Goal: Task Accomplishment & Management: Manage account settings

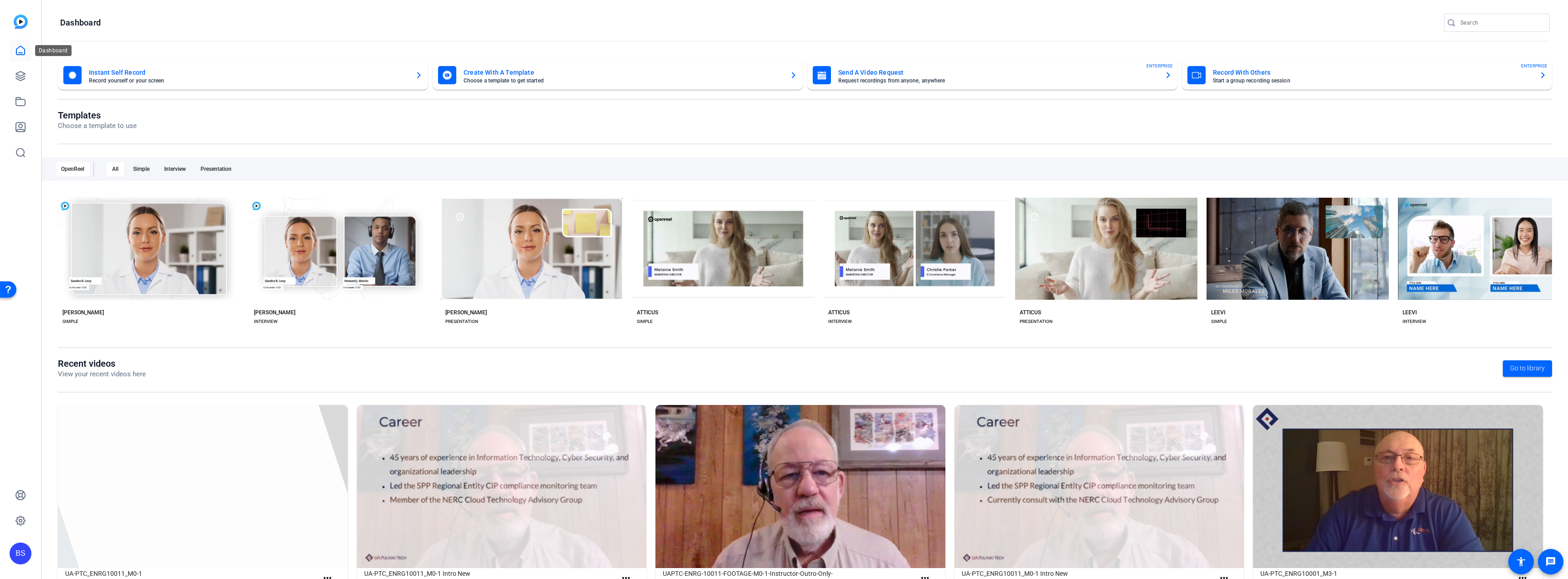
click at [21, 57] on link at bounding box center [21, 50] width 22 height 22
click at [20, 79] on icon at bounding box center [21, 76] width 11 height 11
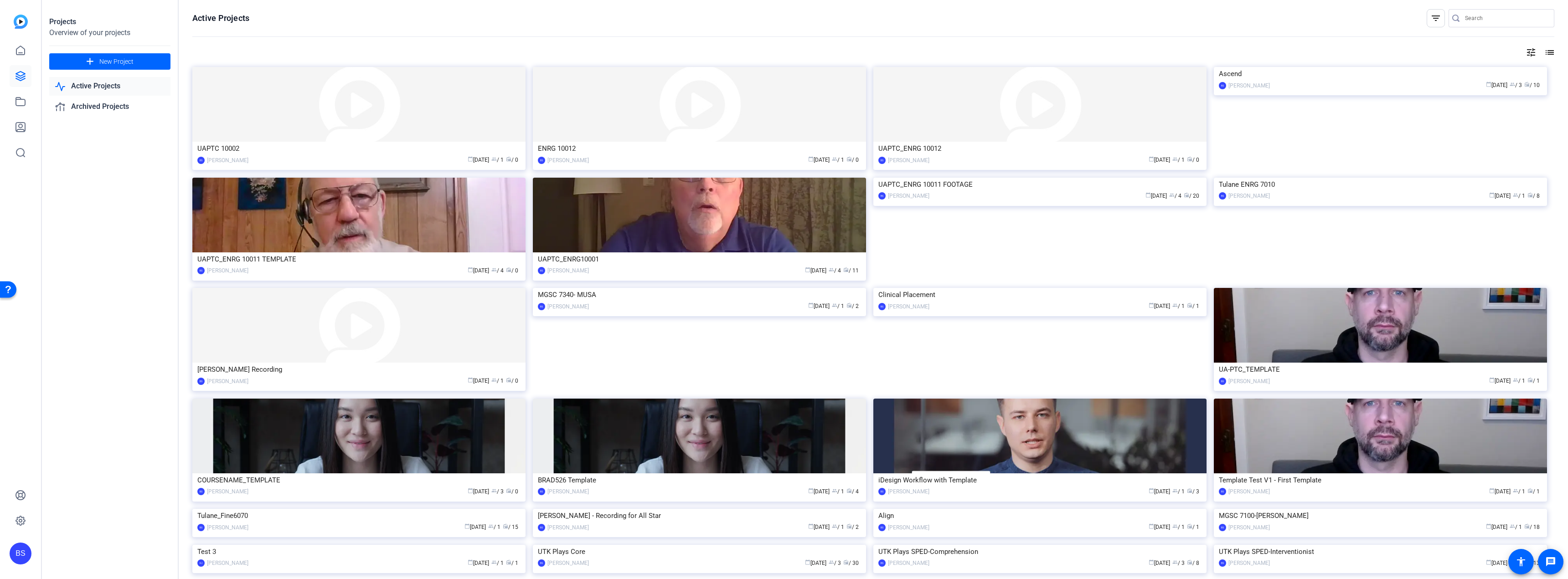
click at [270, 150] on div "UAPTC 10002" at bounding box center [359, 148] width 323 height 13
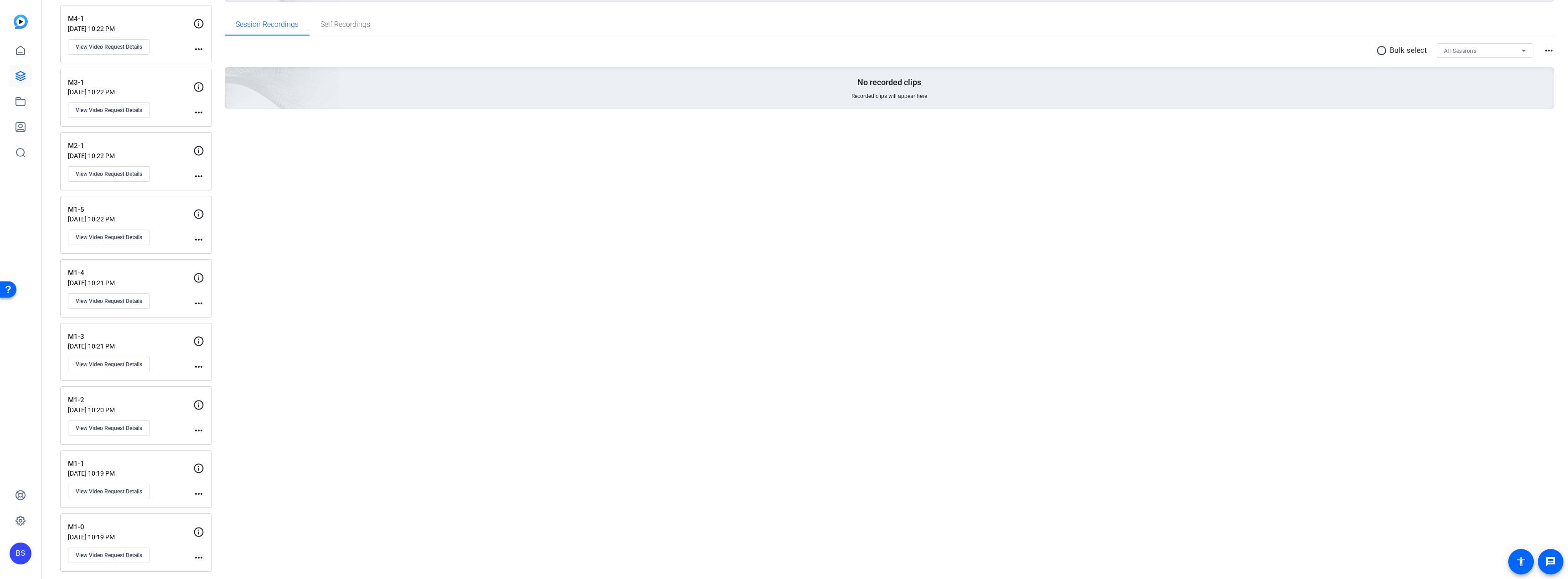
scroll to position [137, 0]
click at [155, 524] on p "M1-0" at bounding box center [131, 522] width 125 height 10
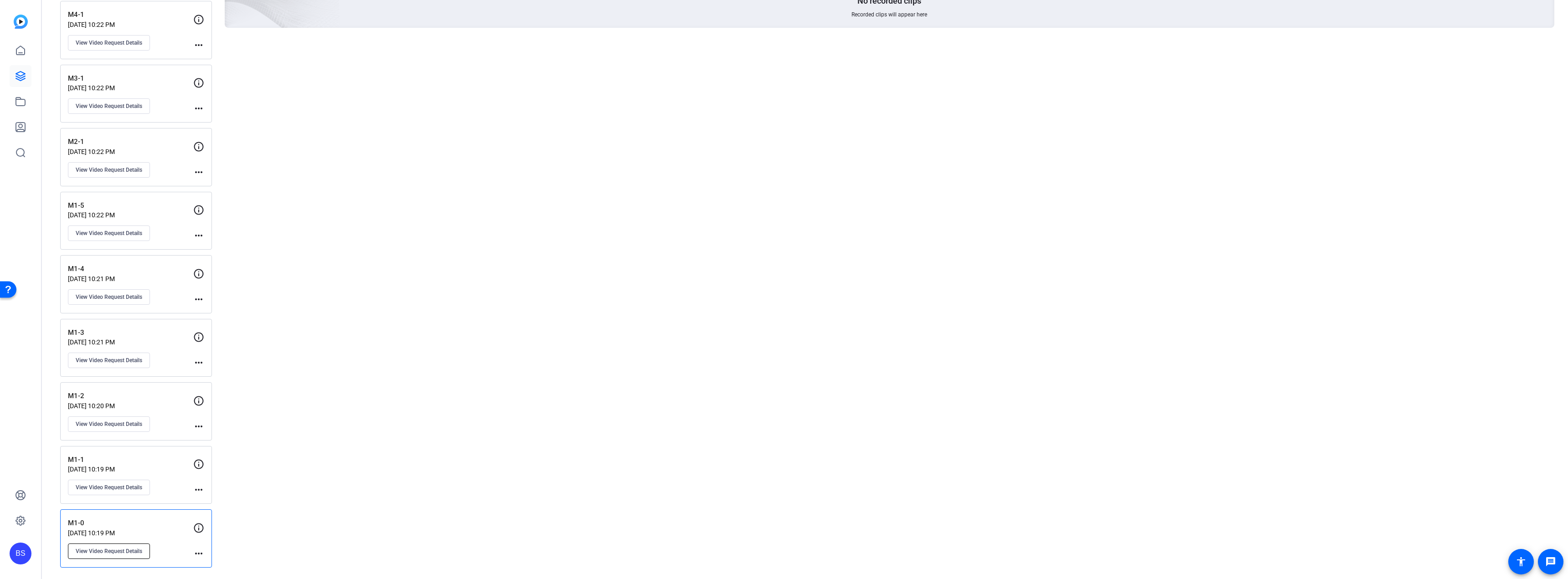
click at [121, 553] on span "View Video Request Details" at bounding box center [108, 551] width 66 height 7
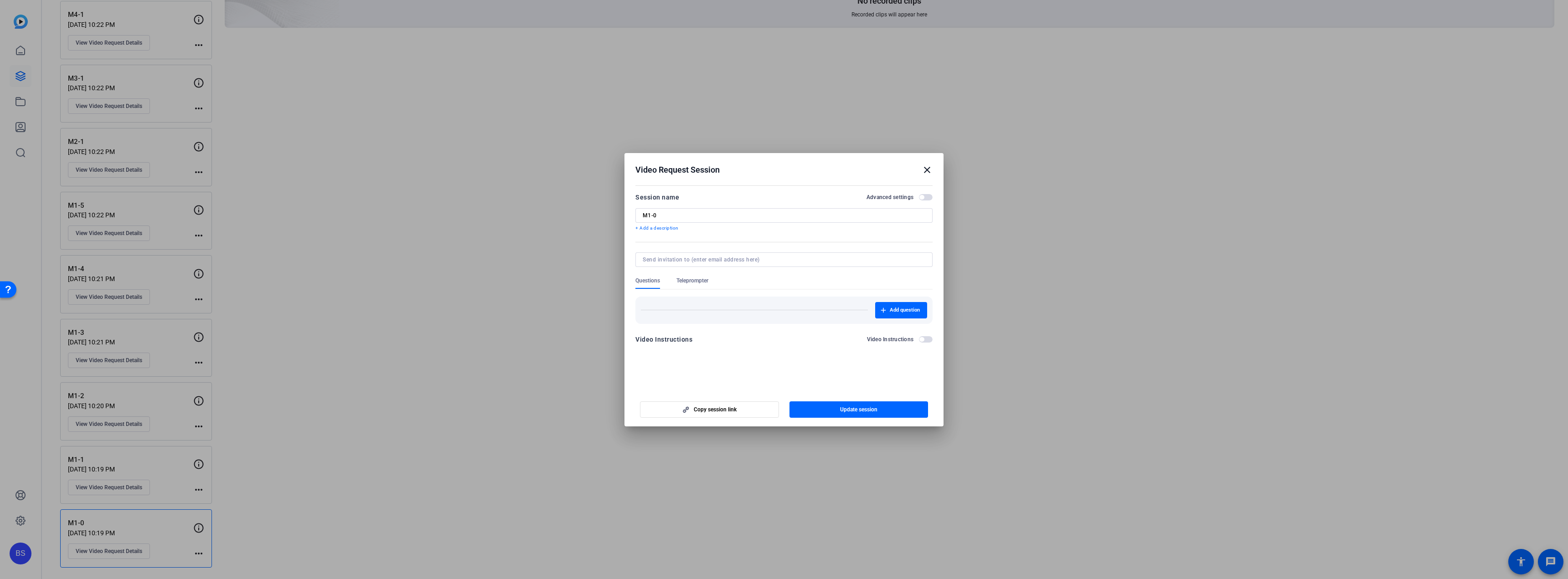
click at [701, 280] on span "Teleprompter" at bounding box center [692, 280] width 32 height 7
click at [901, 323] on span "button" at bounding box center [901, 319] width 47 height 22
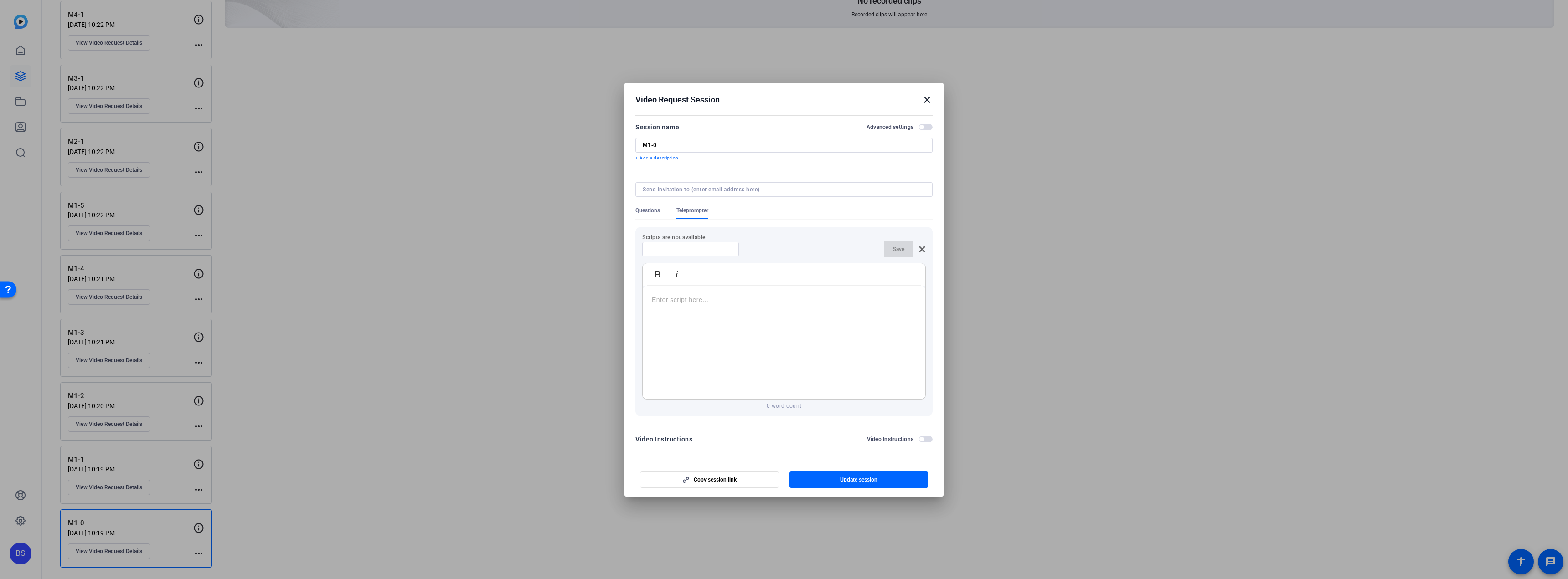
click at [712, 249] on input at bounding box center [690, 249] width 82 height 7
type input "m1-0"
click at [719, 303] on p at bounding box center [784, 299] width 264 height 10
click at [651, 302] on div "Welcome to ENRG 10002: Power System Fundamentals. This course is made up of fou…" at bounding box center [784, 342] width 282 height 114
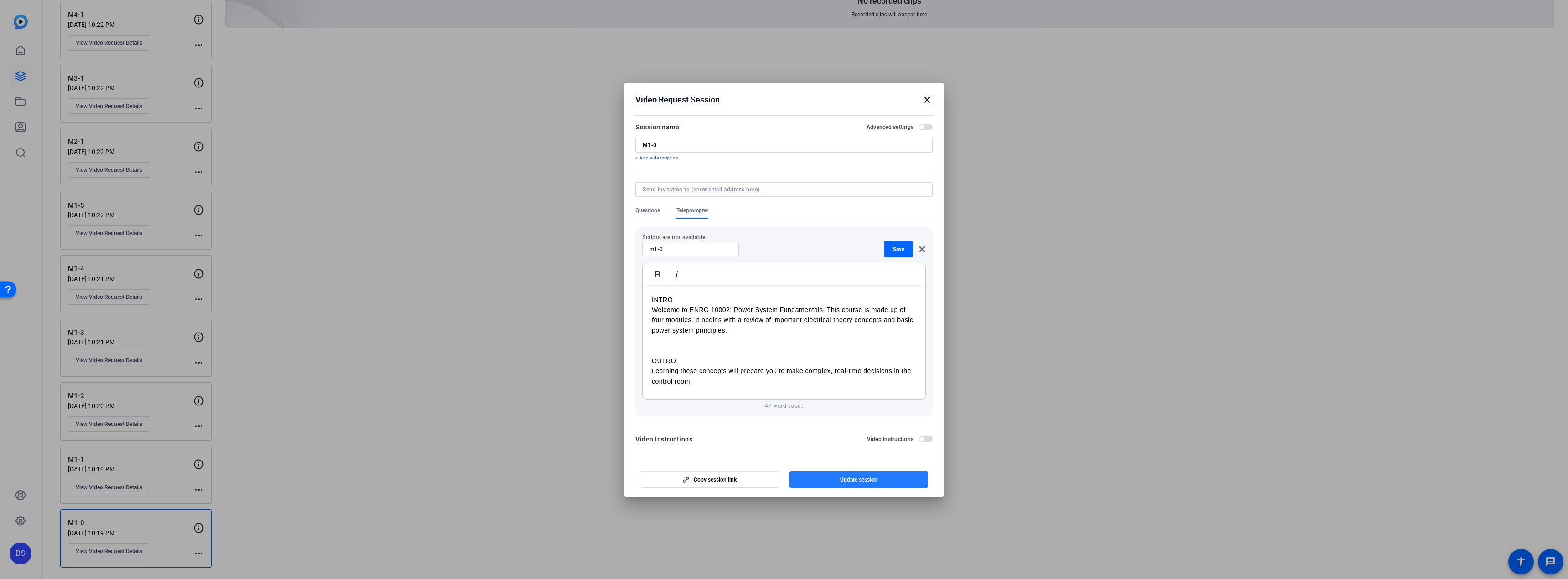
click at [873, 479] on span "Update session" at bounding box center [858, 480] width 37 height 7
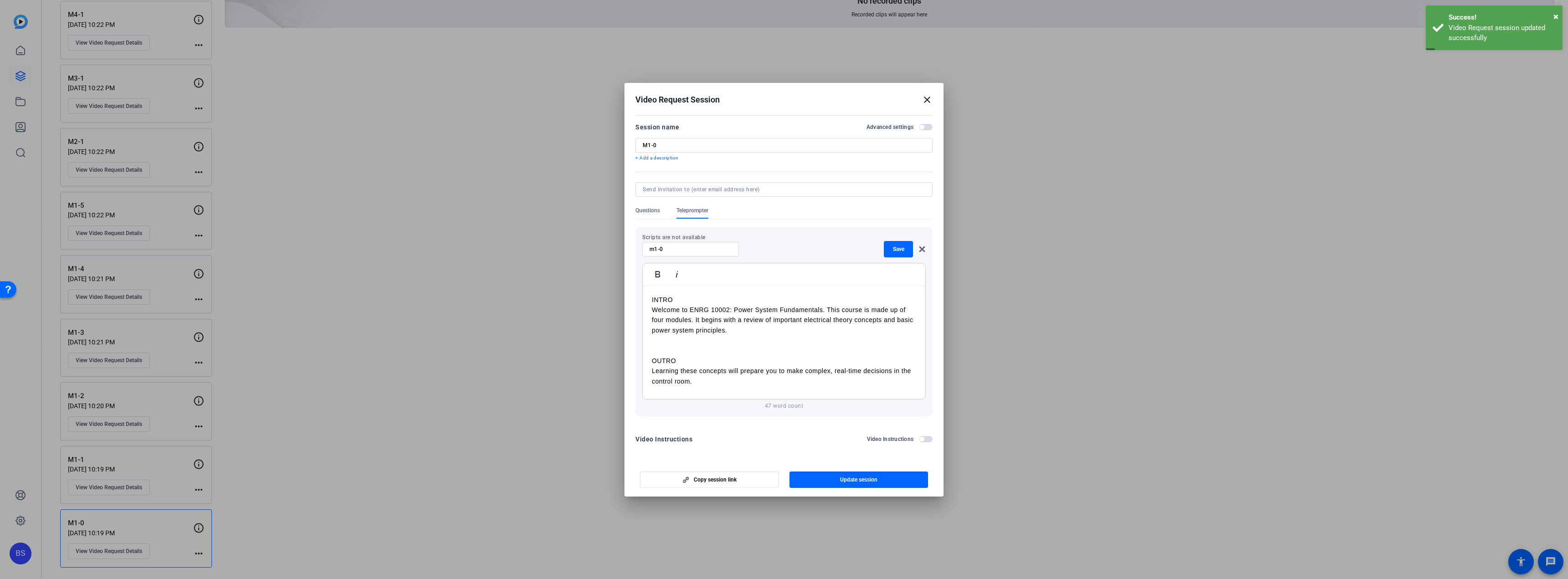
click at [927, 99] on mat-icon "close" at bounding box center [927, 100] width 11 height 11
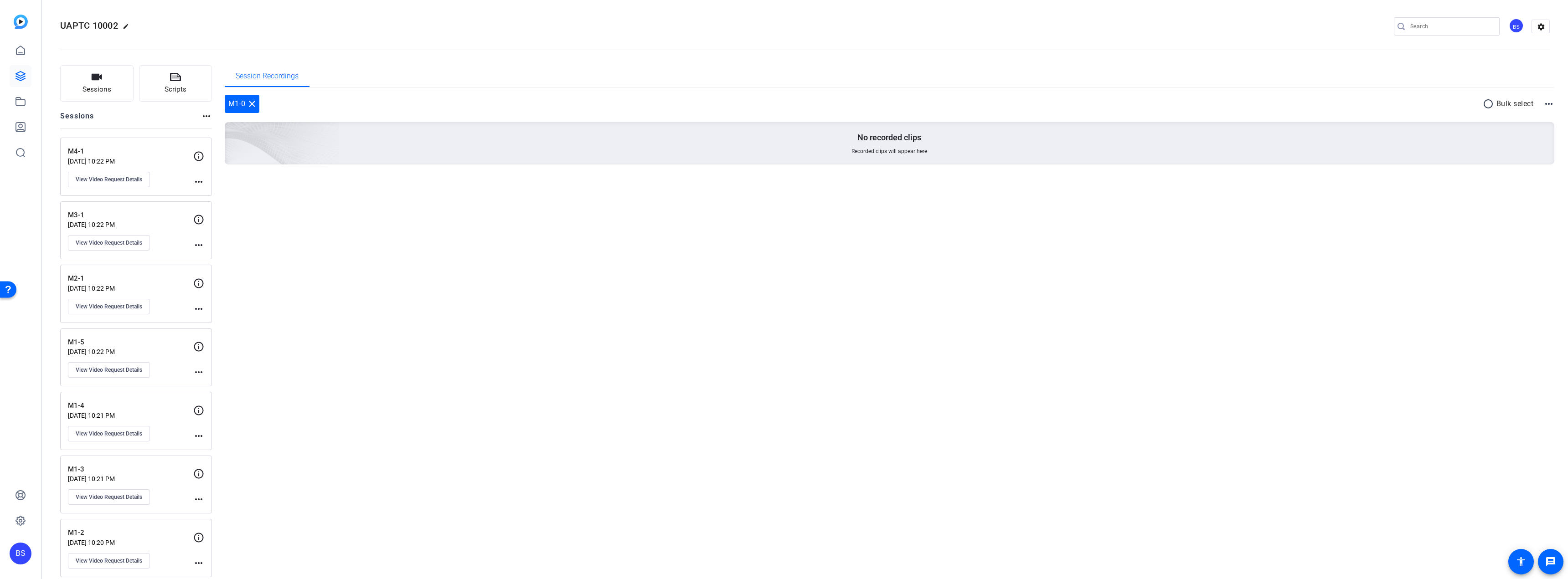
scroll to position [0, 0]
click at [162, 161] on p "[DATE] 10:22 PM" at bounding box center [131, 162] width 125 height 7
click at [130, 179] on span "View Video Request Details" at bounding box center [108, 181] width 66 height 7
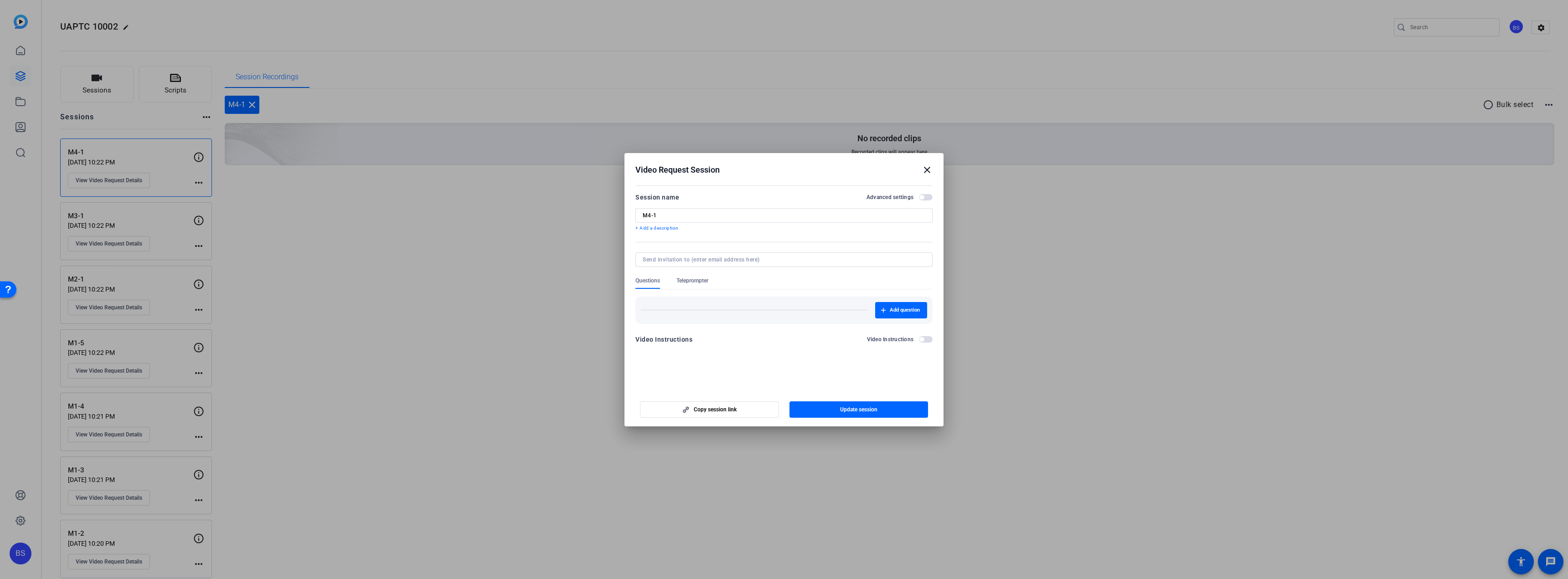
click at [697, 283] on span "Teleprompter" at bounding box center [692, 280] width 32 height 7
click at [885, 322] on span "button" at bounding box center [901, 319] width 47 height 22
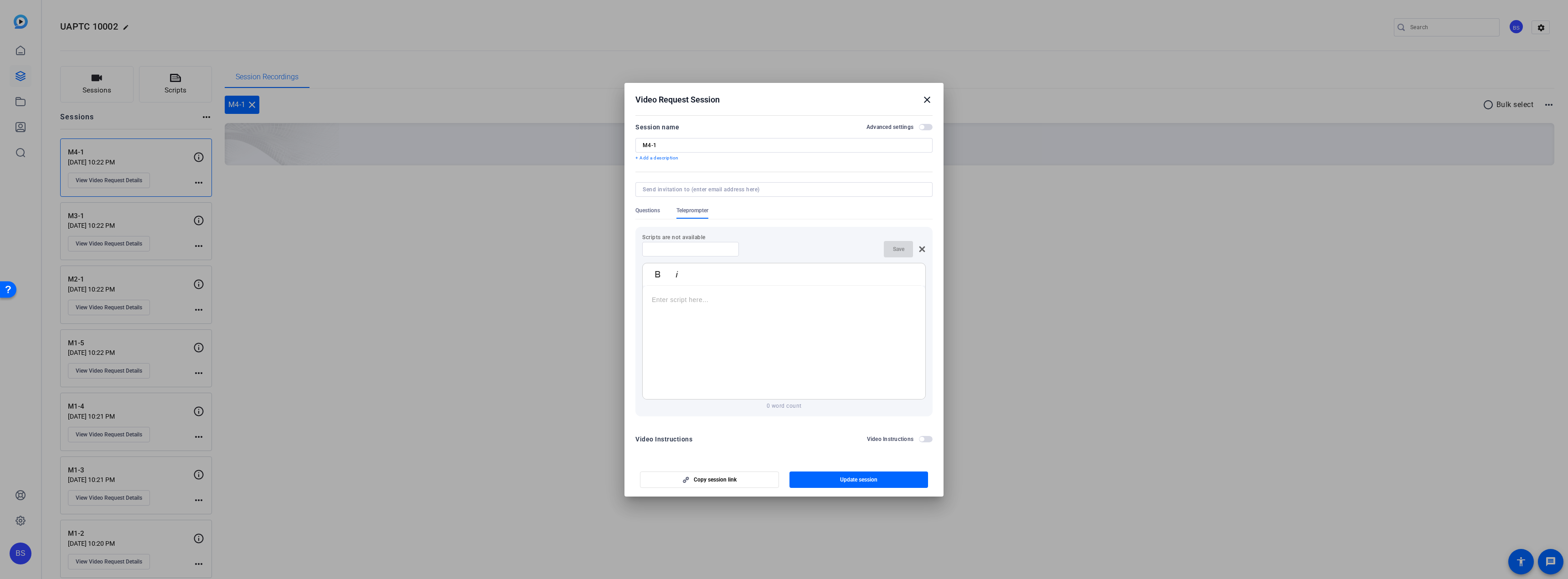
click at [678, 249] on input at bounding box center [690, 249] width 82 height 7
type input "4-1"
click at [673, 294] on div at bounding box center [784, 342] width 282 height 114
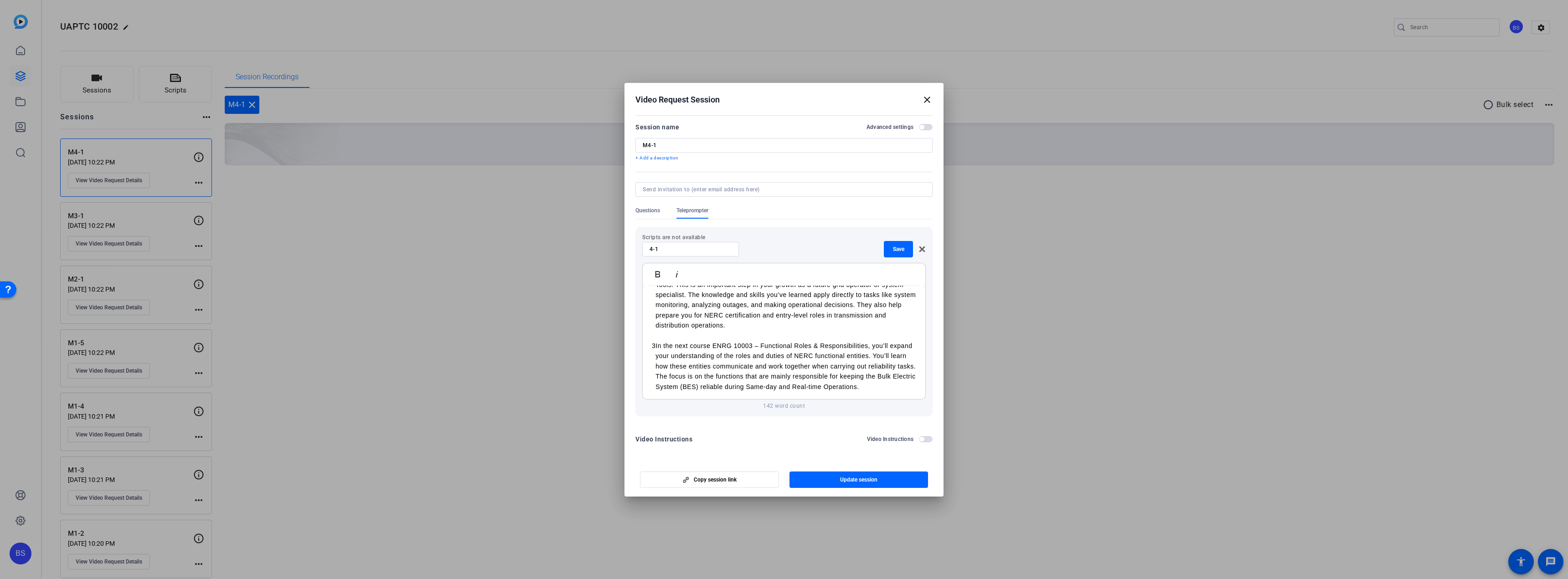
scroll to position [68, 0]
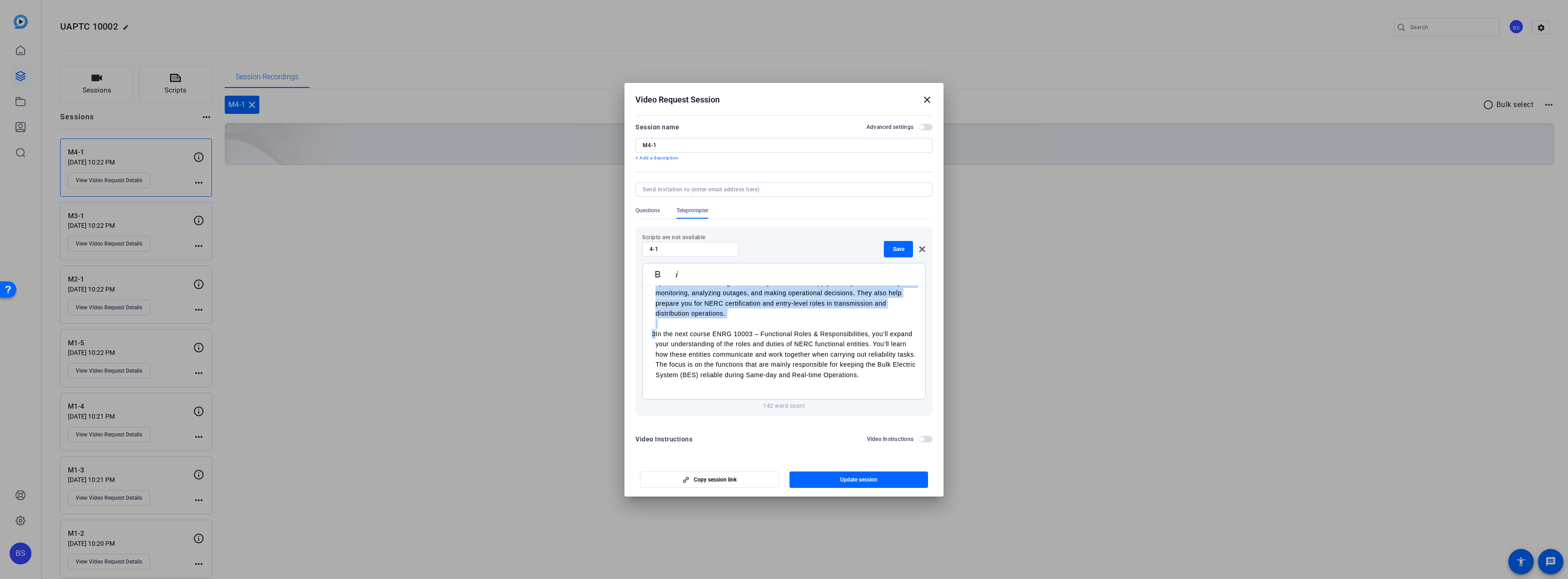
drag, startPoint x: 654, startPoint y: 323, endPoint x: 649, endPoint y: 322, distance: 5.1
click at [649, 322] on div "1 Now is the time to celebrate your accomplishments while also looking ahead to…" at bounding box center [784, 314] width 282 height 172
click at [667, 311] on td "You’ve finished Module 4: Grid Infrastructure, Monitoring Systems, & Operationa…" at bounding box center [786, 293] width 261 height 72
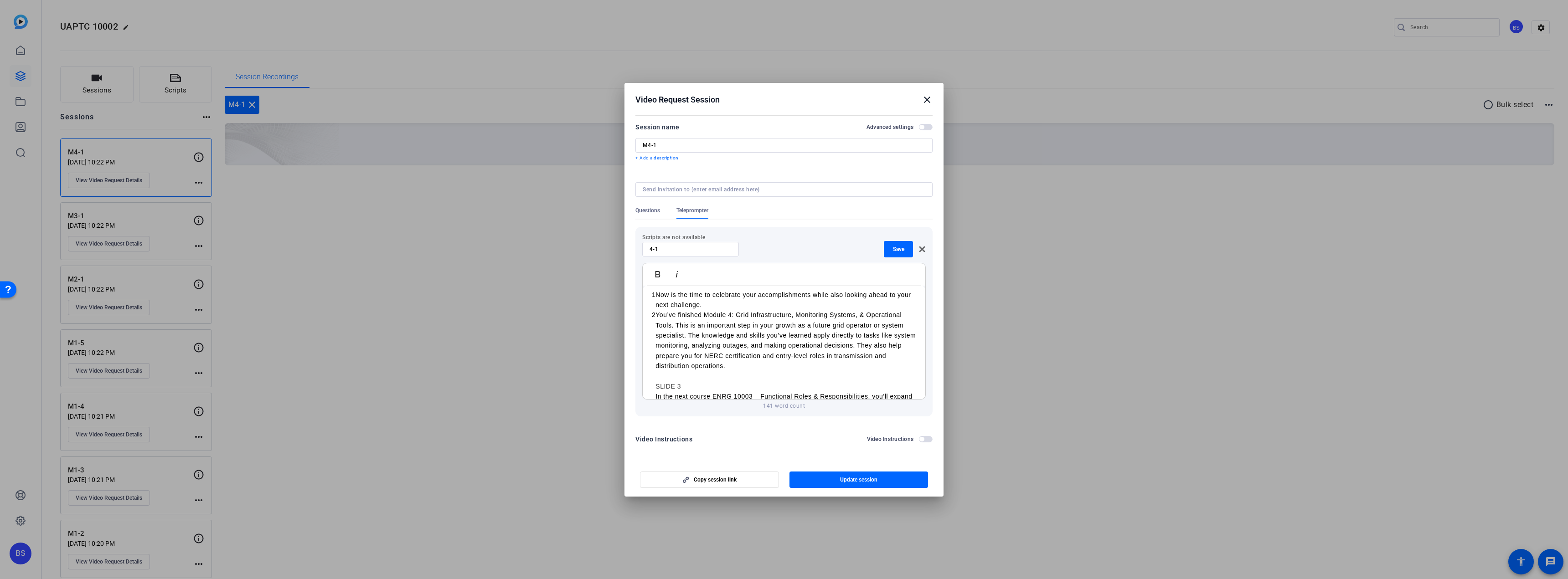
scroll to position [0, 0]
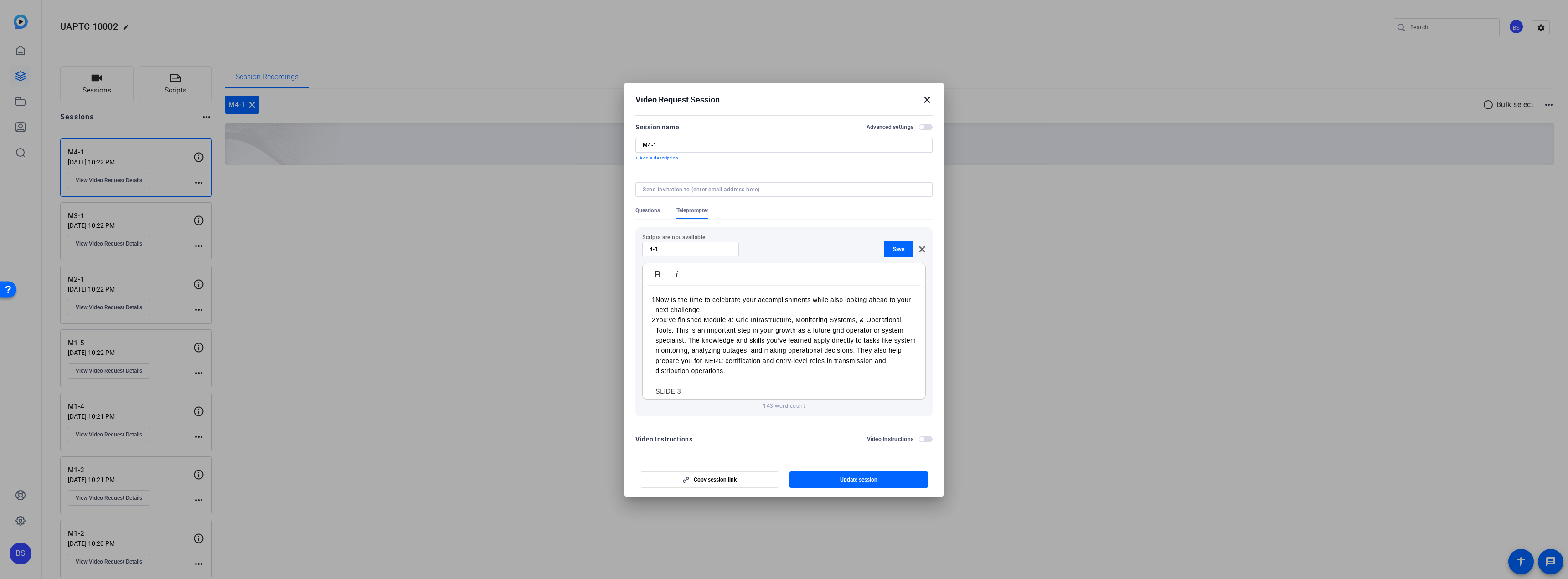
click at [654, 318] on p "2" at bounding box center [654, 319] width 4 height 10
click at [723, 308] on p "Now is the time to celebrate your accomplishments while also looking ahead to y…" at bounding box center [786, 305] width 261 height 21
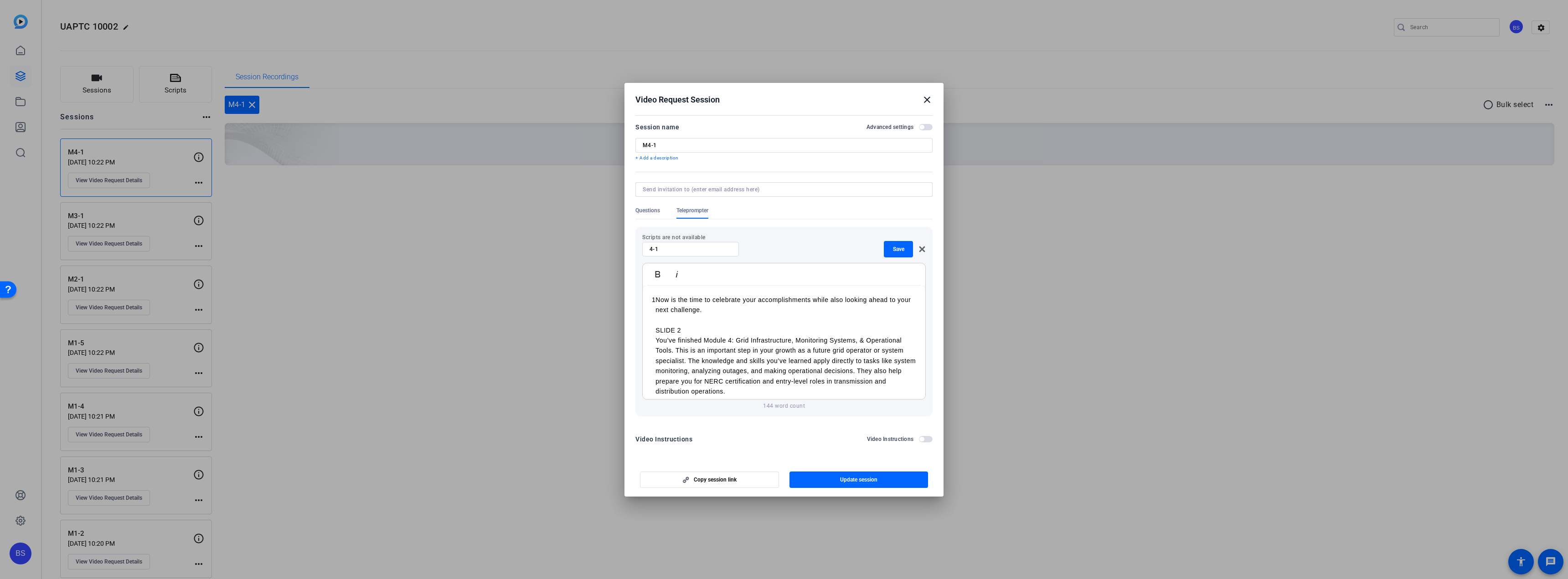
click at [656, 299] on p "Now is the time to celebrate your accomplishments while also looking ahead to y…" at bounding box center [786, 305] width 261 height 21
click at [674, 300] on p "Now is the time to celebrate your accomplishments while also looking ahead to y…" at bounding box center [786, 305] width 261 height 21
click at [653, 299] on p "1" at bounding box center [654, 299] width 4 height 10
click at [654, 299] on p "1" at bounding box center [654, 299] width 4 height 10
click at [747, 329] on p "SLIDE 2" at bounding box center [784, 330] width 264 height 10
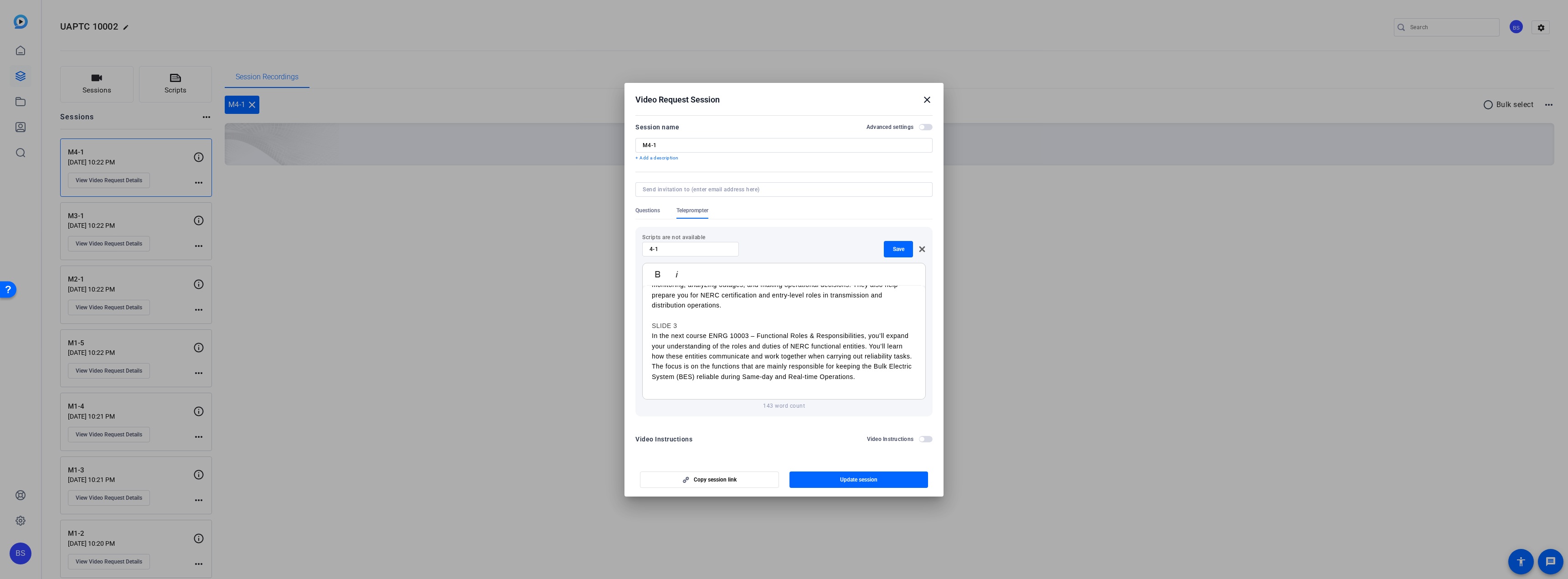
scroll to position [88, 0]
click at [877, 481] on span "Update session" at bounding box center [858, 480] width 37 height 7
click at [928, 100] on mat-icon "close" at bounding box center [927, 100] width 11 height 11
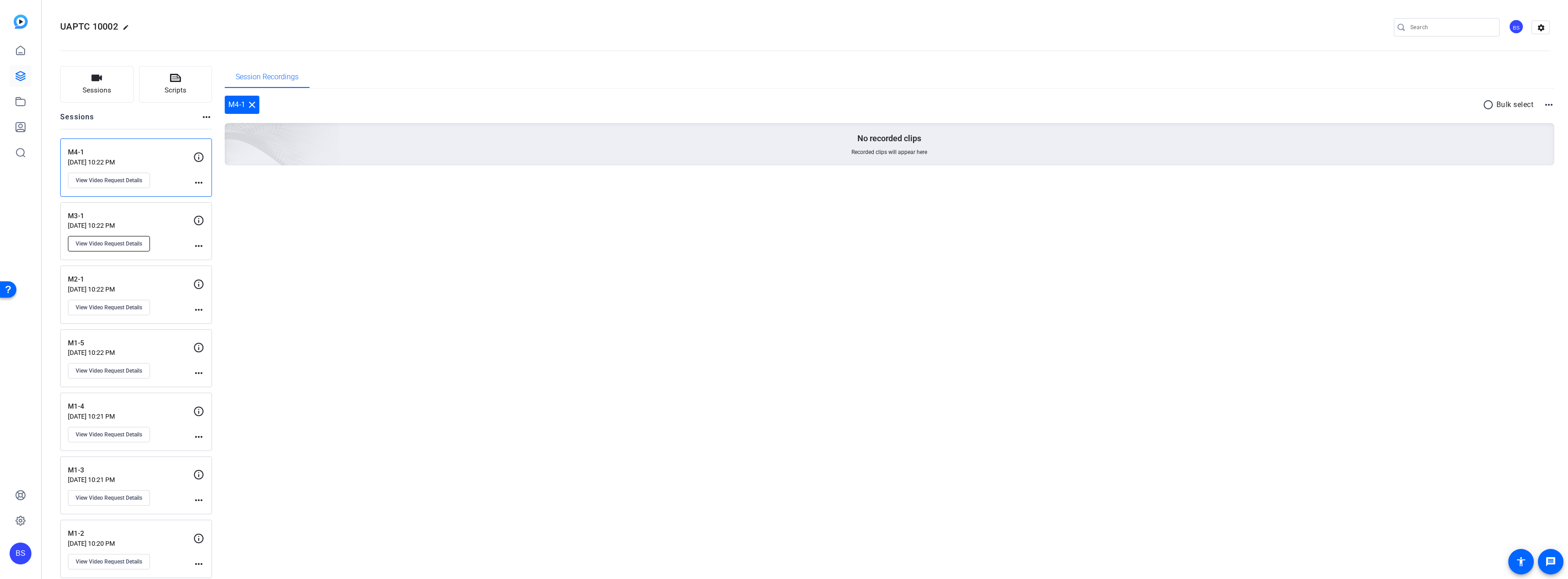
click at [117, 239] on button "View Video Request Details" at bounding box center [109, 243] width 82 height 15
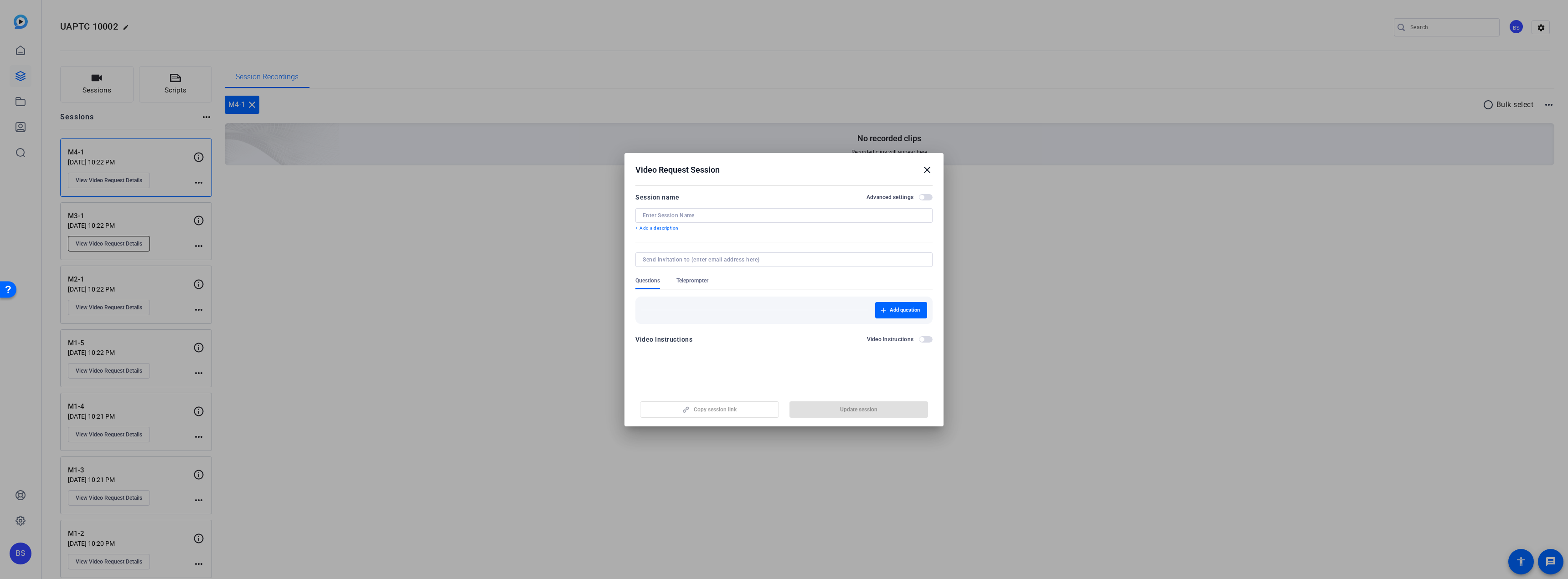
type input "M3-1"
click at [696, 279] on span "Teleprompter" at bounding box center [692, 280] width 32 height 7
click at [914, 316] on span "New Script" at bounding box center [905, 319] width 26 height 7
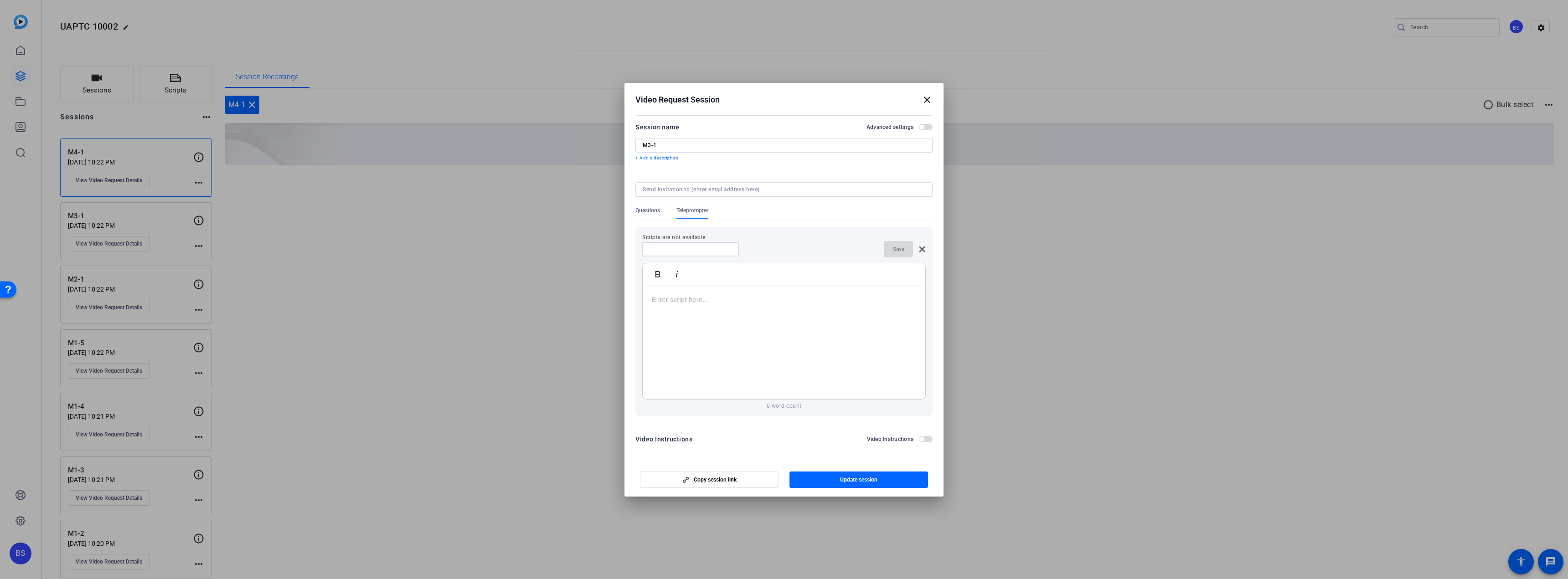
click at [715, 246] on input at bounding box center [690, 249] width 82 height 7
type input "3-1"
click at [712, 297] on p at bounding box center [784, 299] width 264 height 10
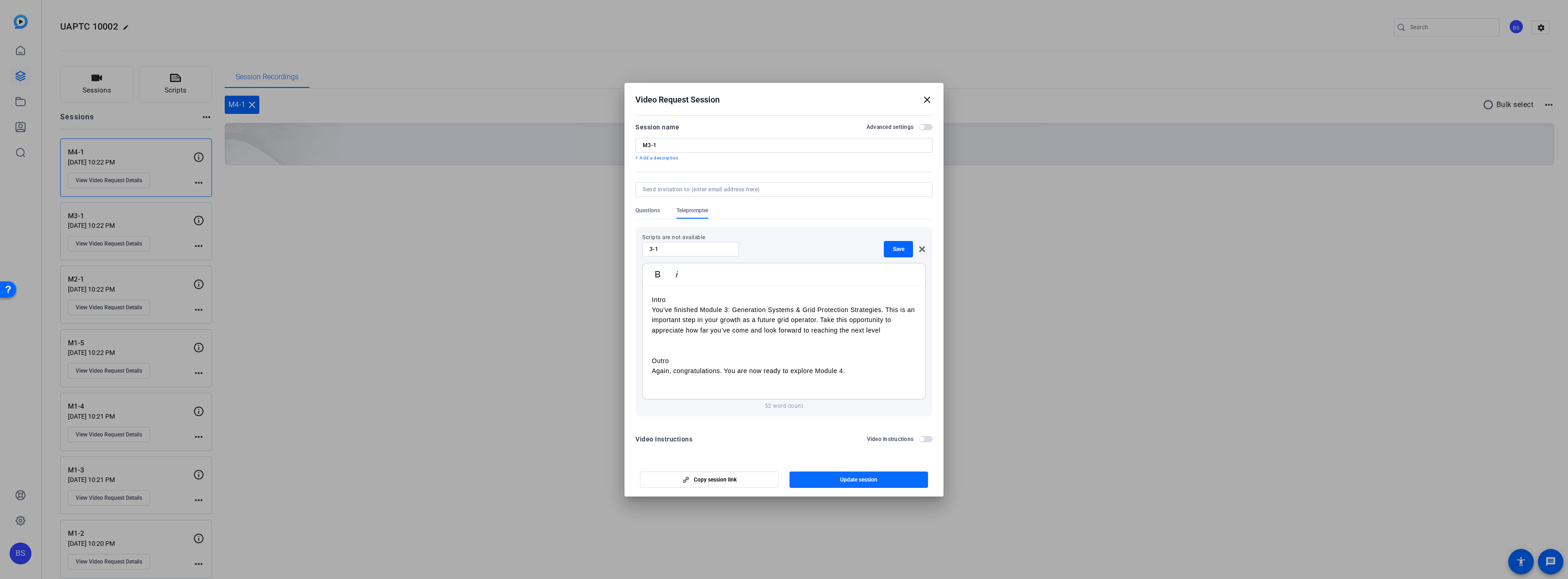
click at [863, 476] on span "Update session" at bounding box center [858, 480] width 37 height 7
click at [927, 97] on mat-icon "close" at bounding box center [927, 100] width 11 height 11
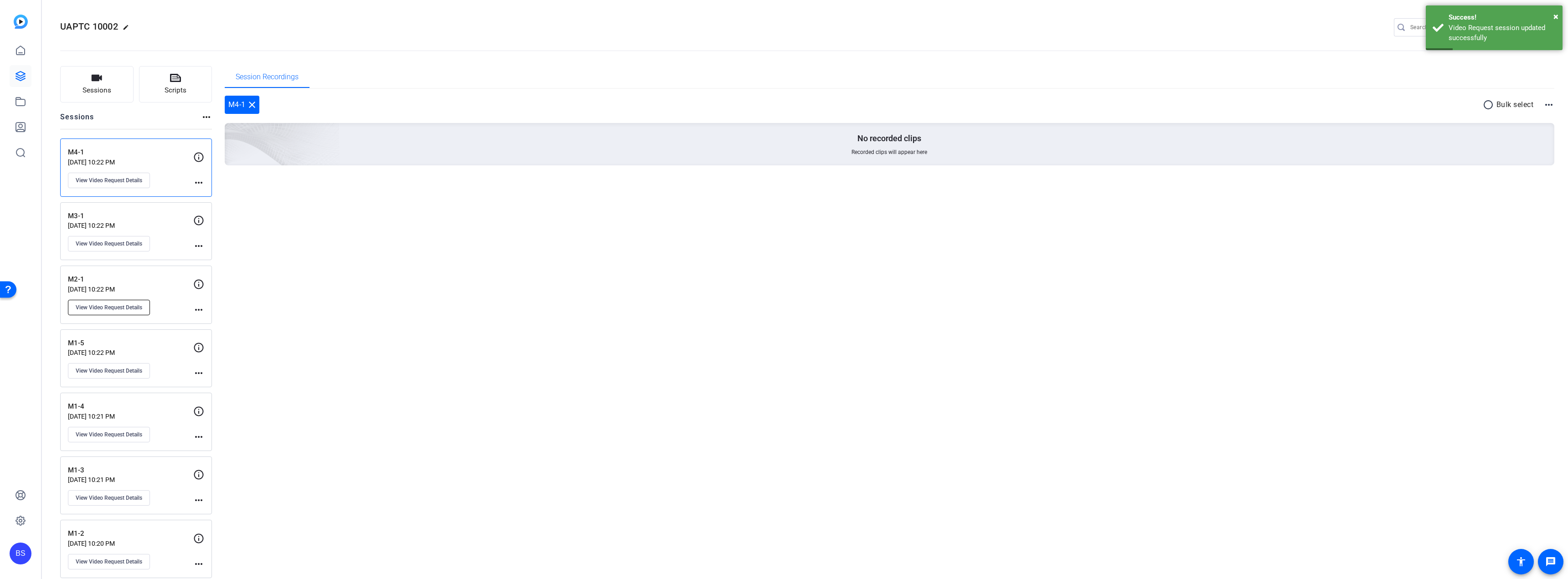
click at [108, 308] on span "View Video Request Details" at bounding box center [108, 307] width 66 height 7
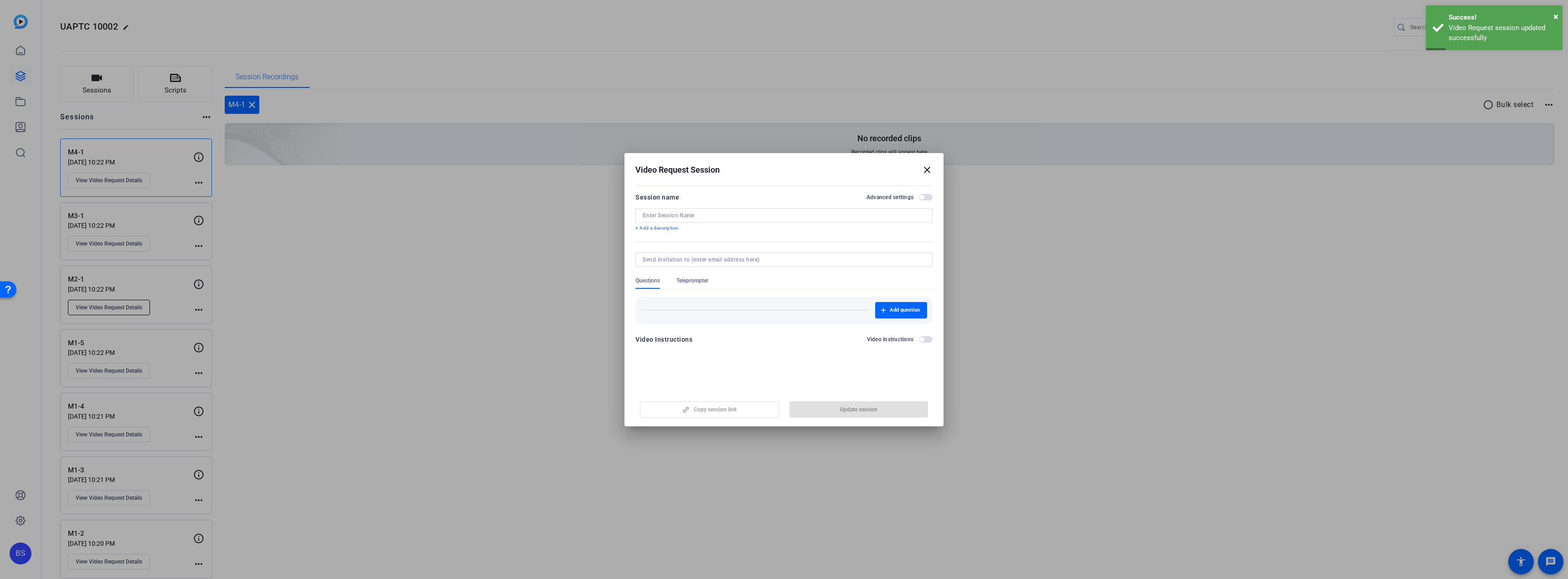
type input "M2-1"
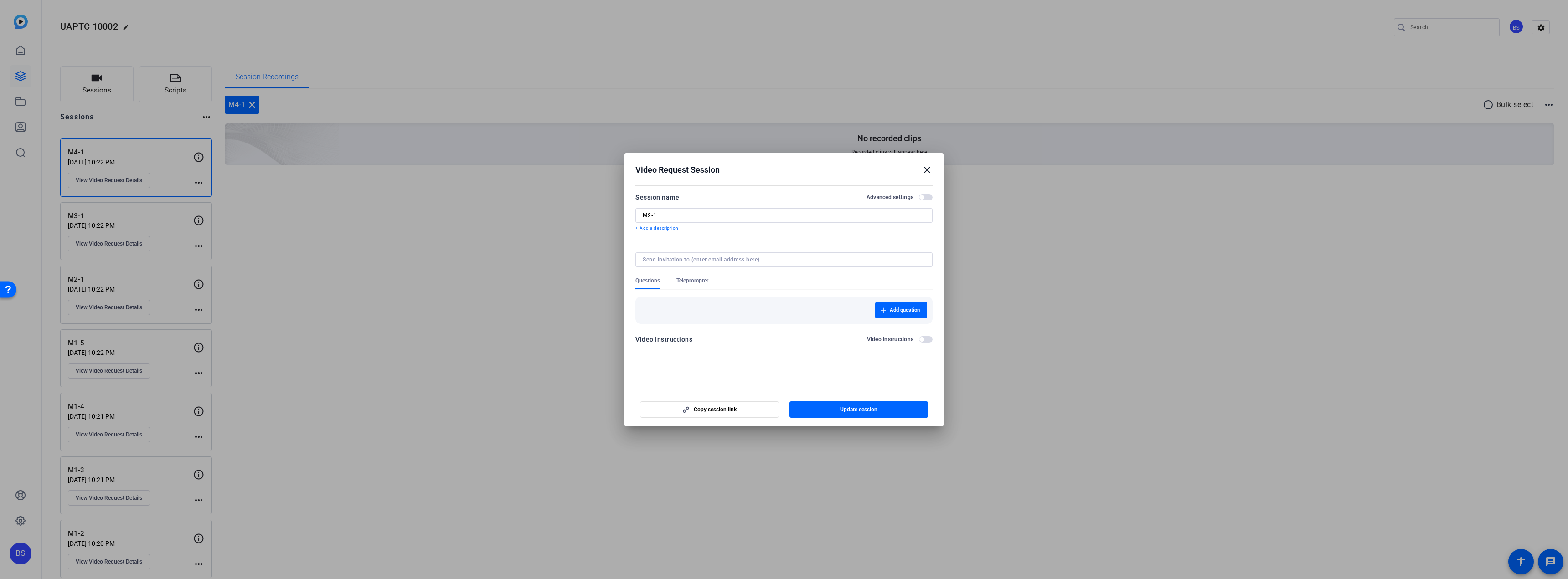
click at [690, 281] on span "Teleprompter" at bounding box center [692, 280] width 32 height 7
click at [915, 314] on span "button" at bounding box center [901, 319] width 47 height 22
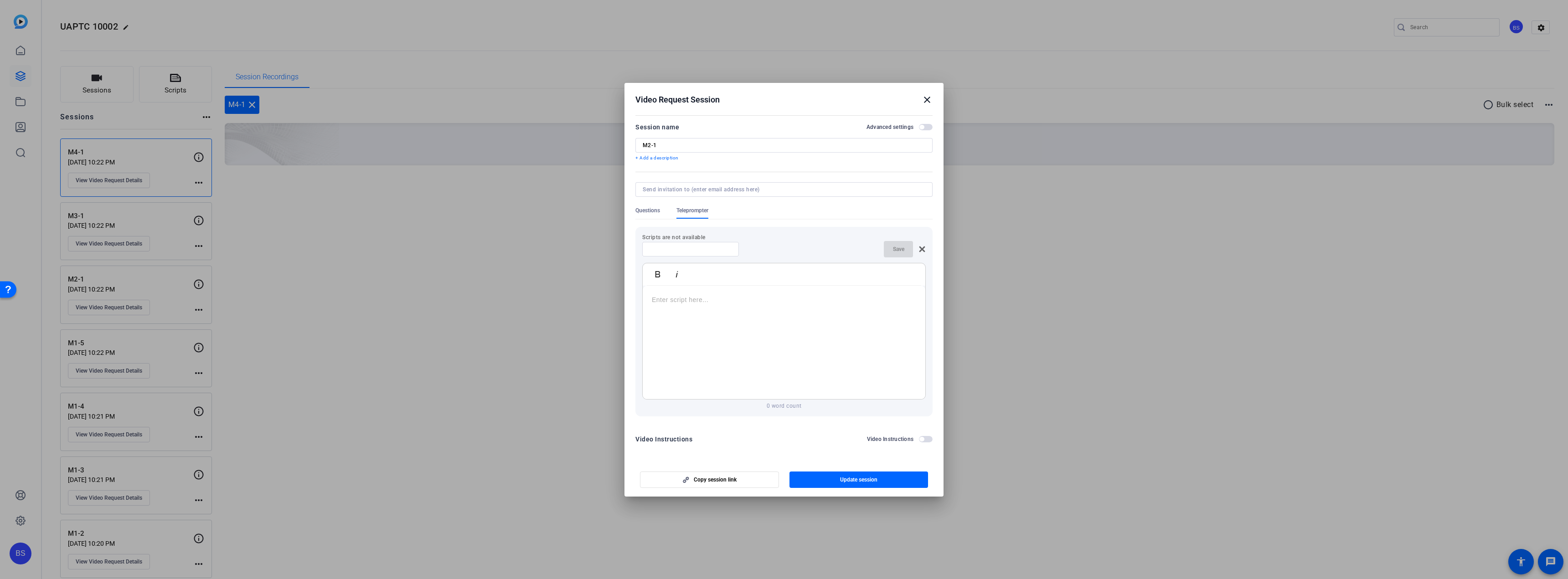
click at [696, 246] on input at bounding box center [690, 249] width 82 height 7
type input "2-1"
click at [739, 297] on p at bounding box center [784, 299] width 264 height 10
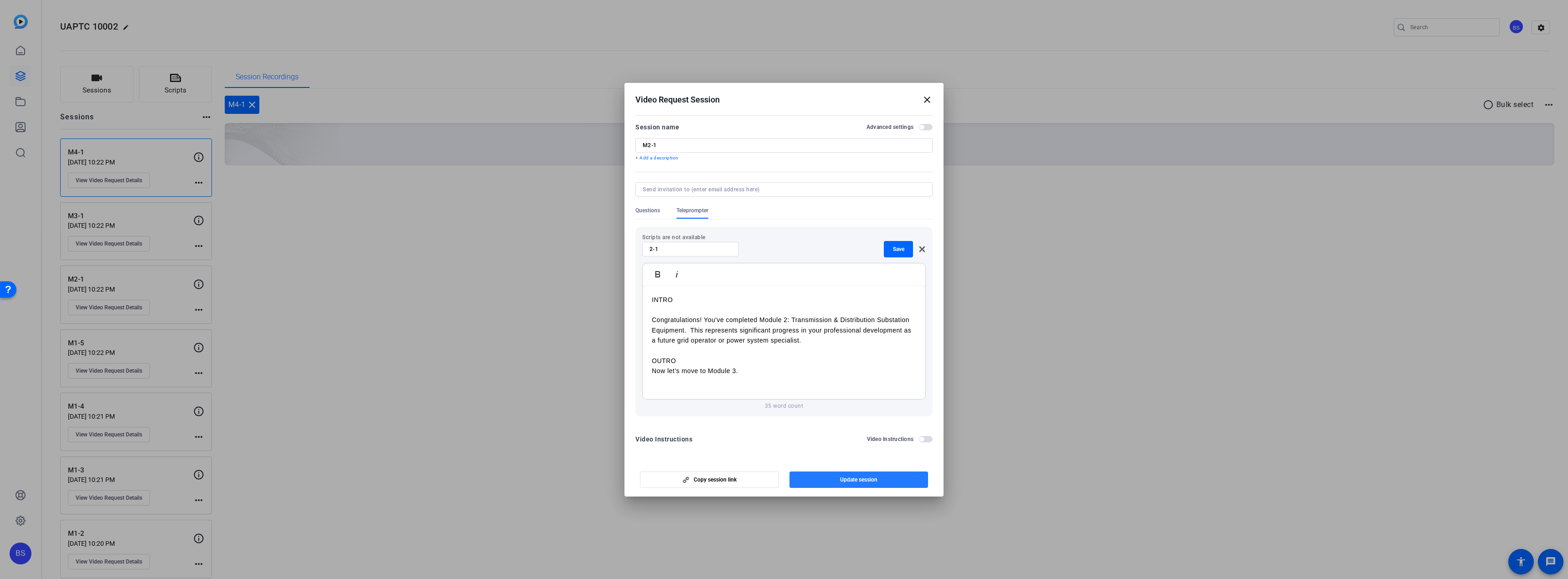
click at [877, 475] on span "button" at bounding box center [859, 480] width 139 height 22
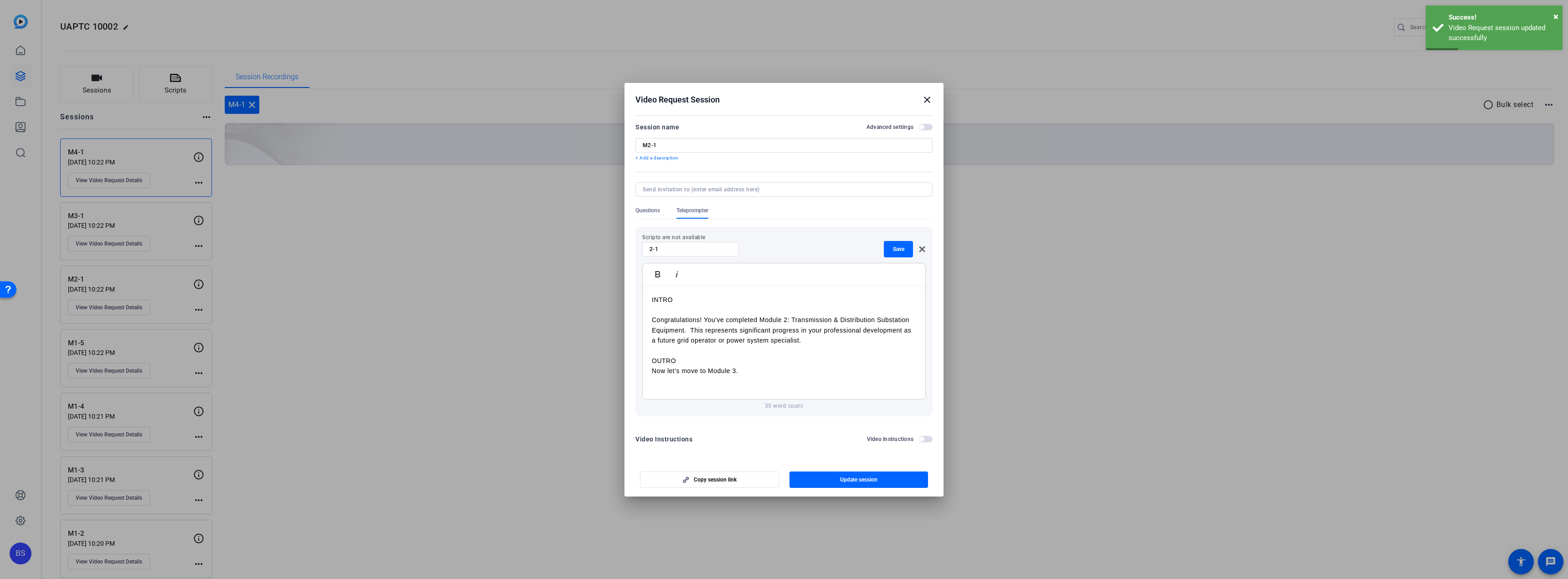
click at [927, 99] on mat-icon "close" at bounding box center [927, 100] width 11 height 11
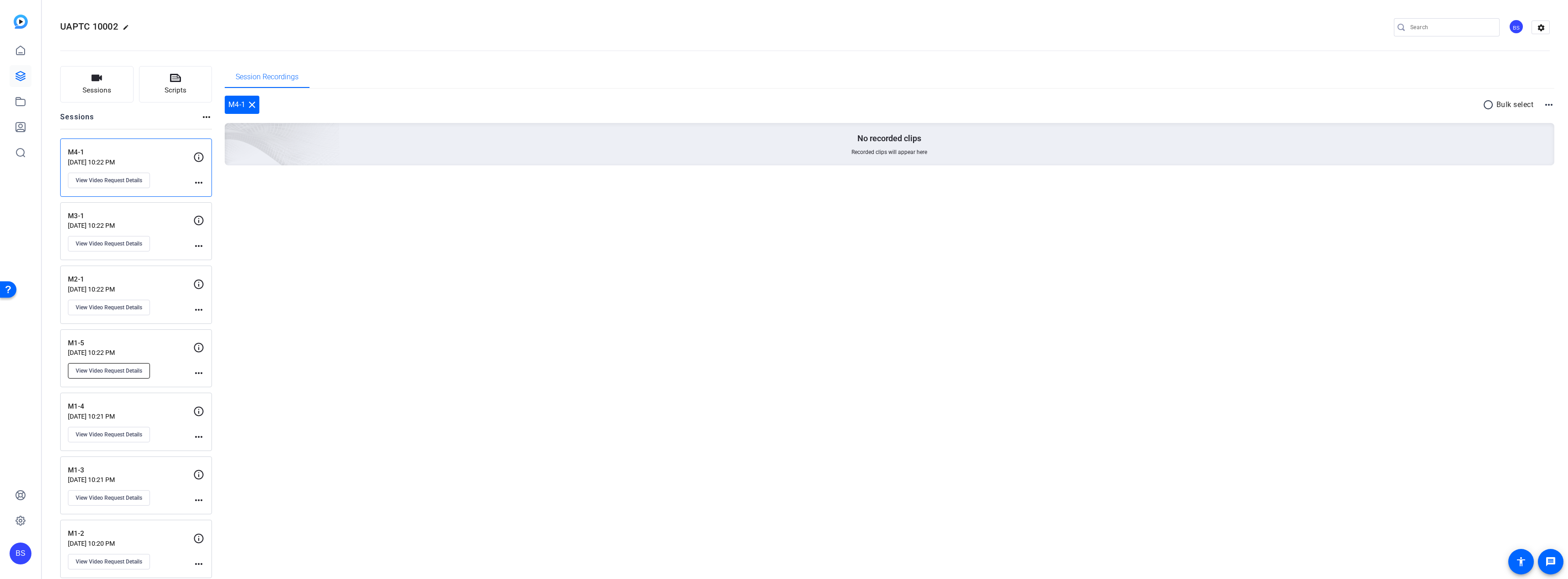
click at [128, 373] on span "View Video Request Details" at bounding box center [108, 371] width 66 height 7
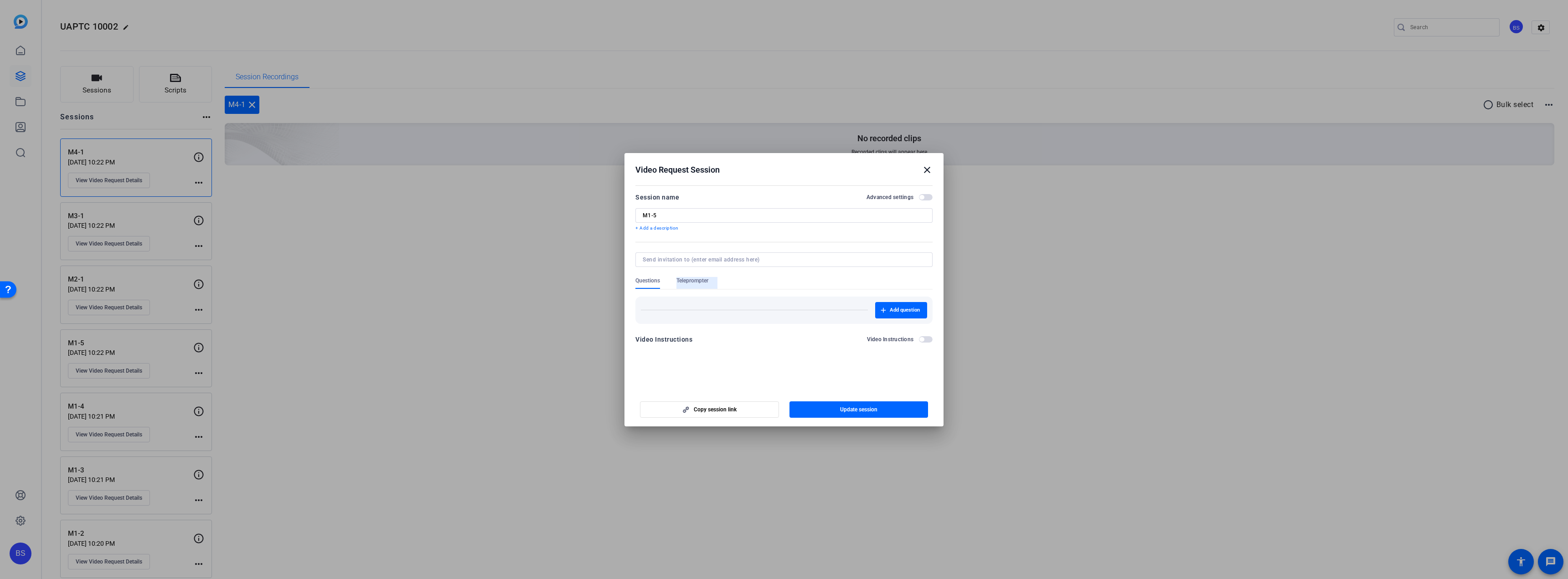
click at [703, 279] on span "Teleprompter" at bounding box center [692, 280] width 32 height 7
click at [897, 317] on span "New Script" at bounding box center [905, 319] width 26 height 7
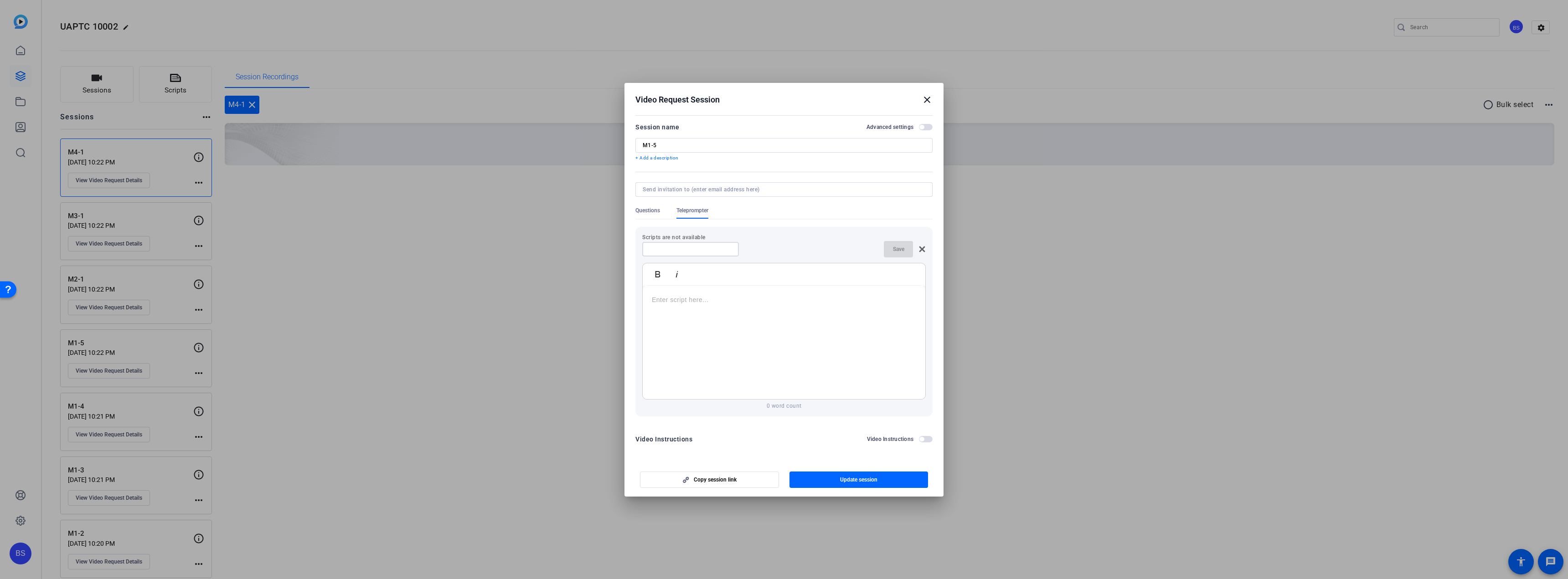
click at [714, 246] on input at bounding box center [690, 249] width 82 height 7
type input "1-5"
click at [718, 293] on div at bounding box center [784, 342] width 282 height 114
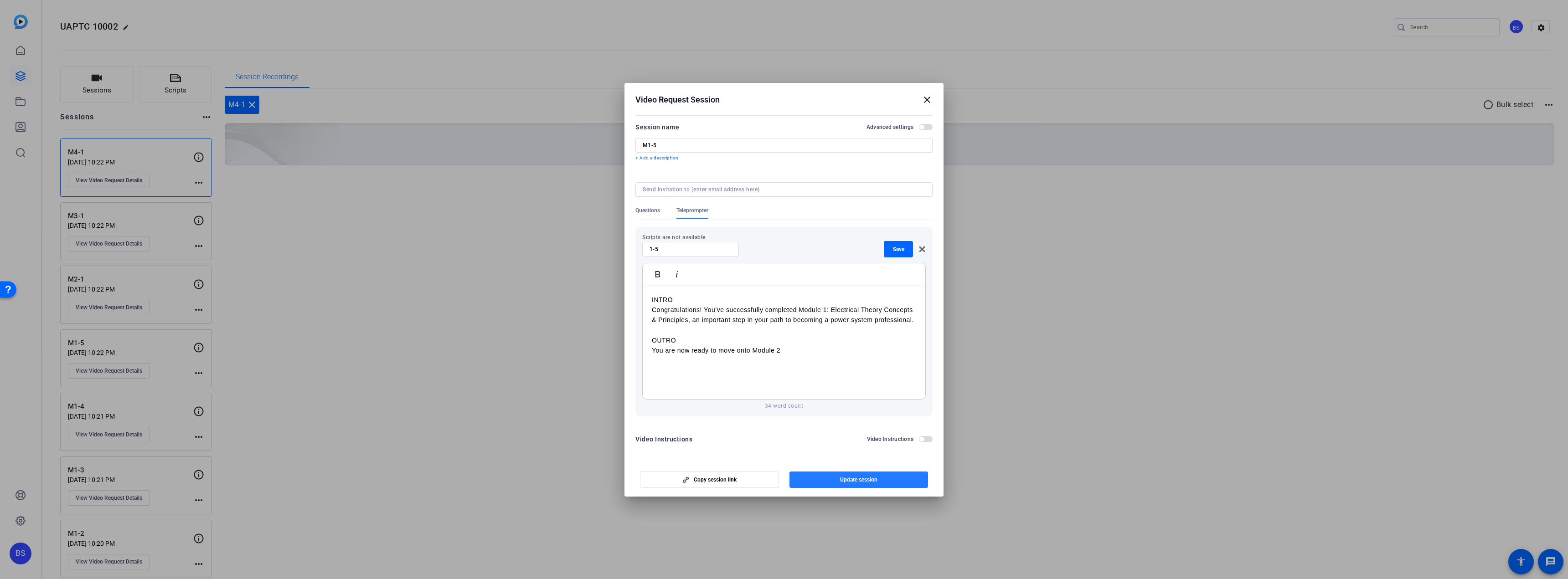
click at [837, 474] on span "button" at bounding box center [859, 480] width 139 height 22
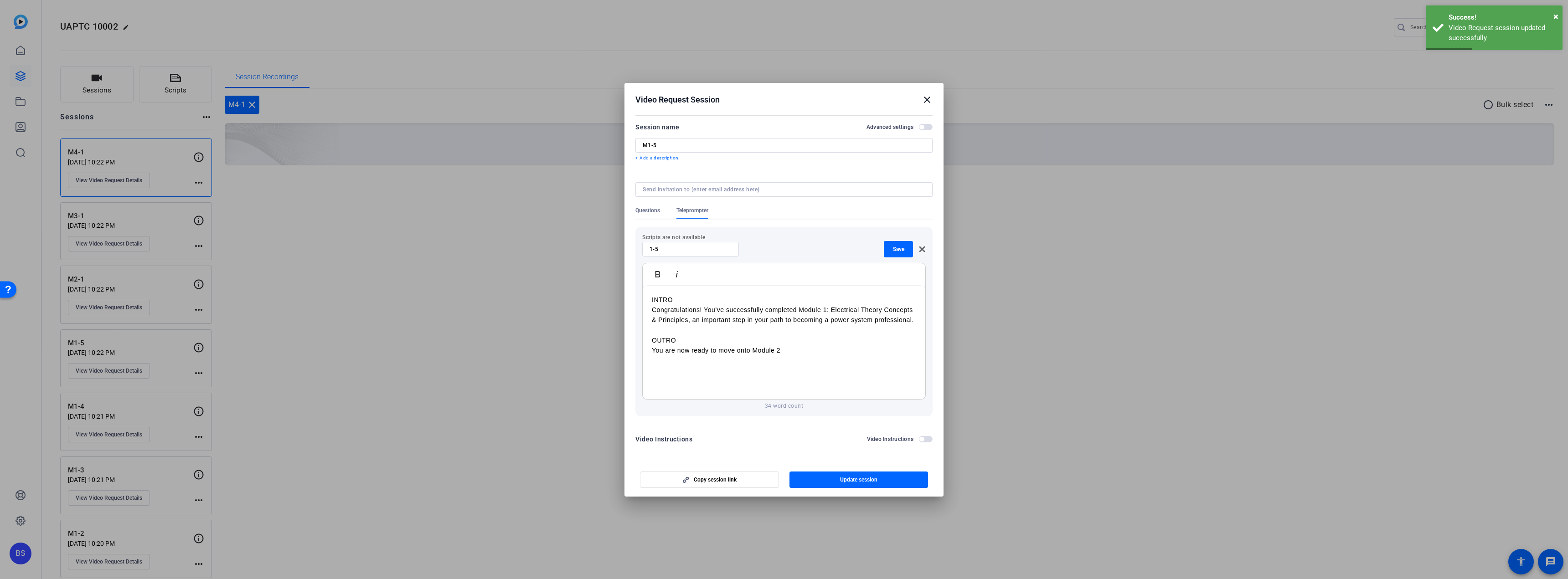
click at [928, 99] on mat-icon "close" at bounding box center [927, 100] width 11 height 11
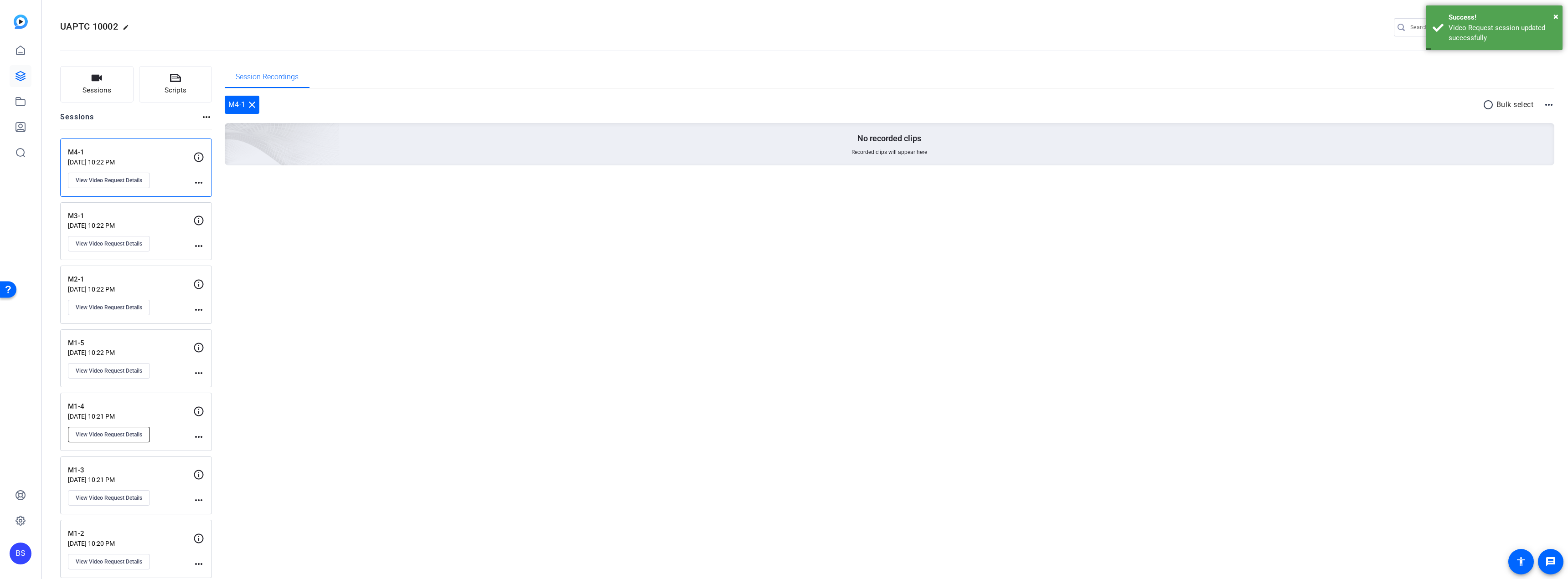
click at [128, 431] on span "View Video Request Details" at bounding box center [108, 434] width 66 height 7
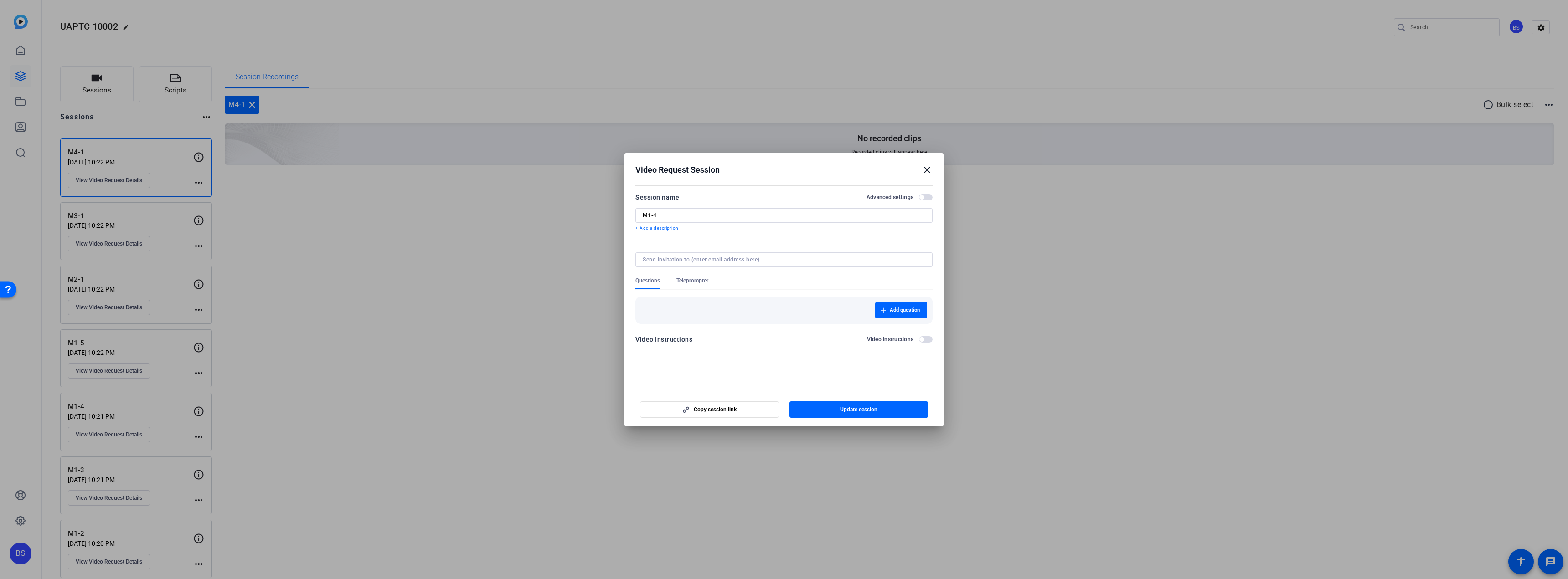
click at [701, 279] on span "Teleprompter" at bounding box center [692, 280] width 32 height 7
click at [911, 318] on span "New Script" at bounding box center [905, 319] width 26 height 7
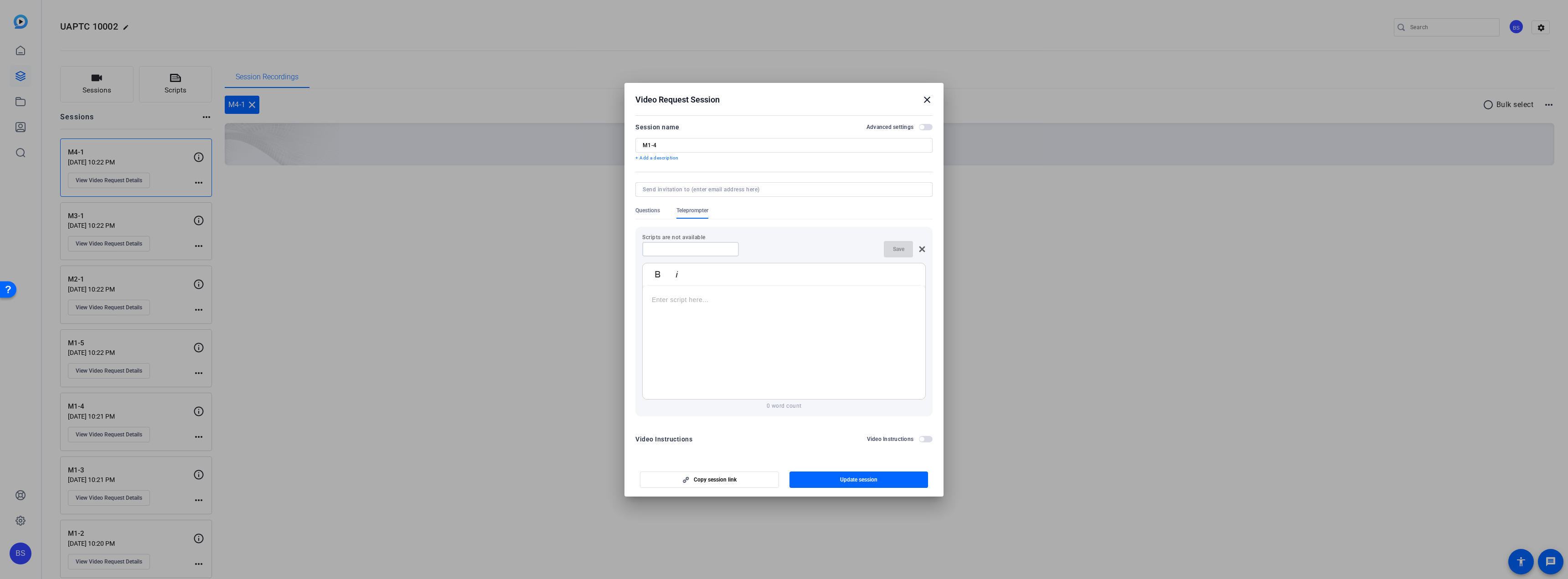
click at [697, 249] on input at bounding box center [690, 249] width 82 height 7
type input "1-4"
click at [696, 302] on p at bounding box center [784, 299] width 264 height 10
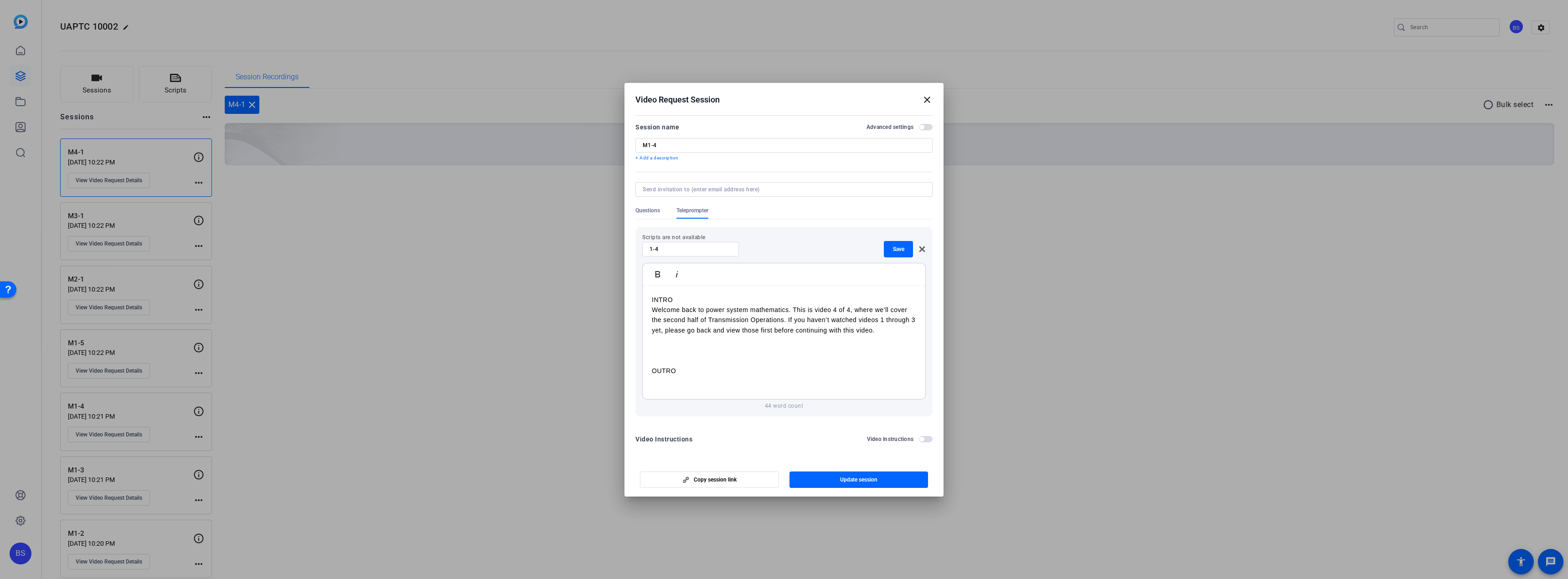
scroll to position [8, 0]
click at [836, 477] on span "button" at bounding box center [859, 480] width 139 height 22
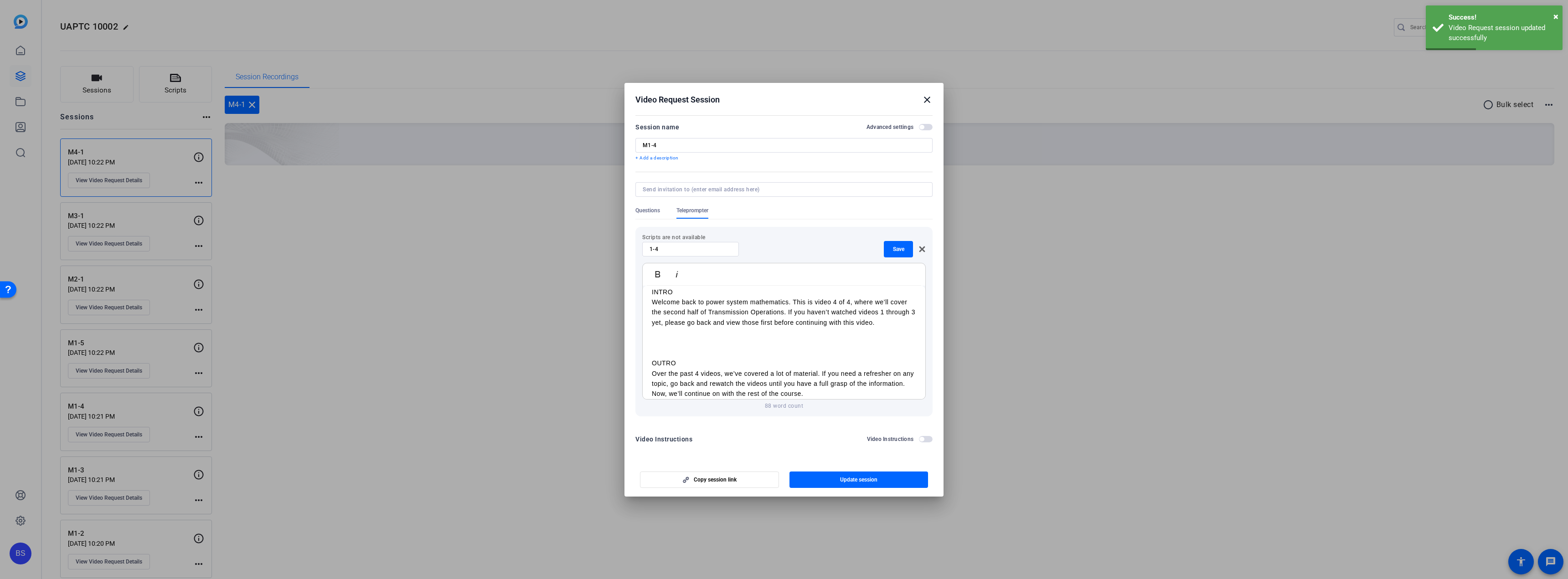
click at [928, 99] on mat-icon "close" at bounding box center [927, 100] width 11 height 11
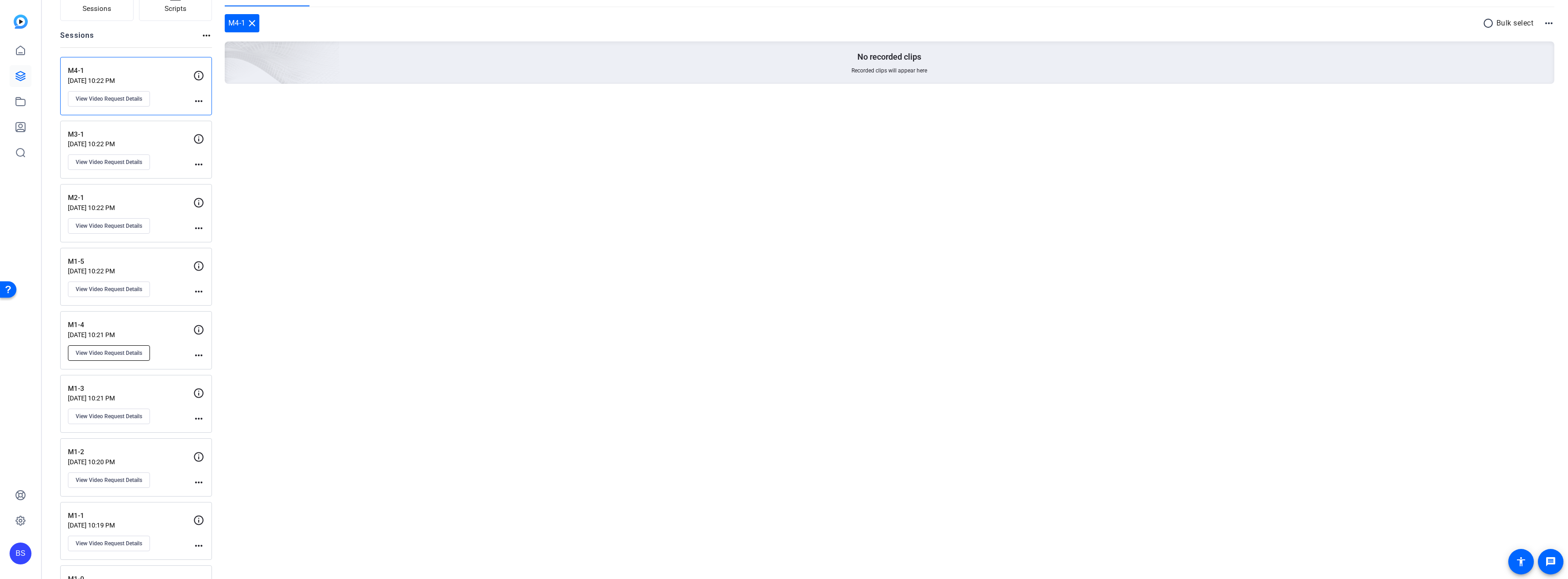
scroll to position [91, 0]
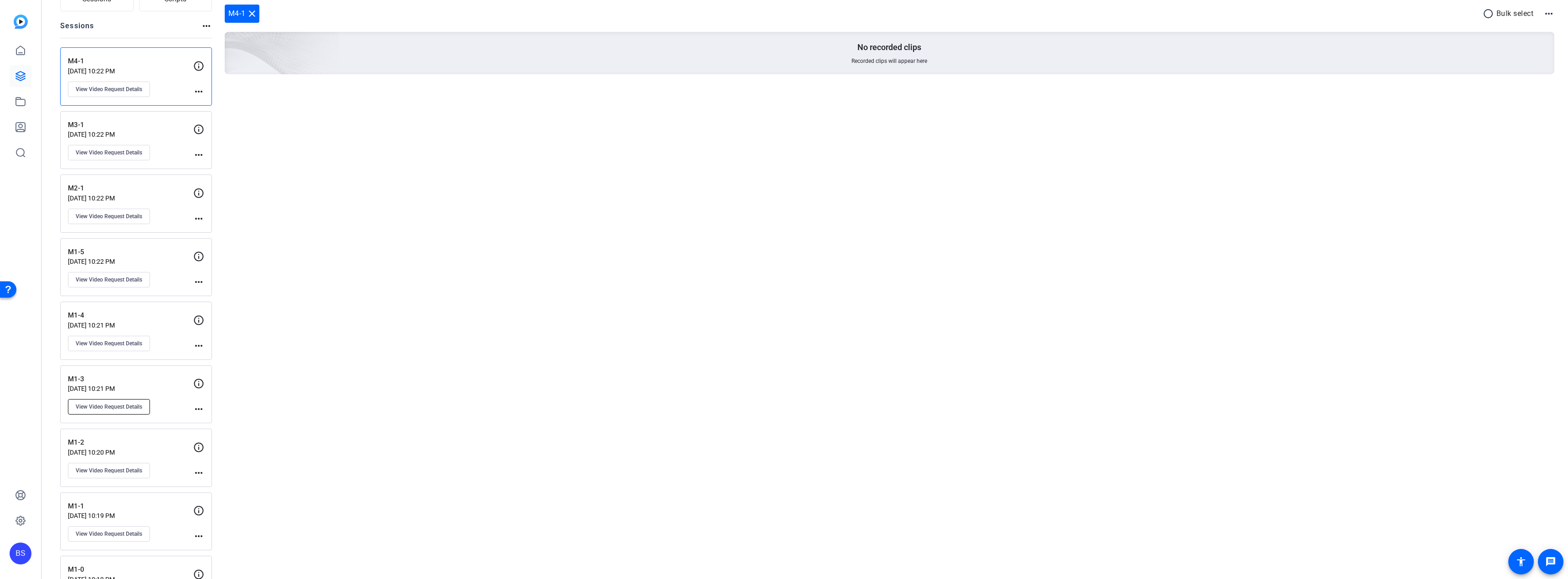
click at [117, 406] on span "View Video Request Details" at bounding box center [108, 407] width 66 height 7
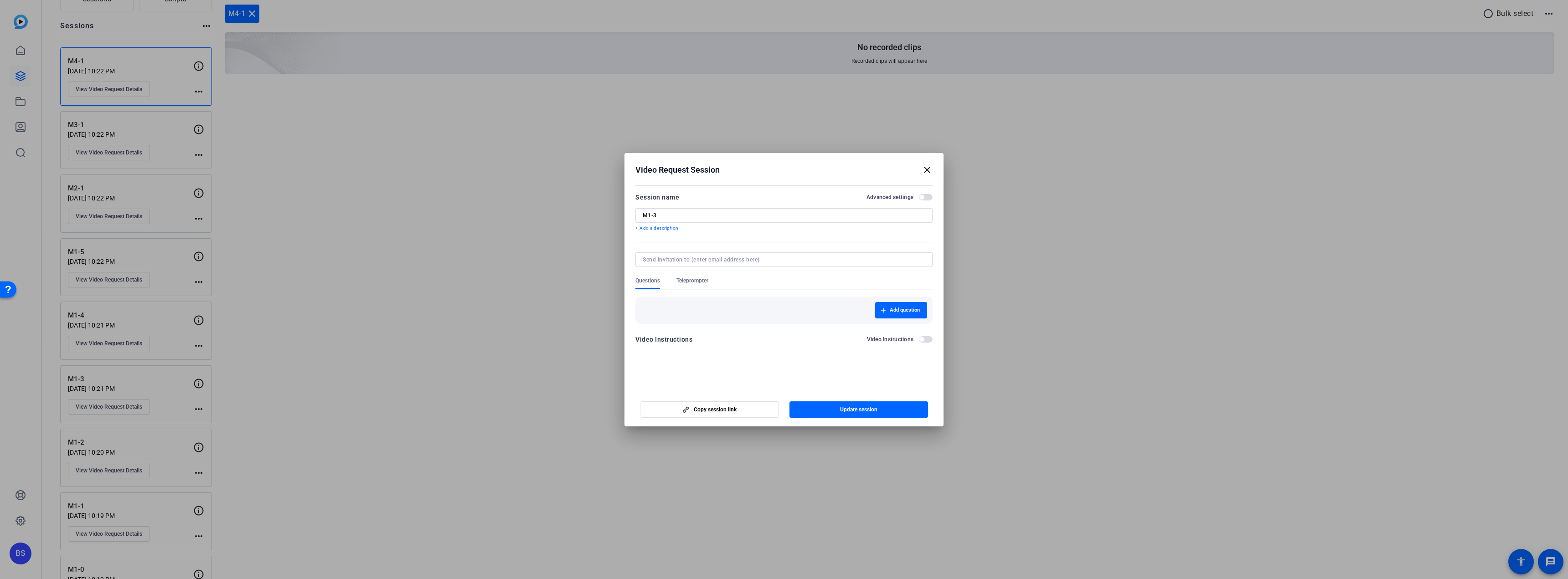
click at [698, 282] on span "Teleprompter" at bounding box center [692, 280] width 32 height 7
click at [899, 317] on span "New Script" at bounding box center [905, 319] width 26 height 7
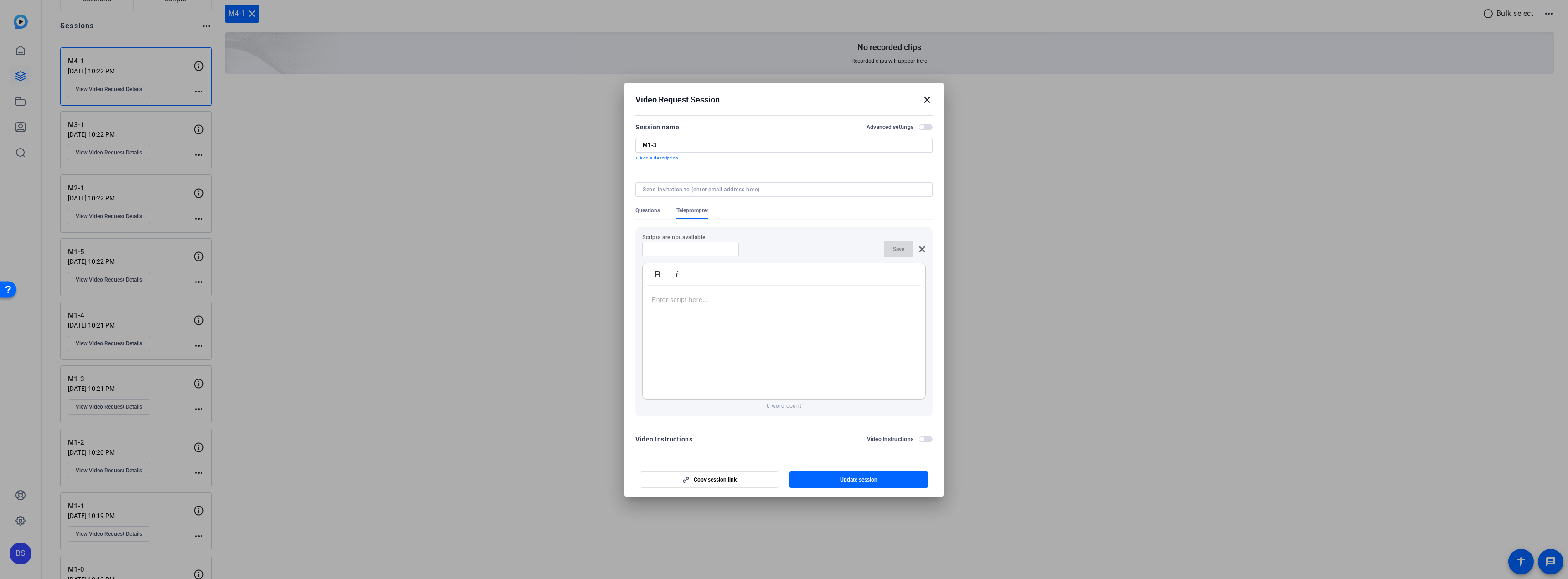
click at [666, 246] on input at bounding box center [690, 249] width 82 height 7
type input "1-3"
click at [696, 294] on div at bounding box center [784, 342] width 282 height 114
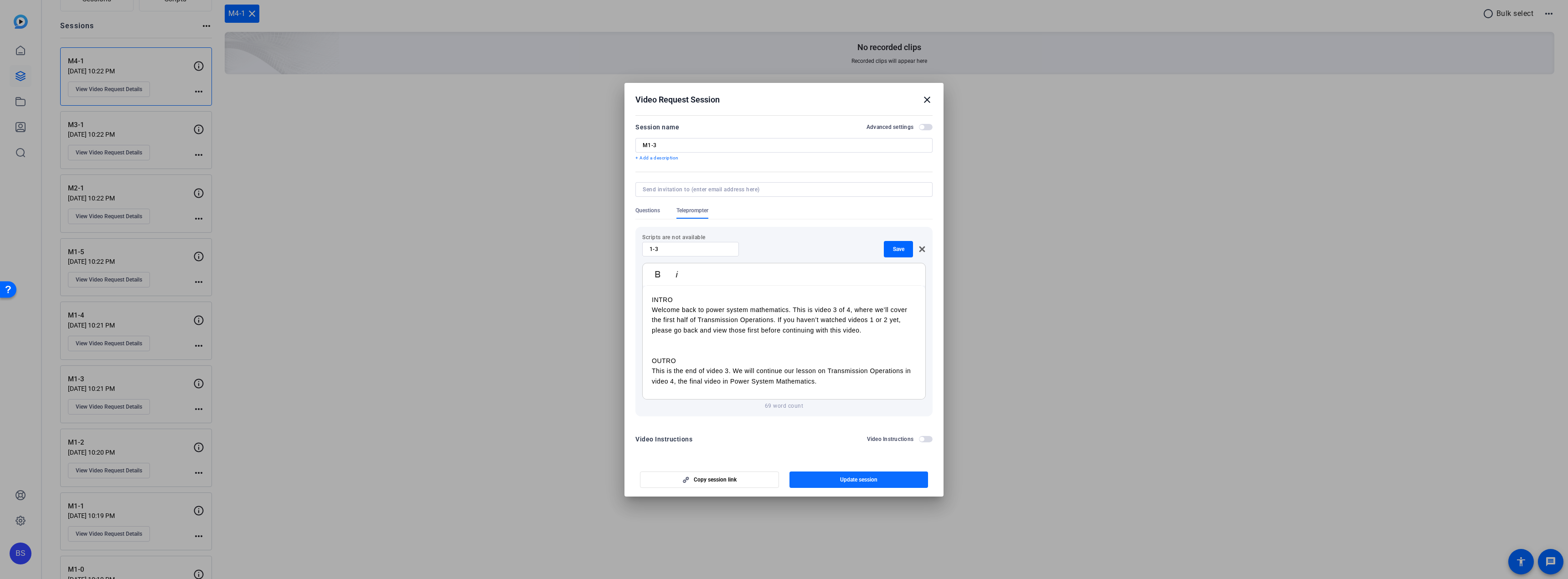
click at [863, 478] on span "Update session" at bounding box center [858, 480] width 37 height 7
click at [926, 100] on mat-icon "close" at bounding box center [927, 100] width 11 height 11
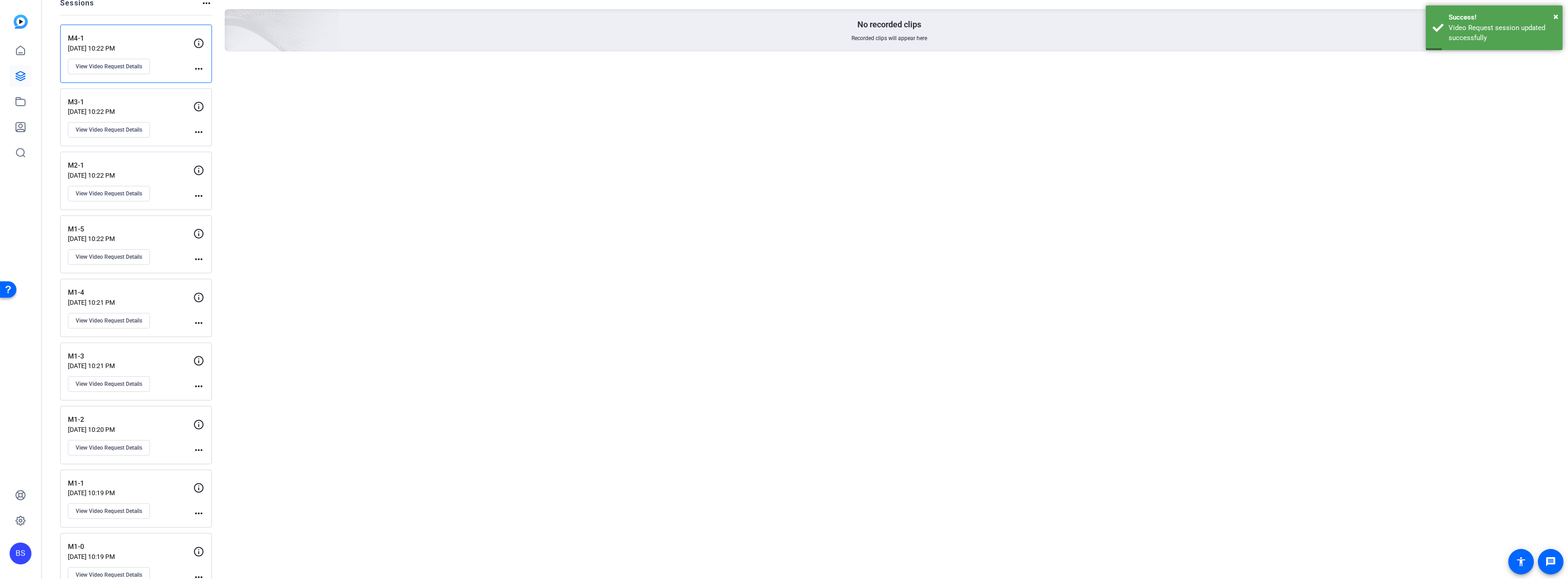
scroll to position [137, 0]
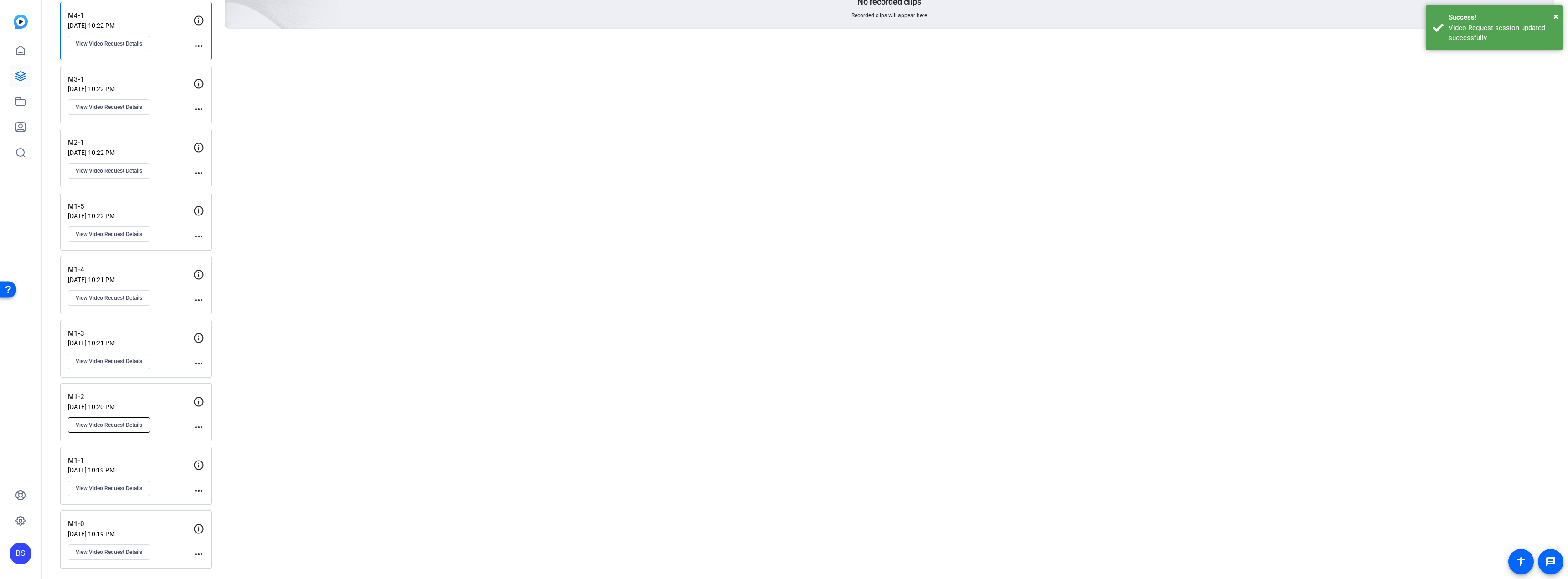
click at [127, 430] on button "View Video Request Details" at bounding box center [109, 425] width 82 height 15
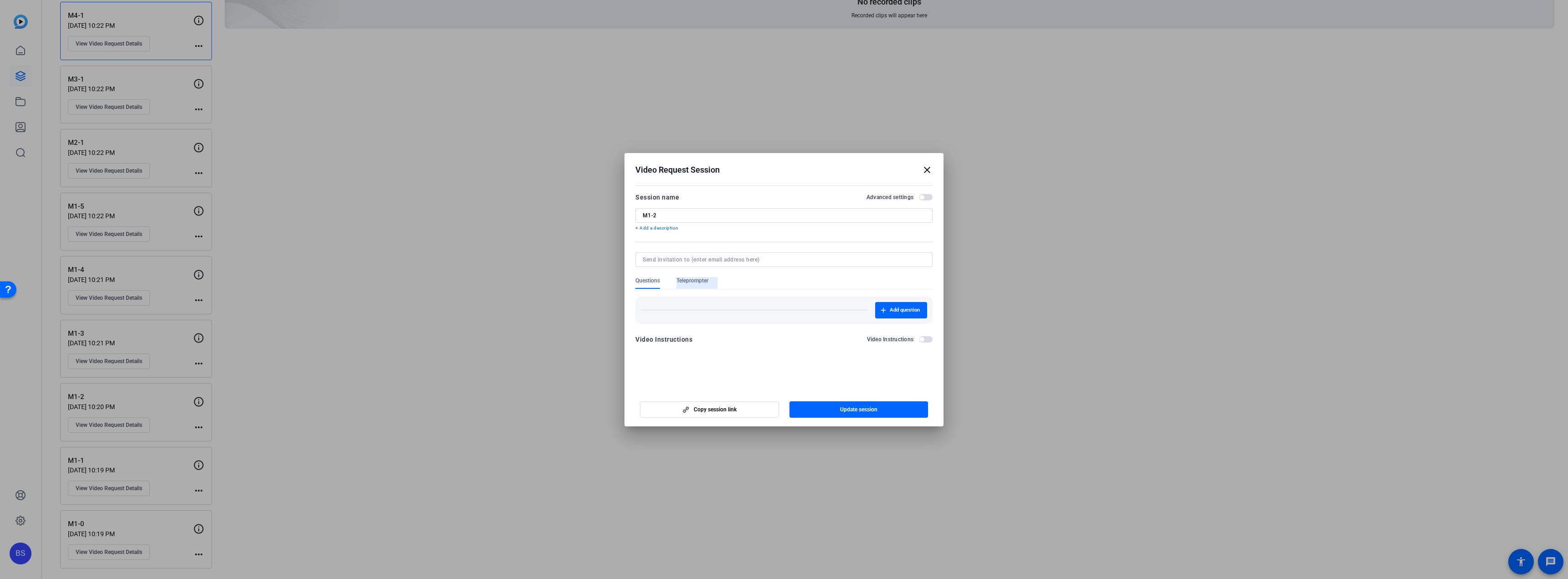
click at [696, 279] on span "Teleprompter" at bounding box center [692, 280] width 32 height 7
click at [704, 310] on p "Scripts are not available" at bounding box center [784, 307] width 284 height 7
click at [894, 318] on span "New Script" at bounding box center [905, 319] width 26 height 7
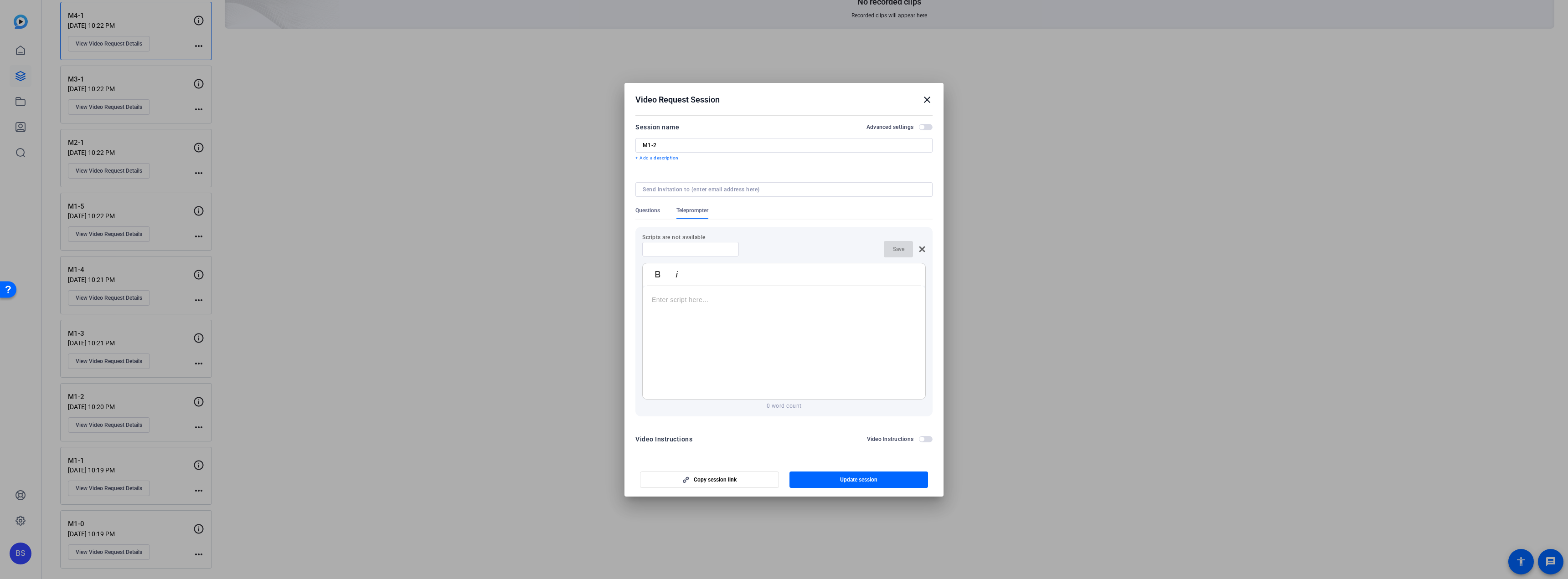
click at [701, 246] on input at bounding box center [690, 249] width 82 height 7
type input "1-2"
click at [702, 304] on p at bounding box center [784, 299] width 264 height 10
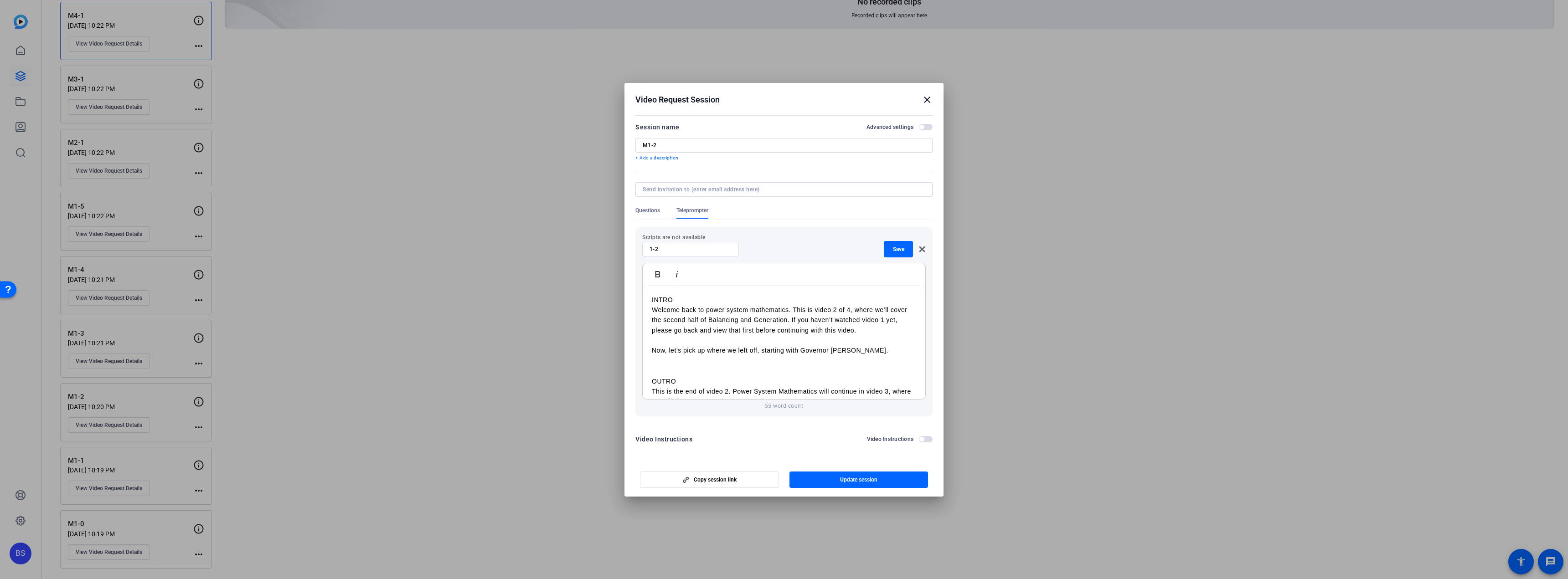
scroll to position [8, 0]
click at [864, 478] on span "Update session" at bounding box center [858, 480] width 37 height 7
click at [900, 248] on span "Save" at bounding box center [898, 249] width 12 height 7
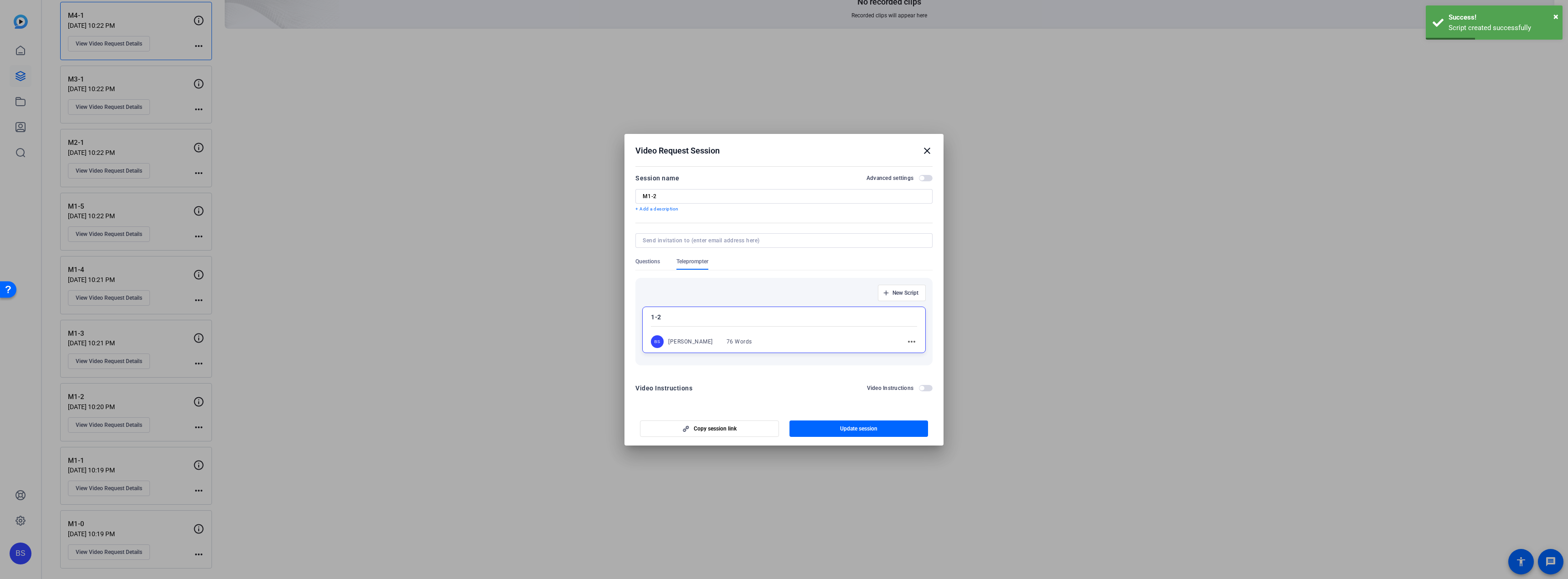
click at [926, 150] on mat-icon "close" at bounding box center [927, 151] width 11 height 11
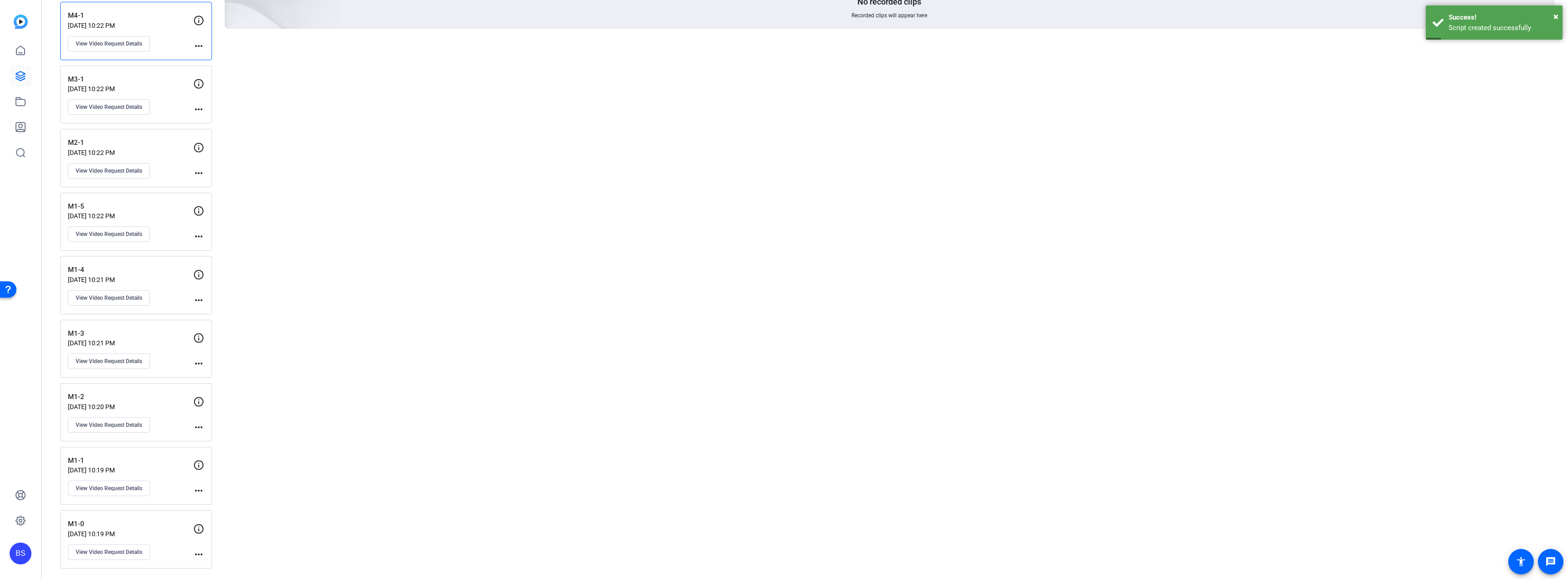
scroll to position [137, 0]
click at [145, 525] on p "M1-0" at bounding box center [131, 522] width 125 height 10
click at [150, 535] on p "[DATE] 10:19 PM" at bounding box center [131, 533] width 125 height 7
click at [115, 489] on span "View Video Request Details" at bounding box center [108, 487] width 66 height 7
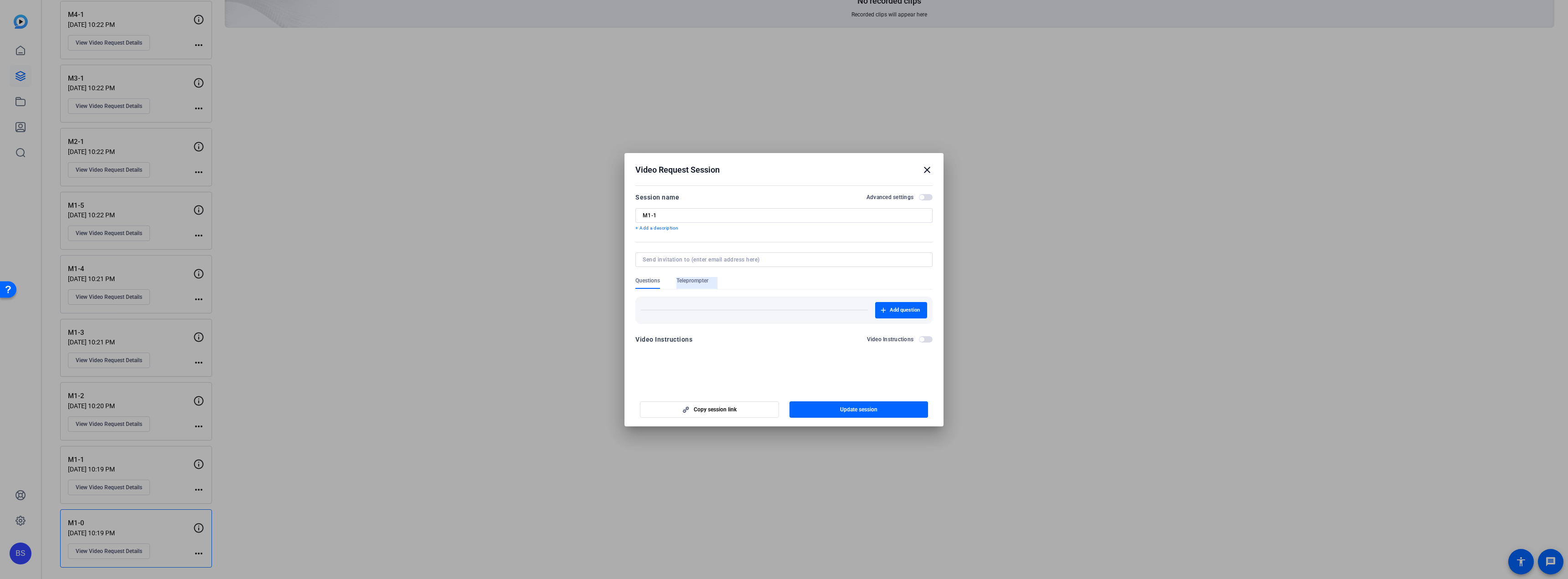
click at [706, 279] on span "Teleprompter" at bounding box center [692, 280] width 32 height 7
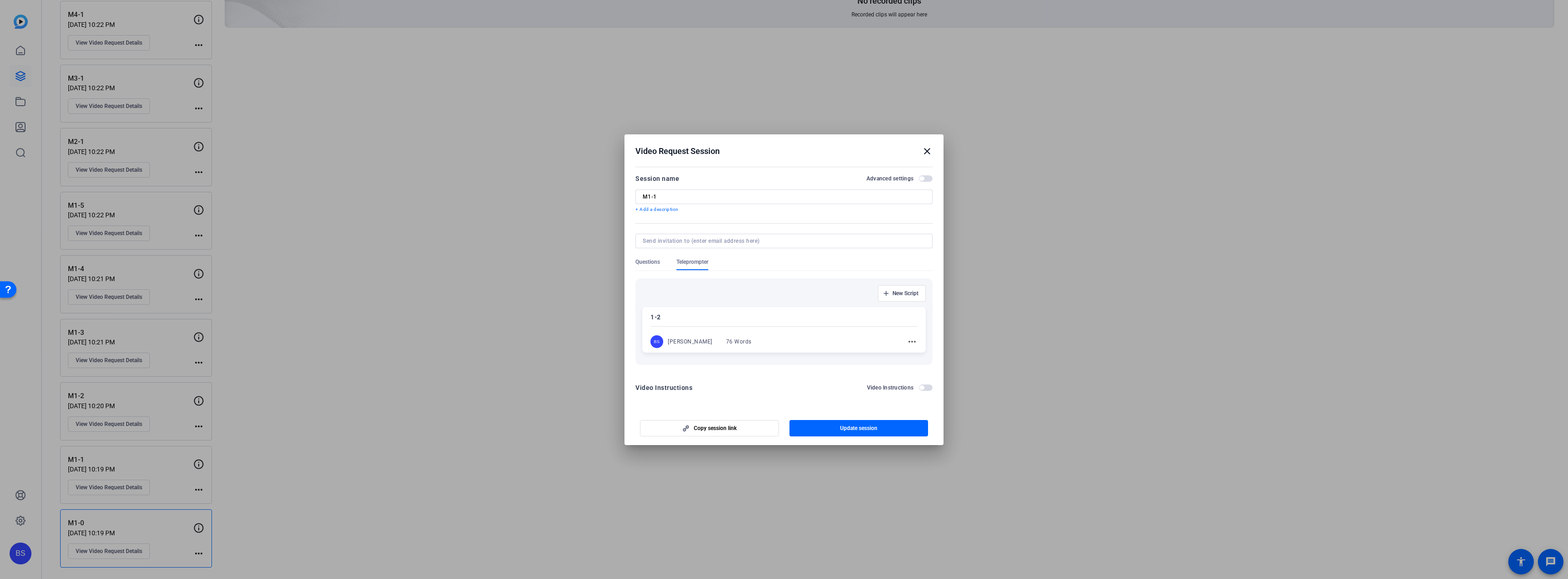
click at [656, 264] on span "Questions" at bounding box center [648, 262] width 24 height 7
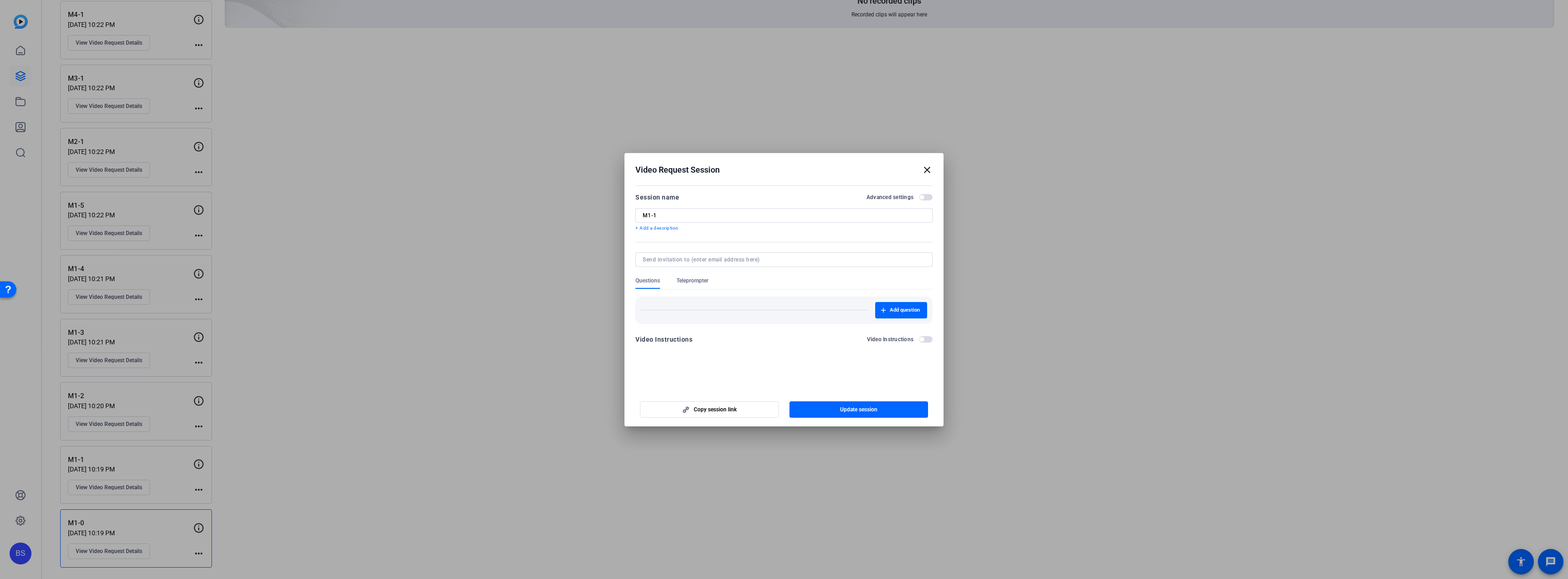
click at [930, 167] on mat-icon "close" at bounding box center [927, 170] width 11 height 11
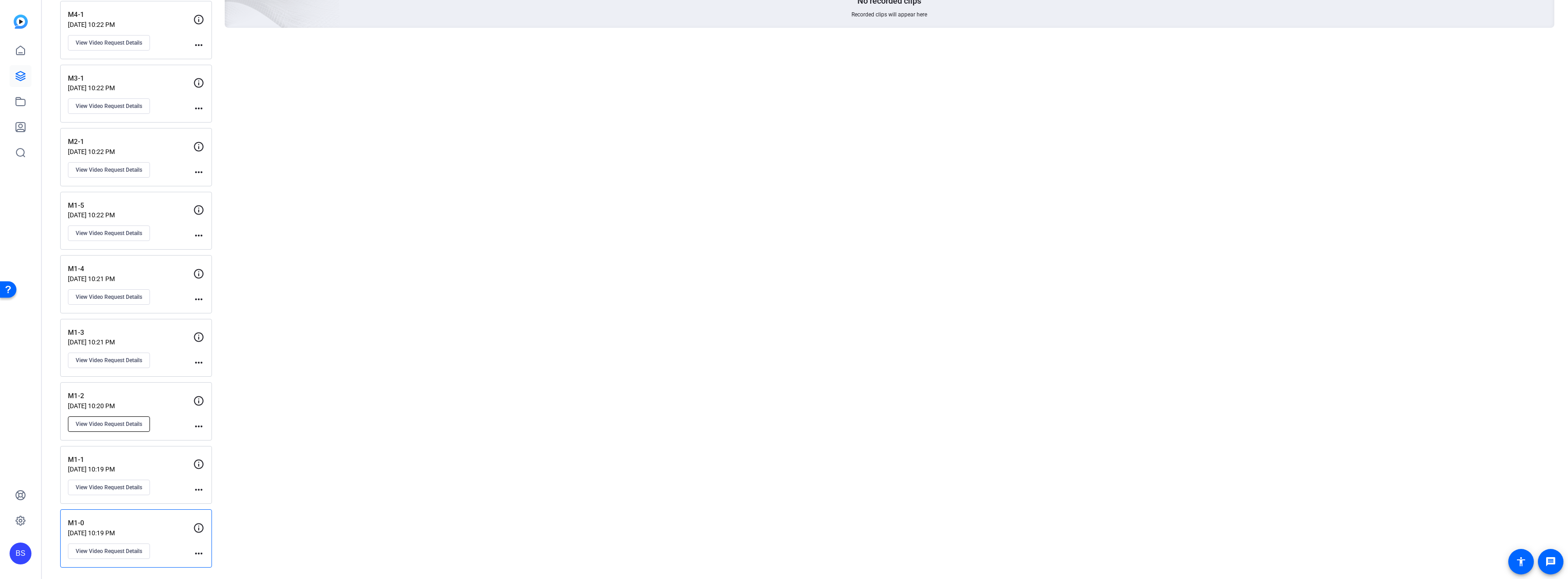
click at [119, 423] on span "View Video Request Details" at bounding box center [108, 424] width 66 height 7
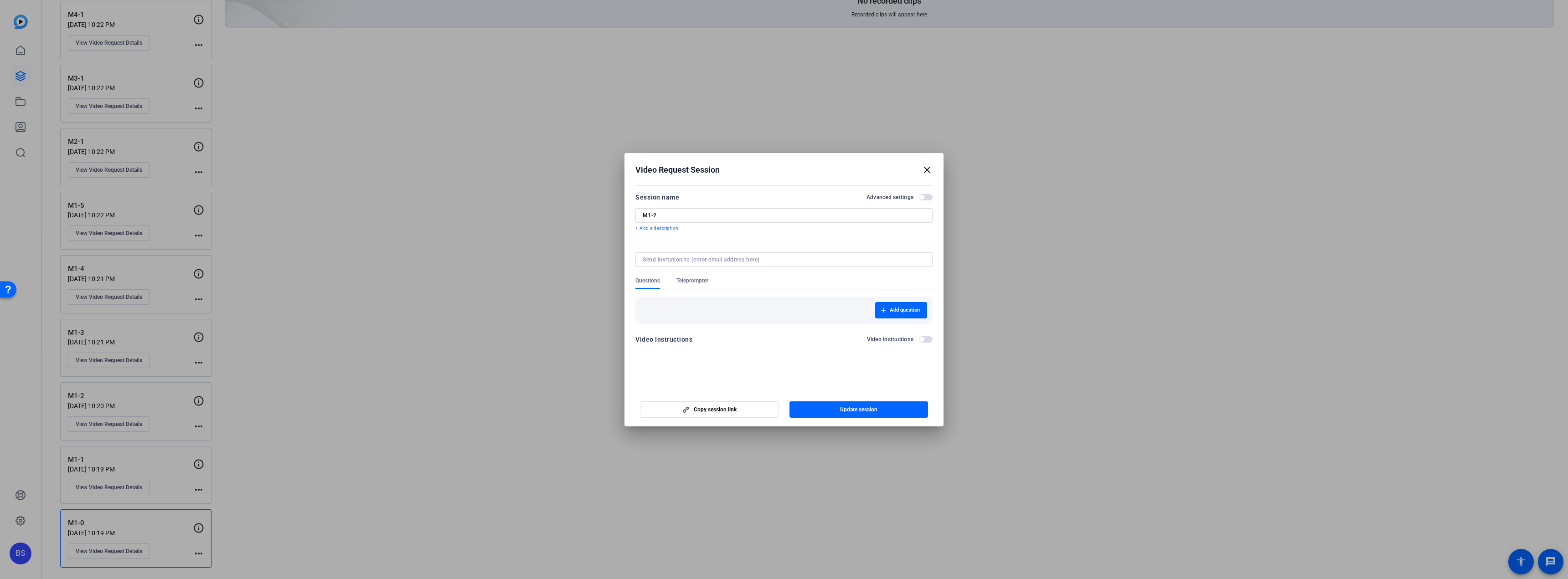
click at [685, 283] on span "Teleprompter" at bounding box center [692, 280] width 32 height 7
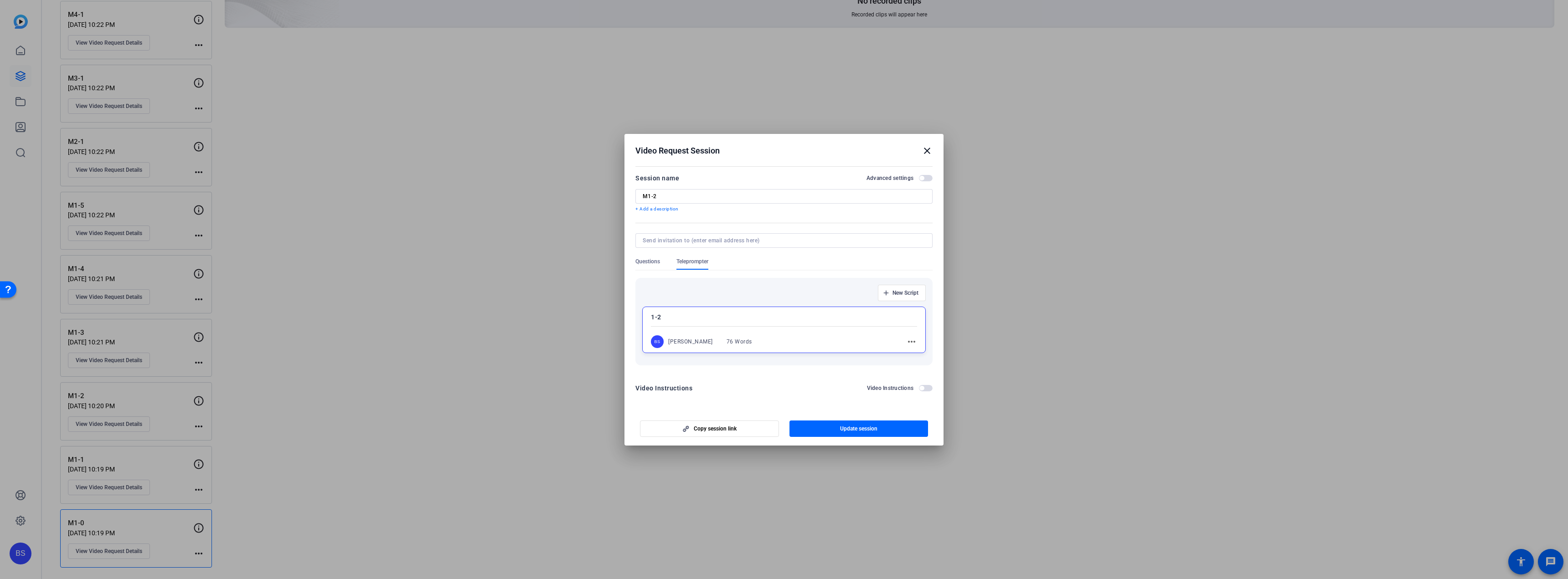
click at [925, 152] on mat-icon "close" at bounding box center [927, 151] width 11 height 11
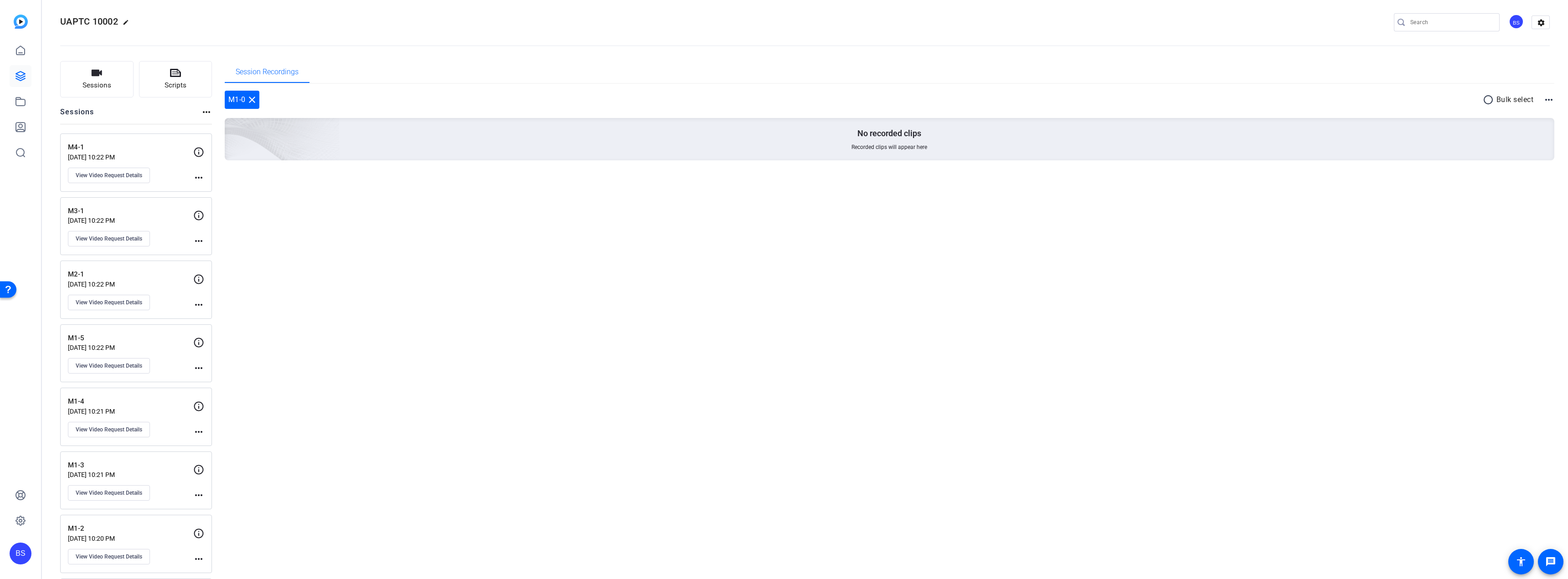
scroll to position [0, 0]
click at [131, 177] on span "View Video Request Details" at bounding box center [108, 181] width 66 height 7
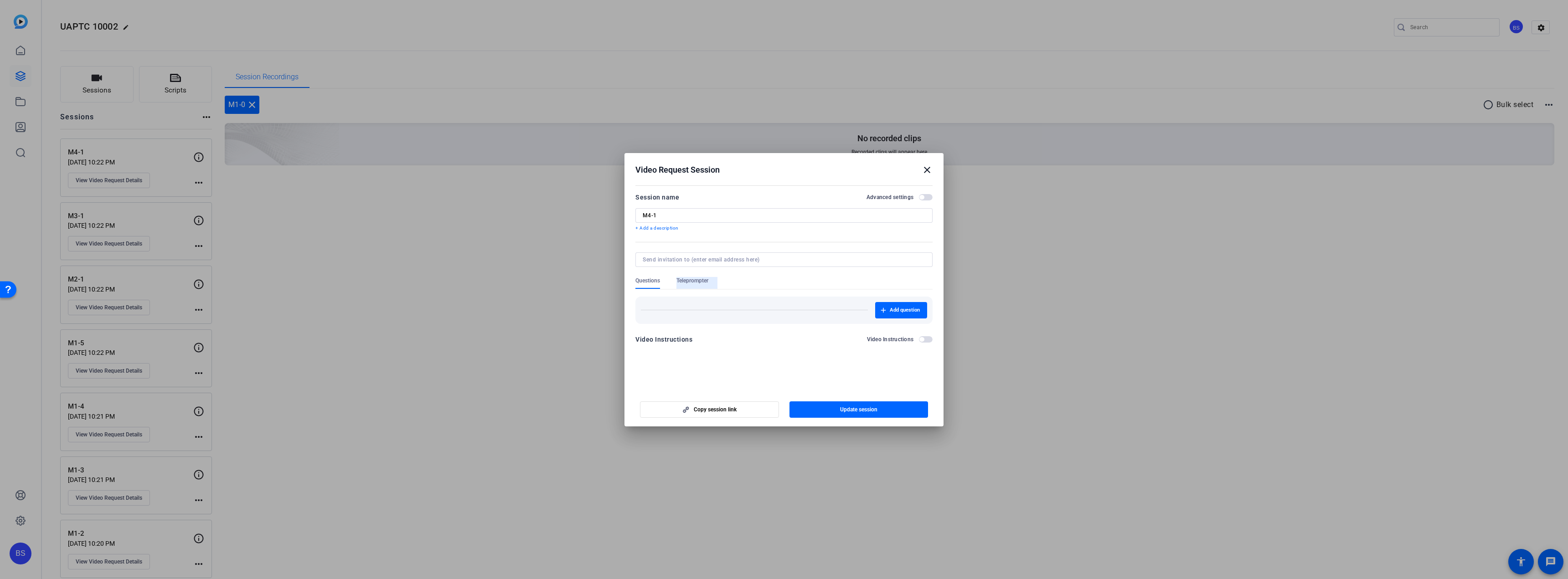
click at [705, 277] on span "Teleprompter" at bounding box center [692, 280] width 32 height 7
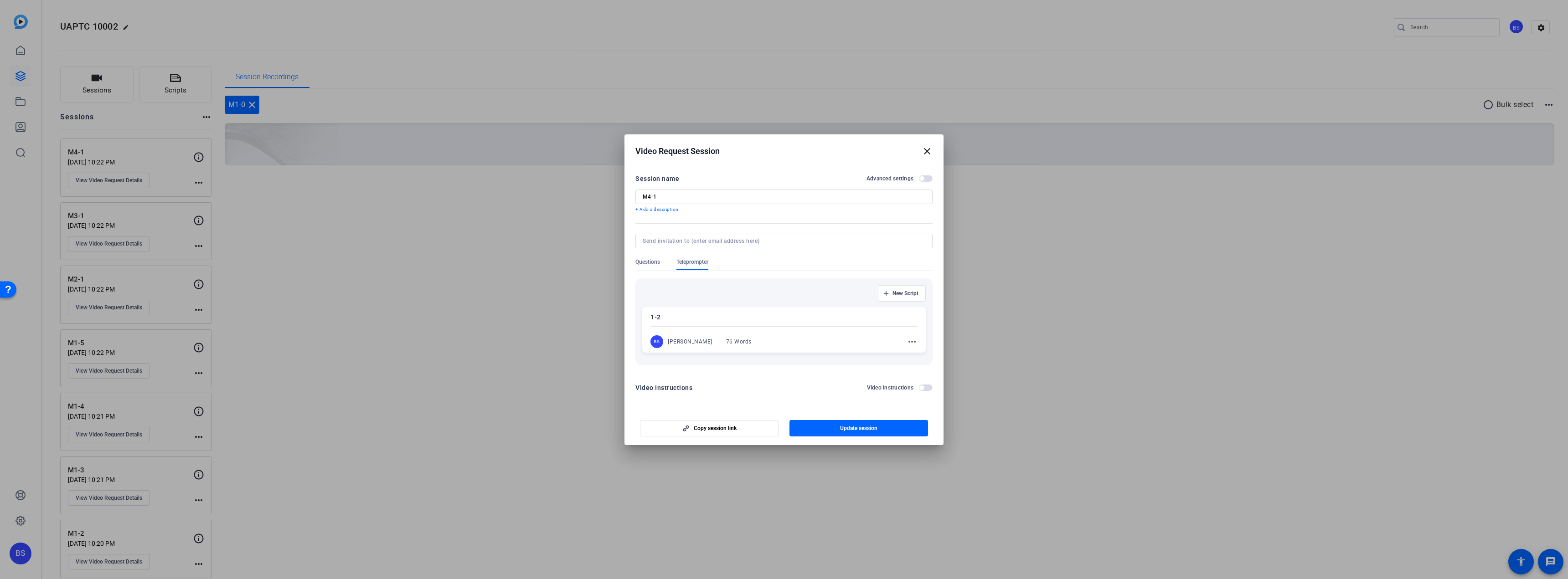
click at [917, 342] on mat-icon "more_horiz" at bounding box center [912, 342] width 11 height 11
click at [913, 293] on div at bounding box center [784, 290] width 1568 height 579
click at [910, 290] on span "New Script" at bounding box center [905, 293] width 26 height 7
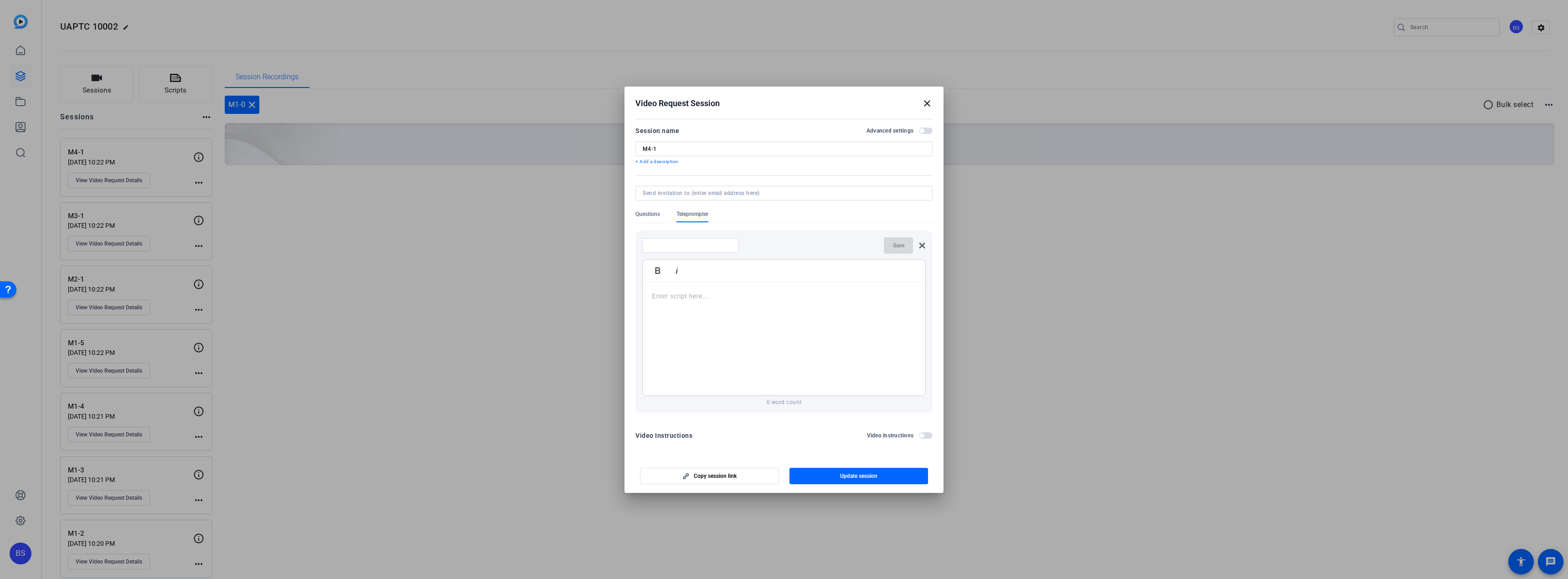
click at [668, 252] on div at bounding box center [690, 246] width 82 height 15
type input "4-1"
click at [680, 297] on p at bounding box center [784, 296] width 264 height 10
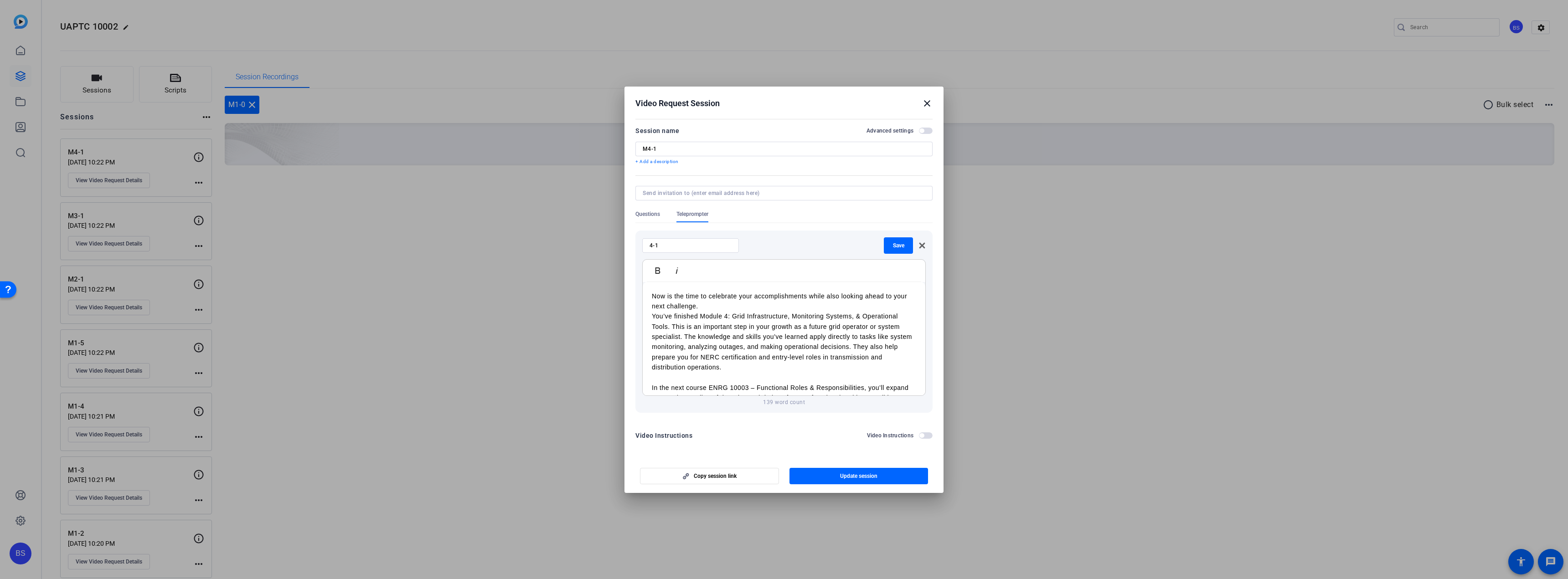
click at [736, 303] on p "Now is the time to celebrate your accomplishments while also looking ahead to y…" at bounding box center [784, 302] width 264 height 21
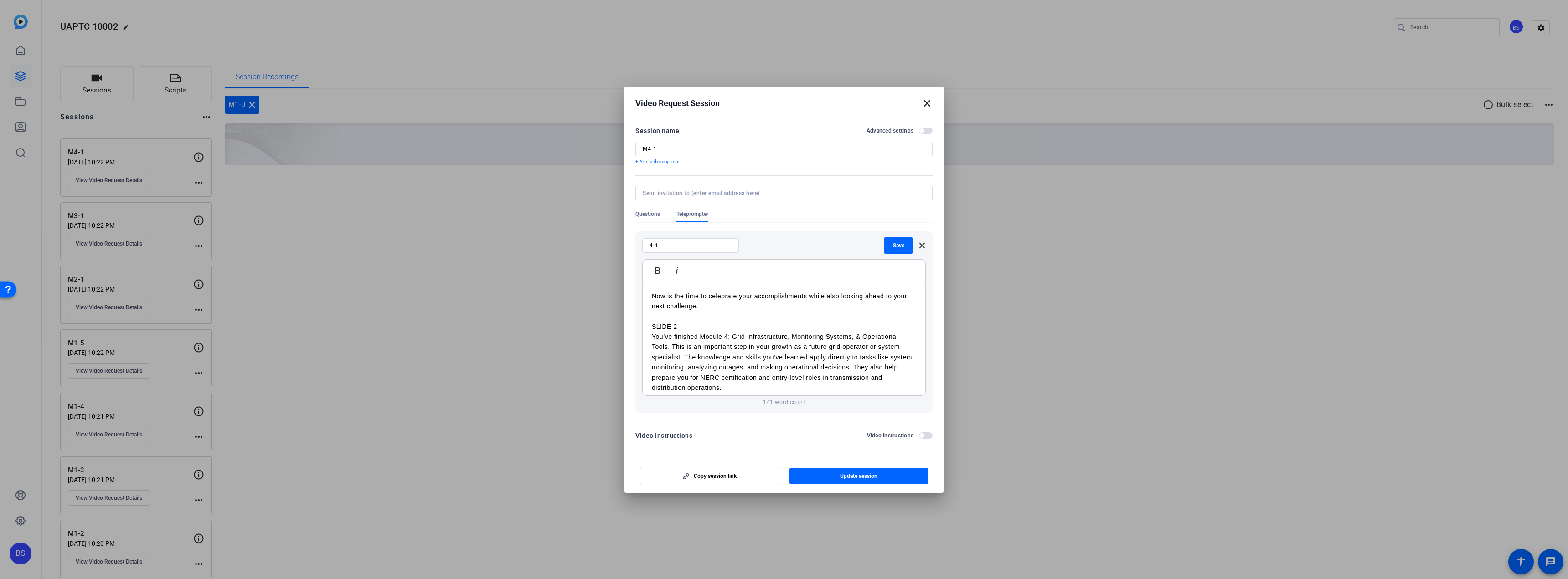
click at [652, 298] on p "Now is the time to celebrate your accomplishments while also looking ahead to y…" at bounding box center [784, 302] width 264 height 21
click at [740, 305] on p "You’ve finished Module 4: Grid Infrastructure, Monitoring Systems, & Operationa…" at bounding box center [784, 284] width 264 height 61
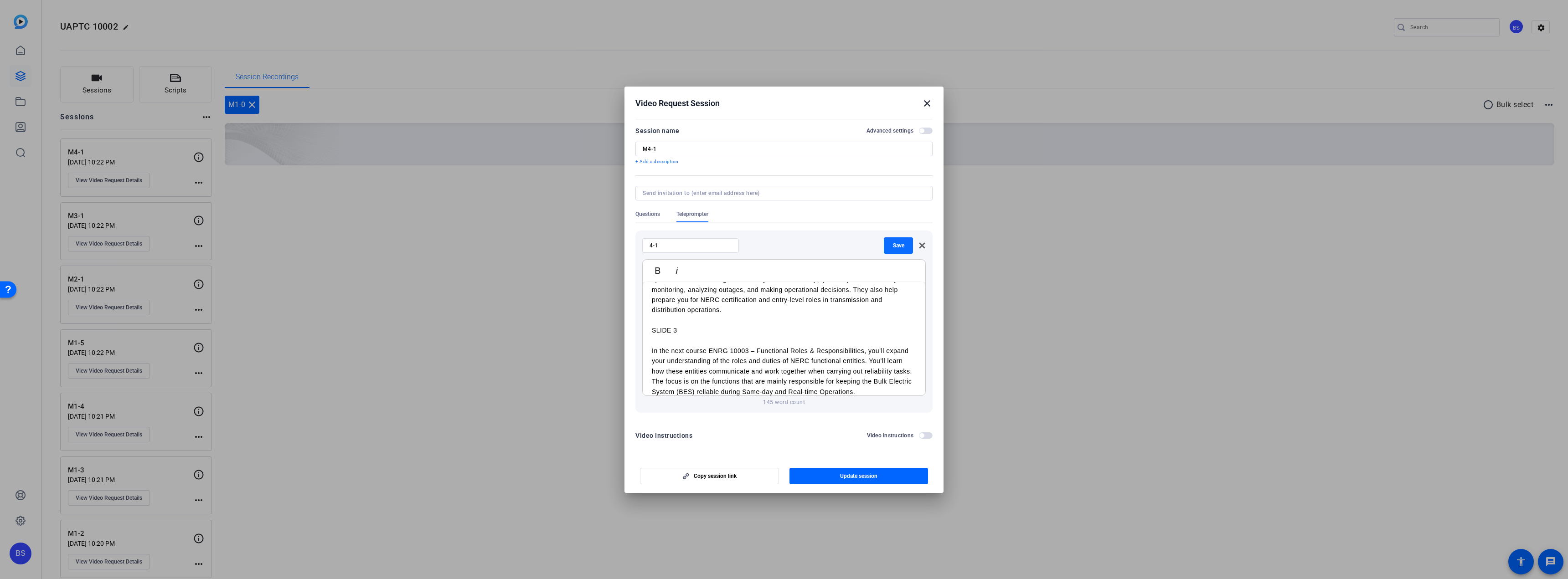
click at [896, 244] on span "Save" at bounding box center [898, 246] width 12 height 7
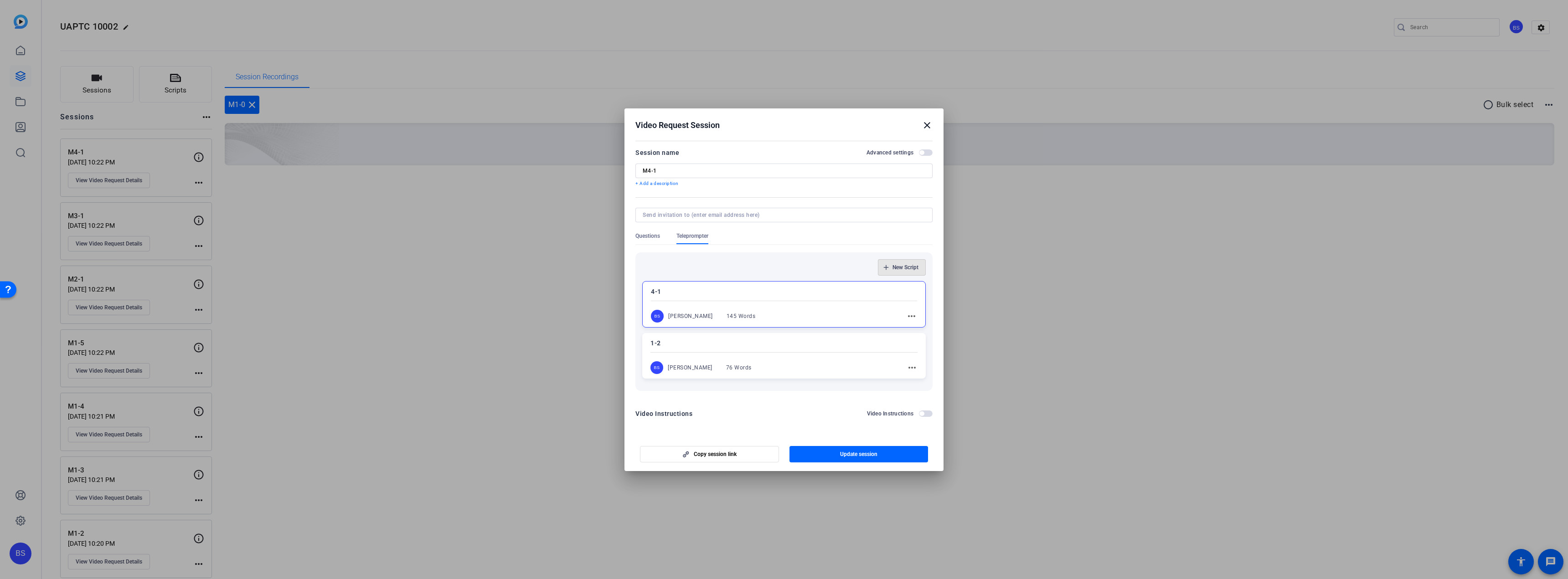
click at [919, 268] on span "button" at bounding box center [901, 268] width 47 height 22
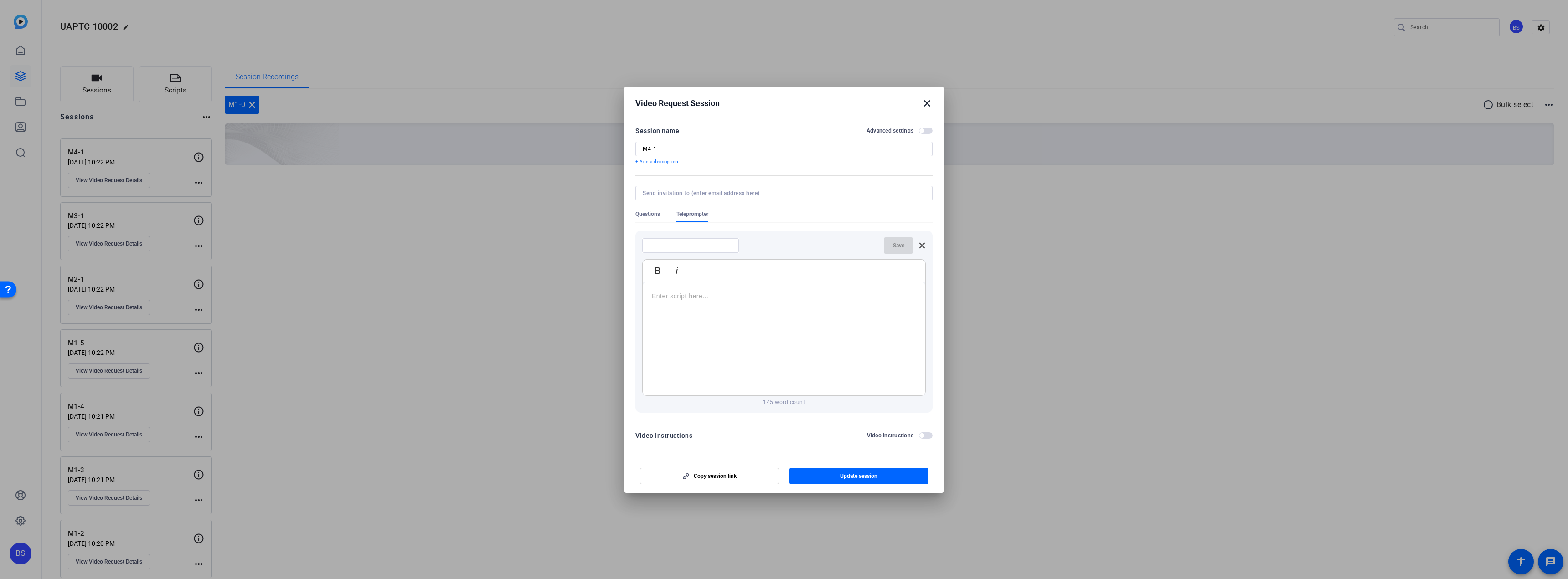
click at [687, 305] on div at bounding box center [784, 339] width 282 height 114
click at [682, 246] on input at bounding box center [690, 246] width 82 height 7
type input "3-1"
click at [651, 297] on div "You’ve finished Module 3: Generation Systems & Grid Protection Strategies. This…" at bounding box center [784, 339] width 282 height 114
click at [886, 326] on p "You’ve finished Module 3: Generation Systems & Grid Protection Strategies. This…" at bounding box center [784, 316] width 264 height 30
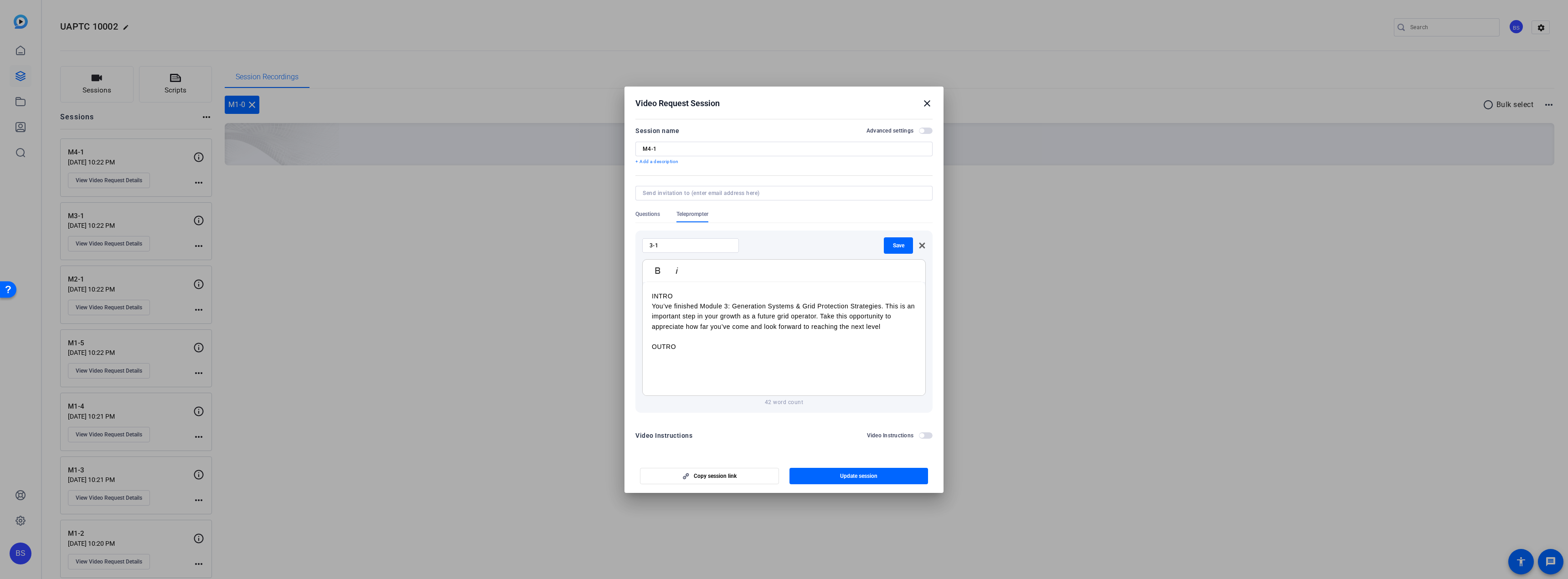
click at [688, 362] on div "INTRO You’ve finished Module 3: Generation Systems & Grid Protection Strategies…" at bounding box center [784, 339] width 282 height 114
click at [899, 251] on span "button" at bounding box center [898, 246] width 29 height 22
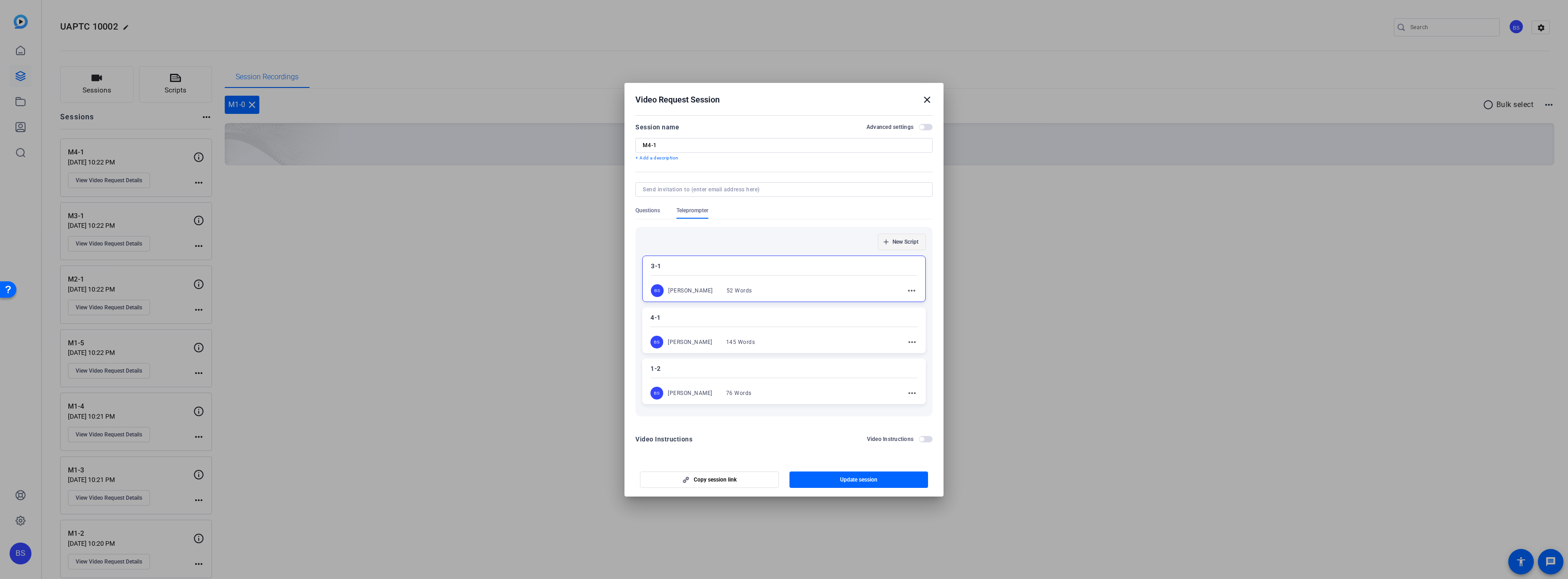
click at [902, 241] on span "New Script" at bounding box center [905, 242] width 26 height 7
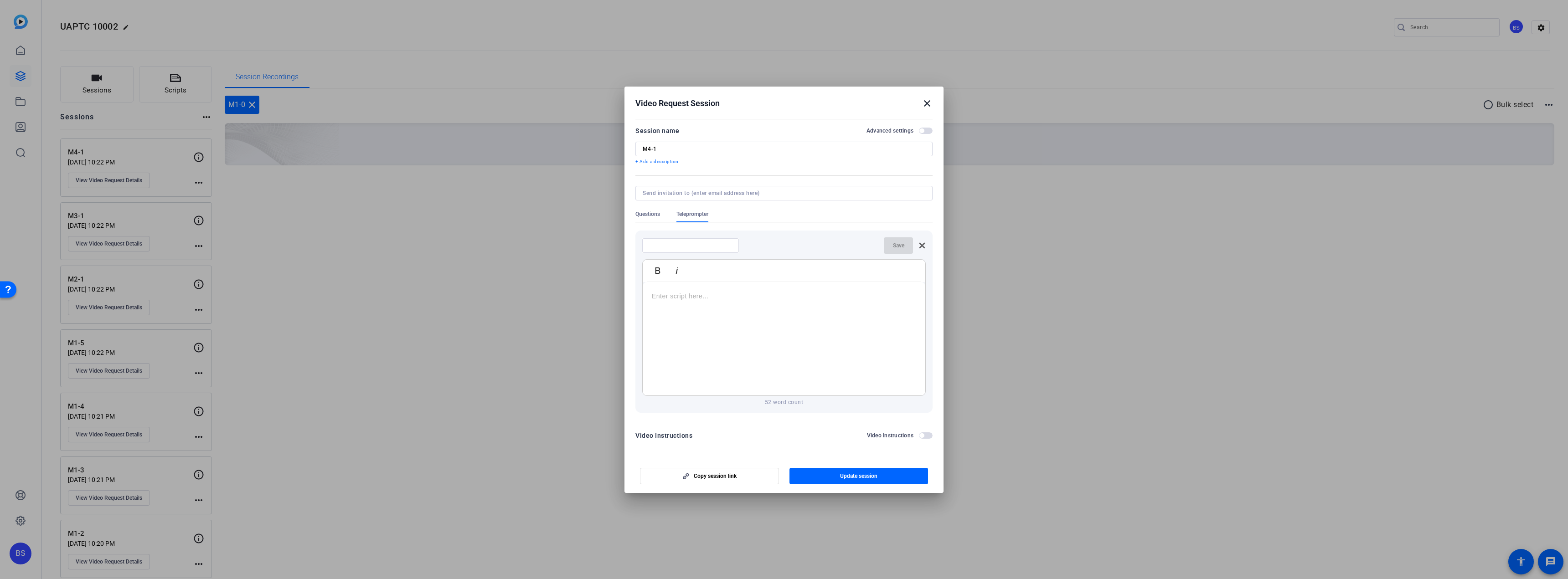
click at [730, 245] on input at bounding box center [690, 246] width 82 height 7
type input "2-1"
click at [738, 312] on div at bounding box center [784, 339] width 282 height 114
click at [894, 249] on span "Save" at bounding box center [898, 246] width 12 height 7
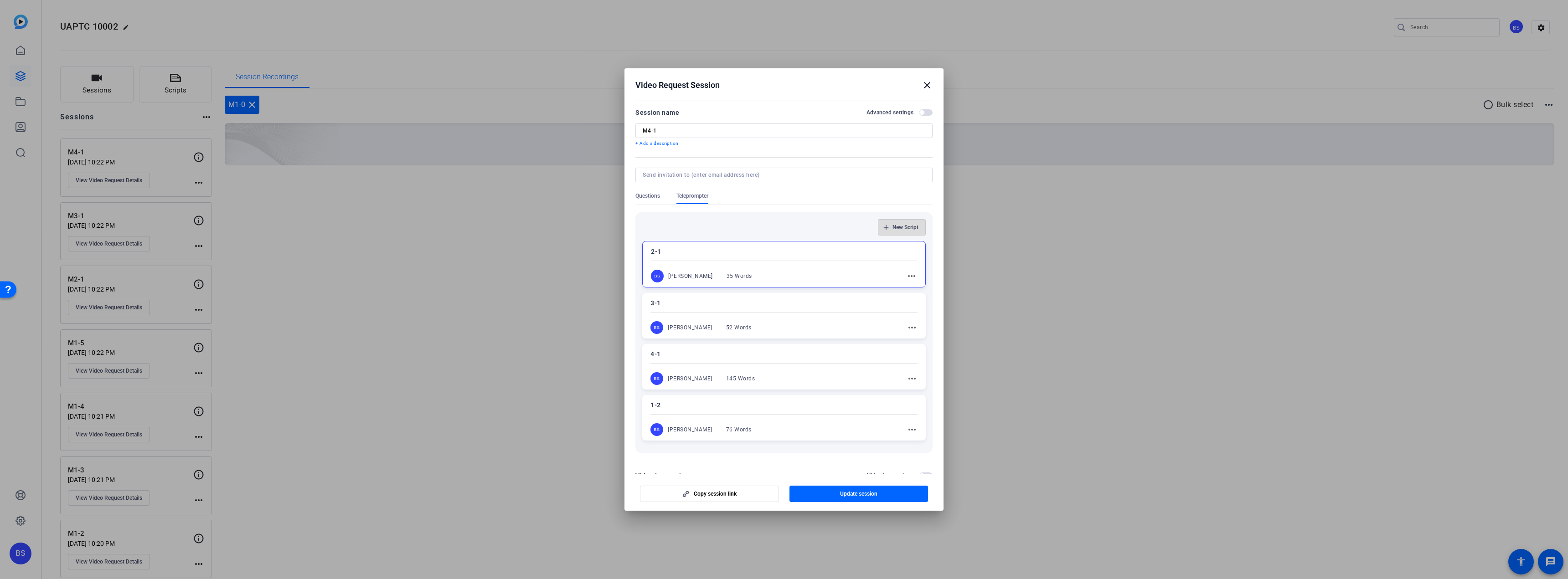
click at [900, 227] on span "New Script" at bounding box center [905, 227] width 26 height 7
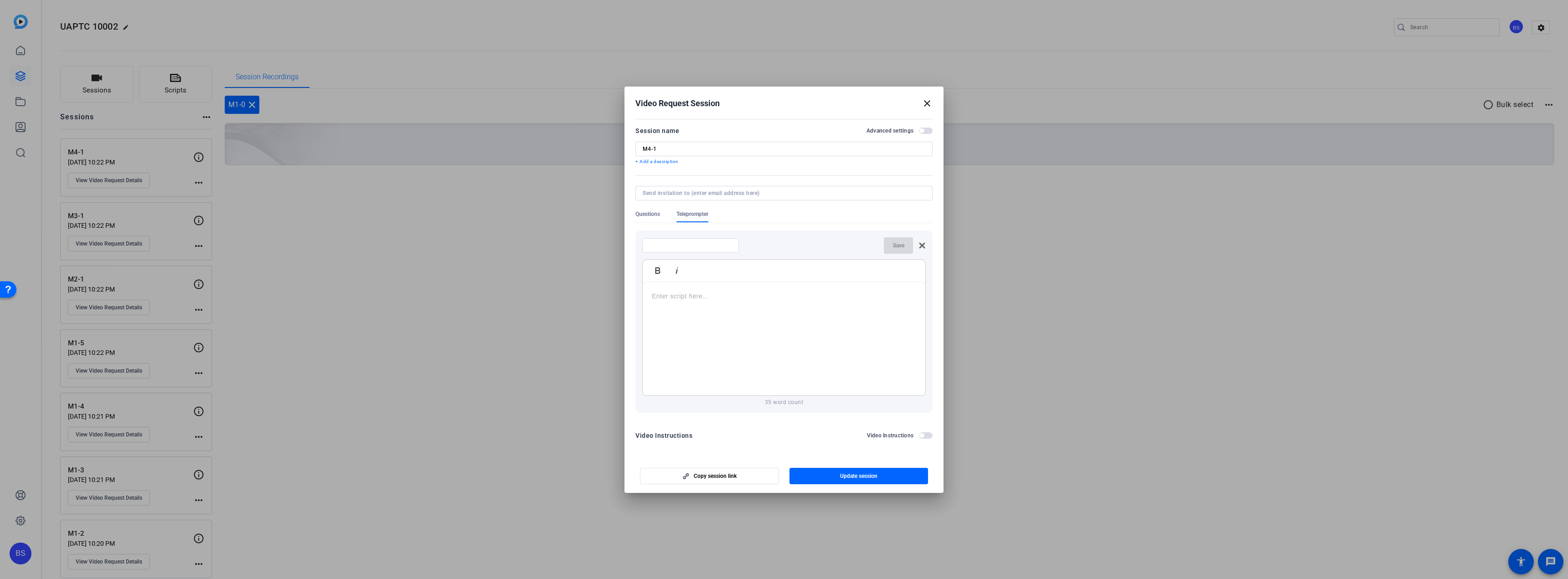
click at [710, 244] on input at bounding box center [690, 246] width 82 height 7
type input "1-5"
click at [705, 294] on p at bounding box center [784, 296] width 264 height 10
click at [902, 240] on span "button" at bounding box center [898, 246] width 29 height 22
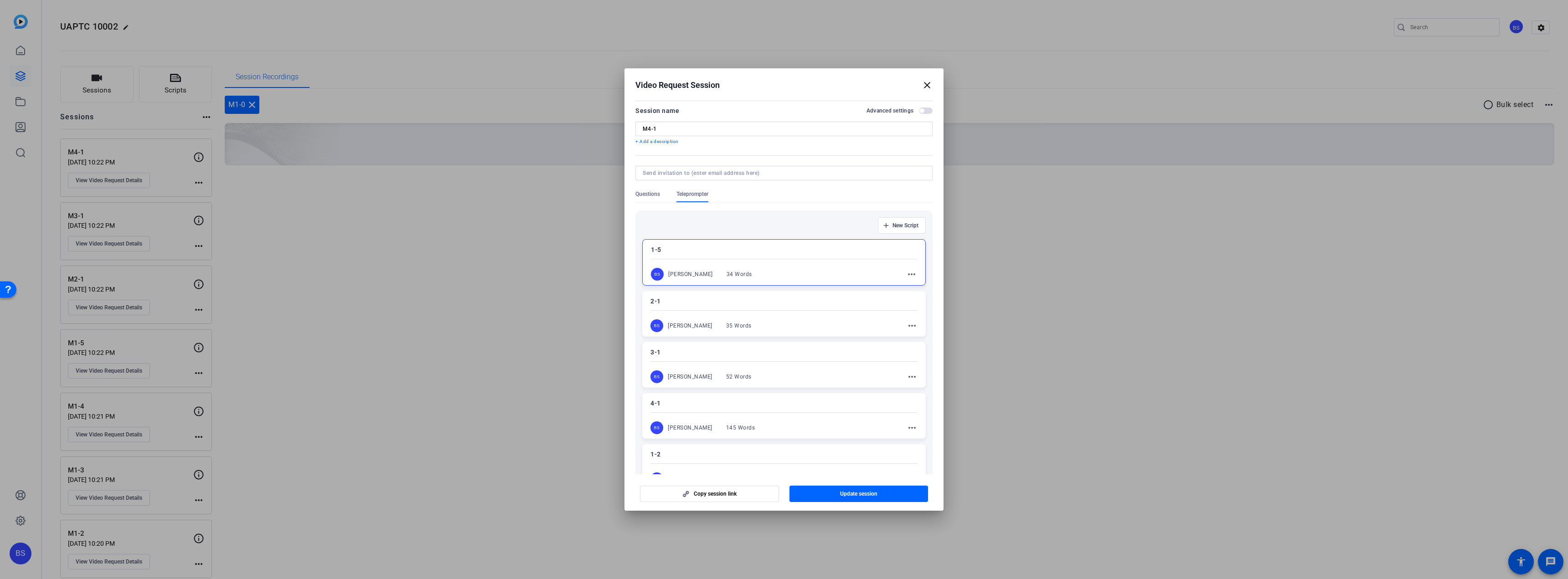
scroll to position [0, 0]
click at [912, 226] on span "New Script" at bounding box center [905, 227] width 26 height 7
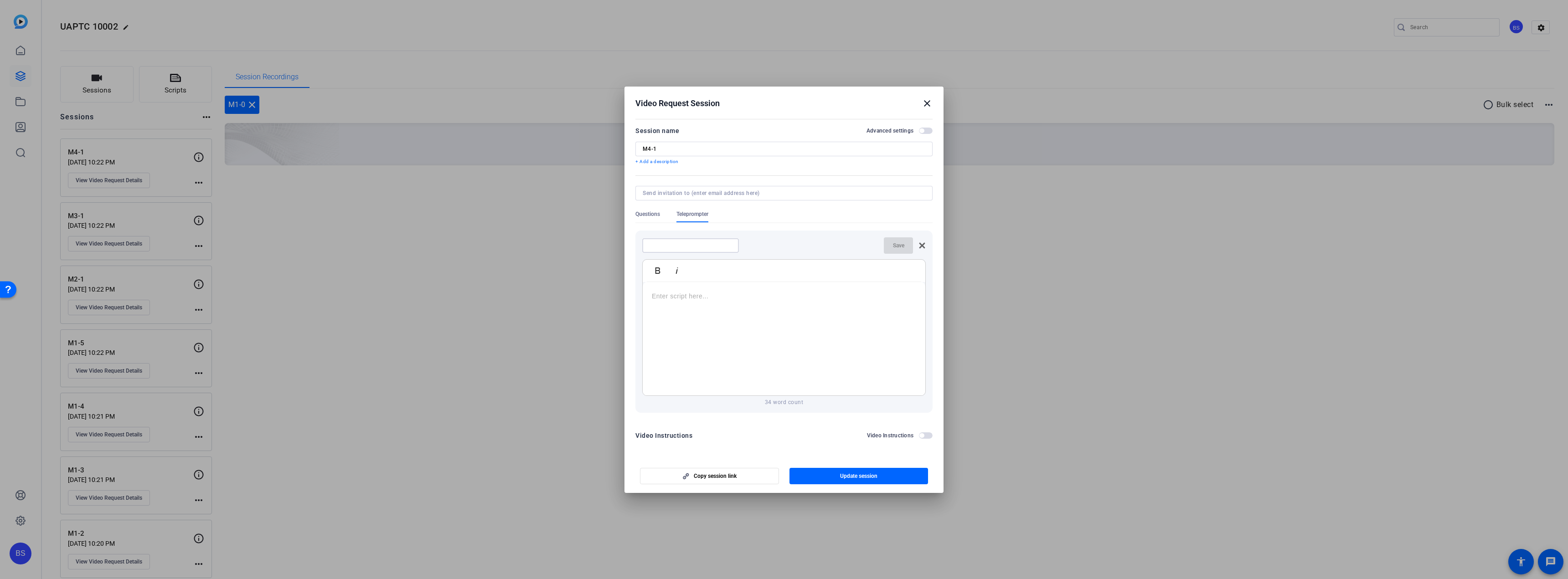
click at [690, 248] on input at bounding box center [690, 246] width 82 height 7
type input "1-4"
click at [676, 302] on div at bounding box center [784, 339] width 282 height 114
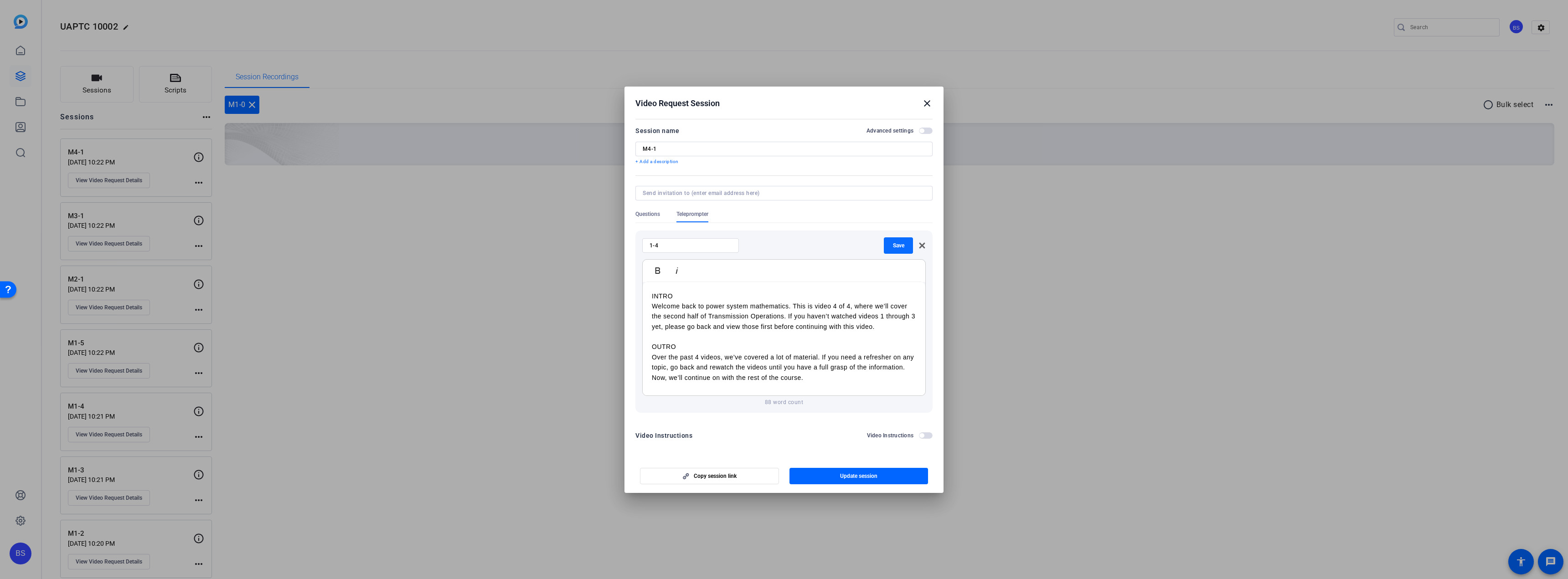
click at [903, 243] on span "Save" at bounding box center [898, 246] width 12 height 7
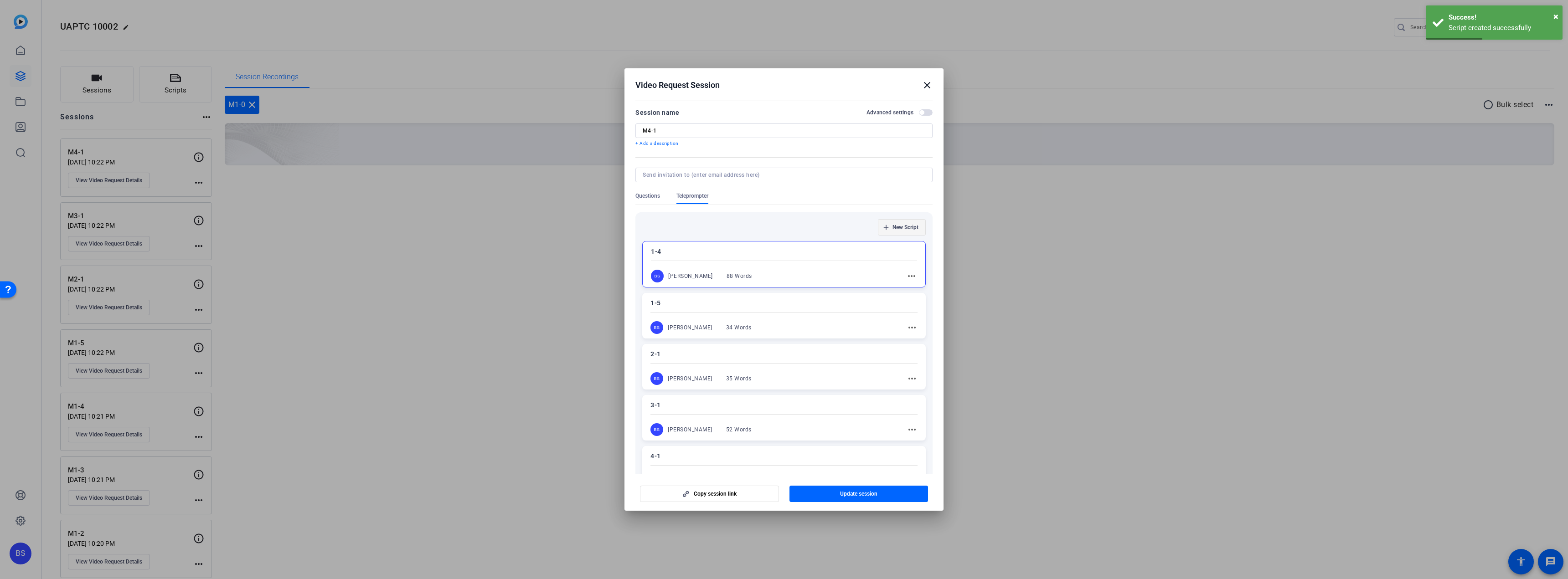
click at [901, 230] on span "New Script" at bounding box center [905, 227] width 26 height 7
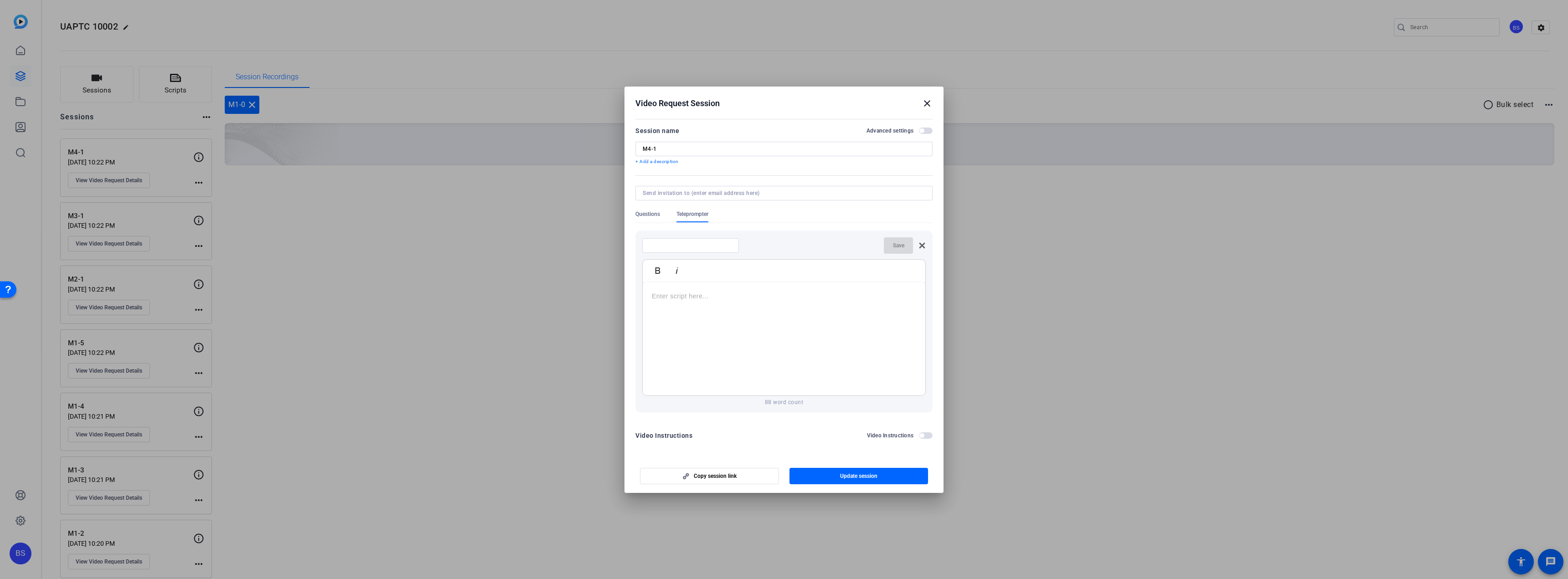
click at [677, 245] on input at bounding box center [690, 246] width 82 height 7
type input "1-3"
click at [710, 311] on div at bounding box center [784, 339] width 282 height 114
click at [648, 298] on div "Welcome back to power system mathematics. This is video 3 of 4, where we’ll cov…" at bounding box center [784, 339] width 282 height 114
click at [882, 328] on p "Welcome back to power system mathematics. This is video 3 of 4, where we’ll cov…" at bounding box center [784, 316] width 264 height 30
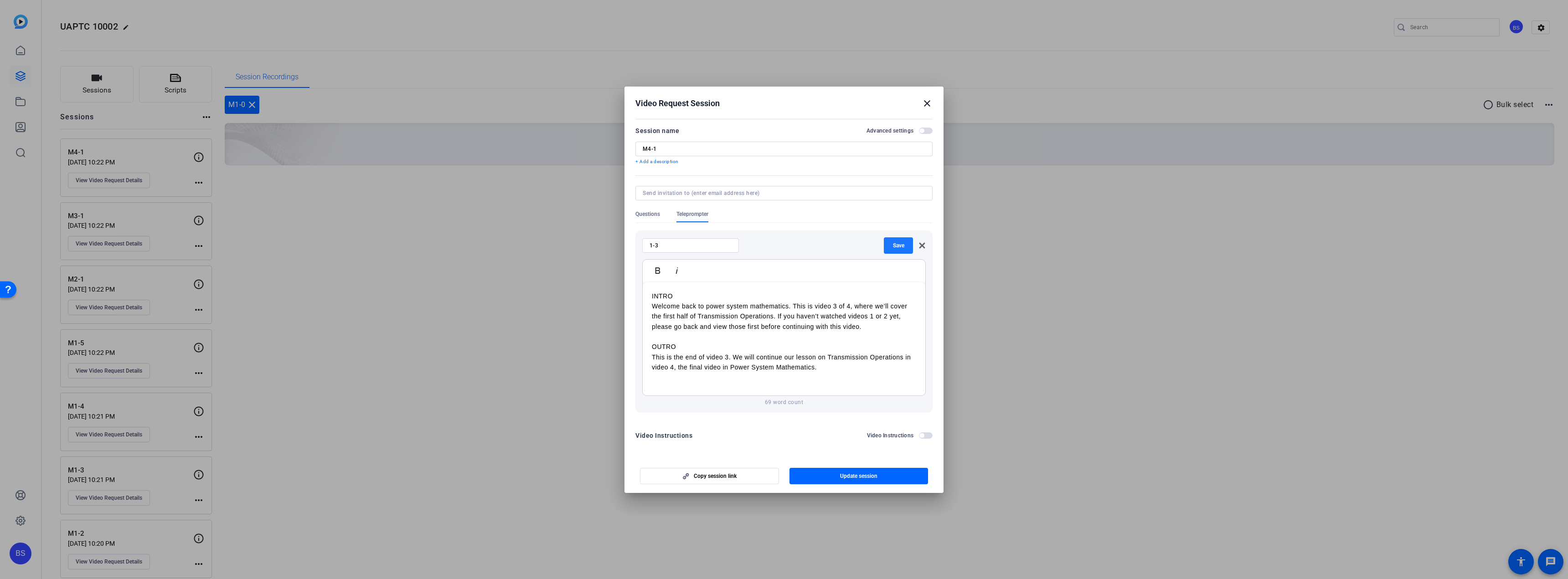
click at [899, 243] on span "Save" at bounding box center [898, 246] width 12 height 7
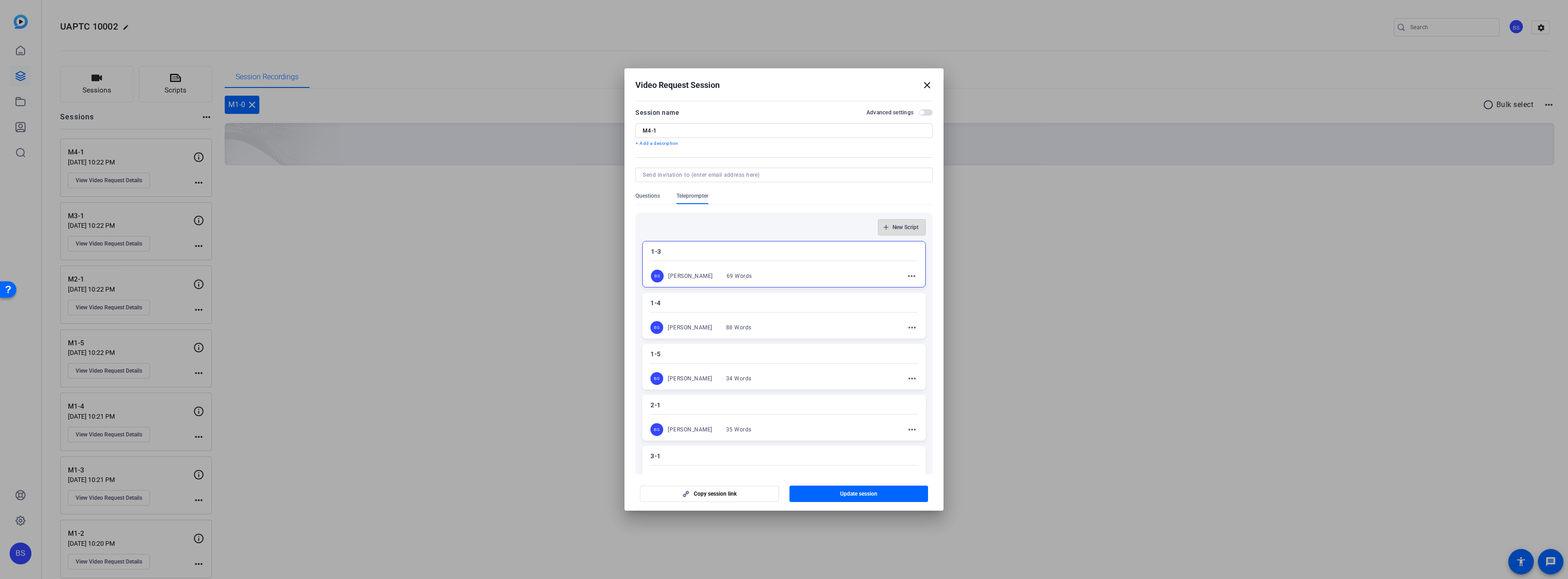
click at [910, 218] on span "button" at bounding box center [901, 227] width 47 height 22
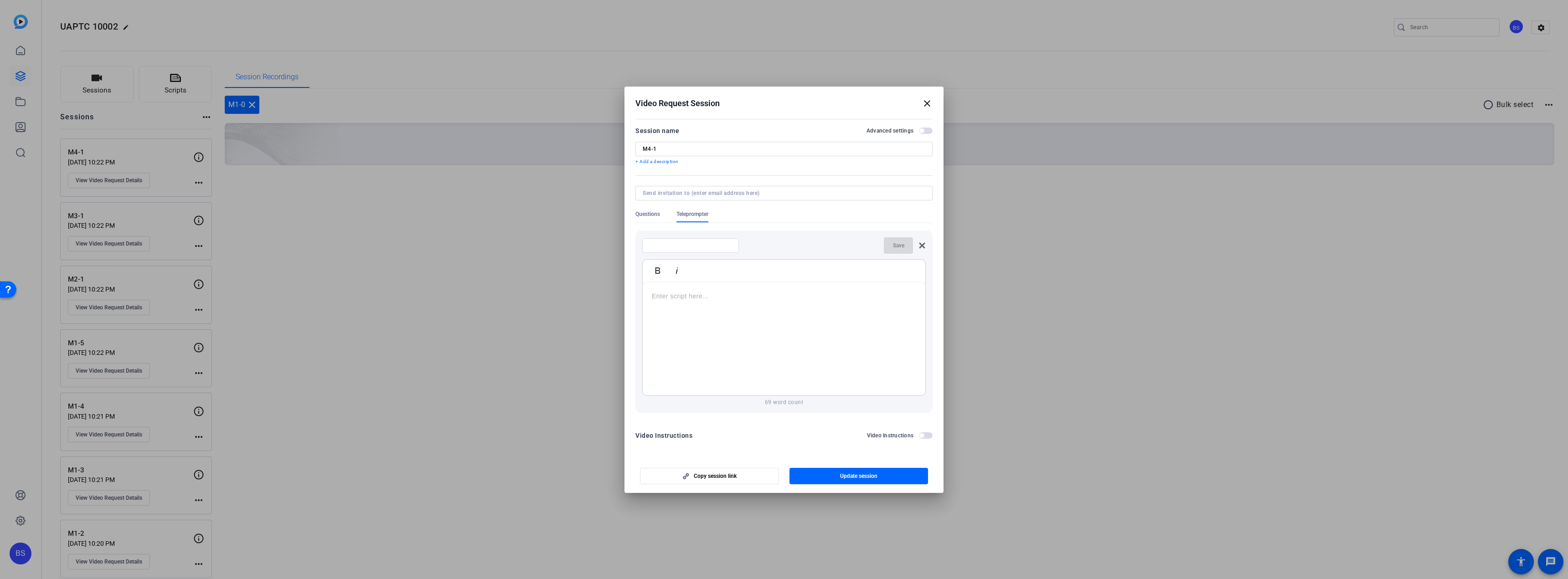
click at [742, 298] on p at bounding box center [784, 296] width 264 height 10
click at [716, 190] on input at bounding box center [782, 193] width 279 height 7
click at [663, 246] on input at bounding box center [690, 246] width 82 height 7
type input "1-1"
click at [901, 244] on span "Save" at bounding box center [898, 246] width 12 height 7
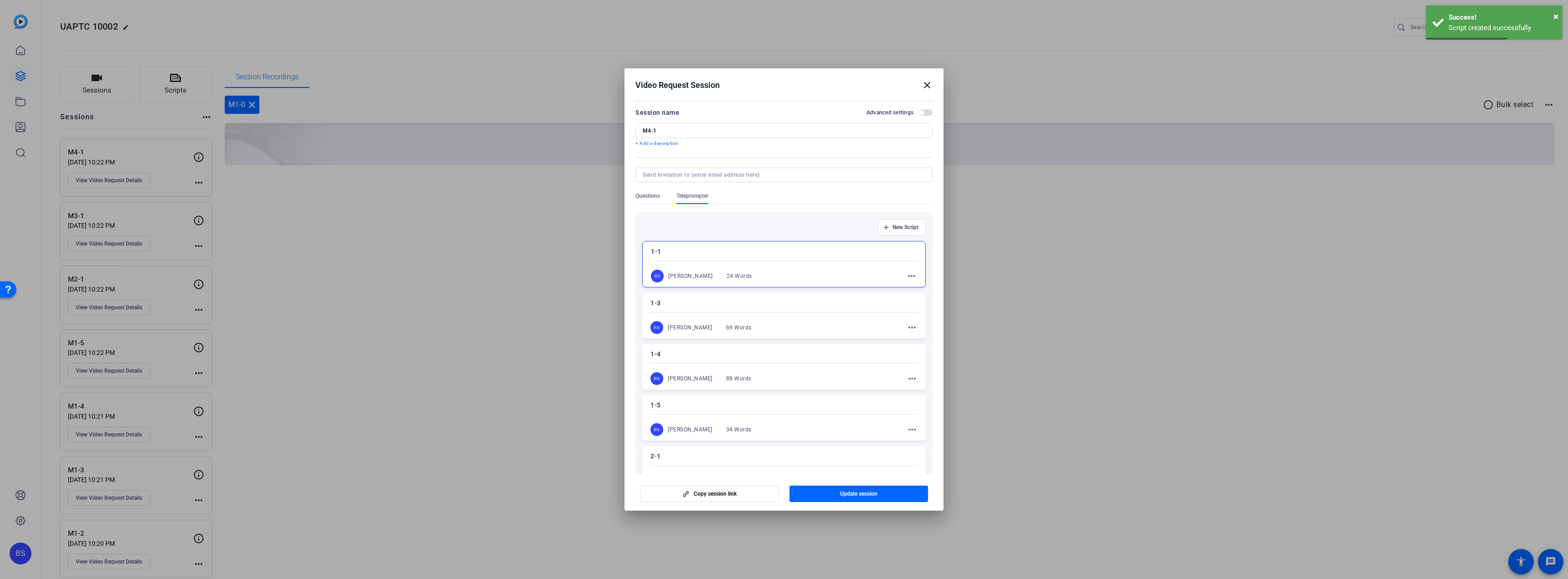
click at [906, 275] on mat-icon "more_horiz" at bounding box center [912, 276] width 11 height 11
click at [914, 289] on span "Edit" at bounding box center [927, 290] width 37 height 11
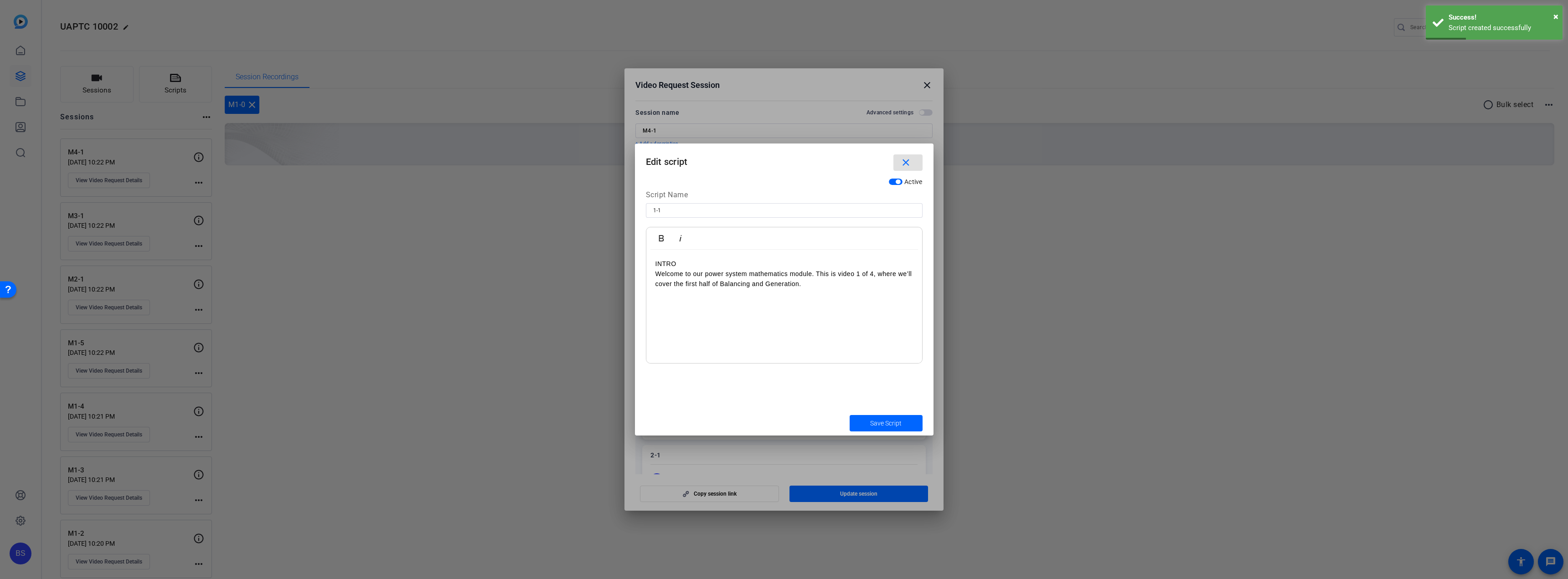
click at [827, 288] on p "Welcome to our power system mathematics module. This is video 1 of 4, where we’…" at bounding box center [784, 279] width 257 height 21
click at [886, 421] on span "Save Script" at bounding box center [886, 423] width 32 height 10
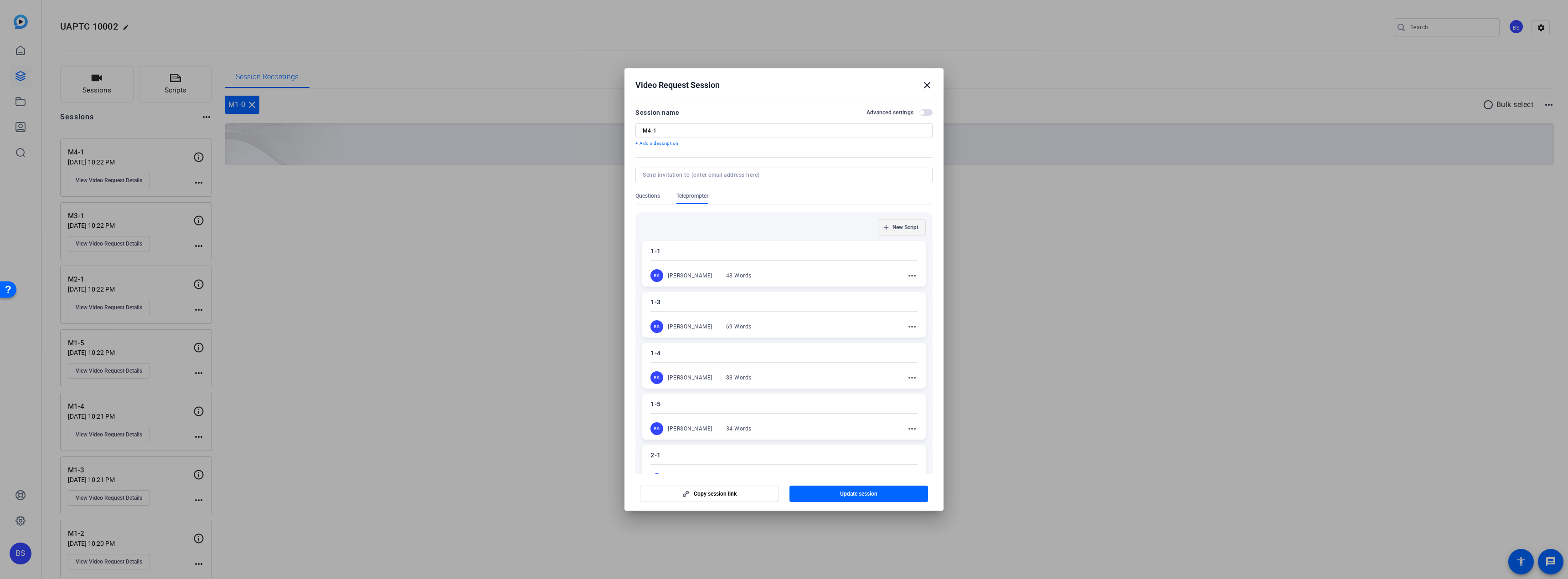
click at [902, 220] on span "button" at bounding box center [901, 227] width 47 height 22
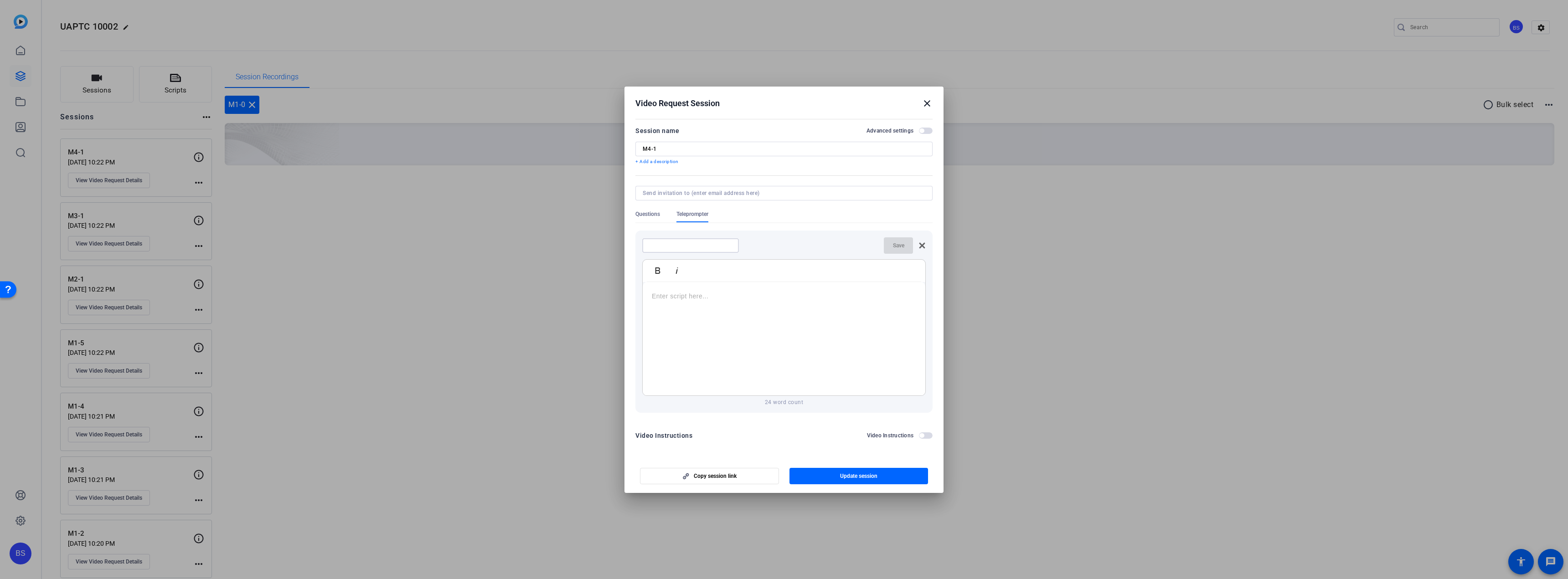
click at [679, 242] on input at bounding box center [690, 246] width 82 height 7
type input "1-0"
click at [681, 314] on div at bounding box center [784, 339] width 282 height 114
click at [646, 296] on div "Welcome to ENRG 10002: Power System Fundamentals. This course is made up of fou…" at bounding box center [784, 339] width 282 height 114
click at [765, 335] on div "INTRO Welcome to ENRG 10002: Power System Fundamentals. This course is made up …" at bounding box center [784, 339] width 282 height 114
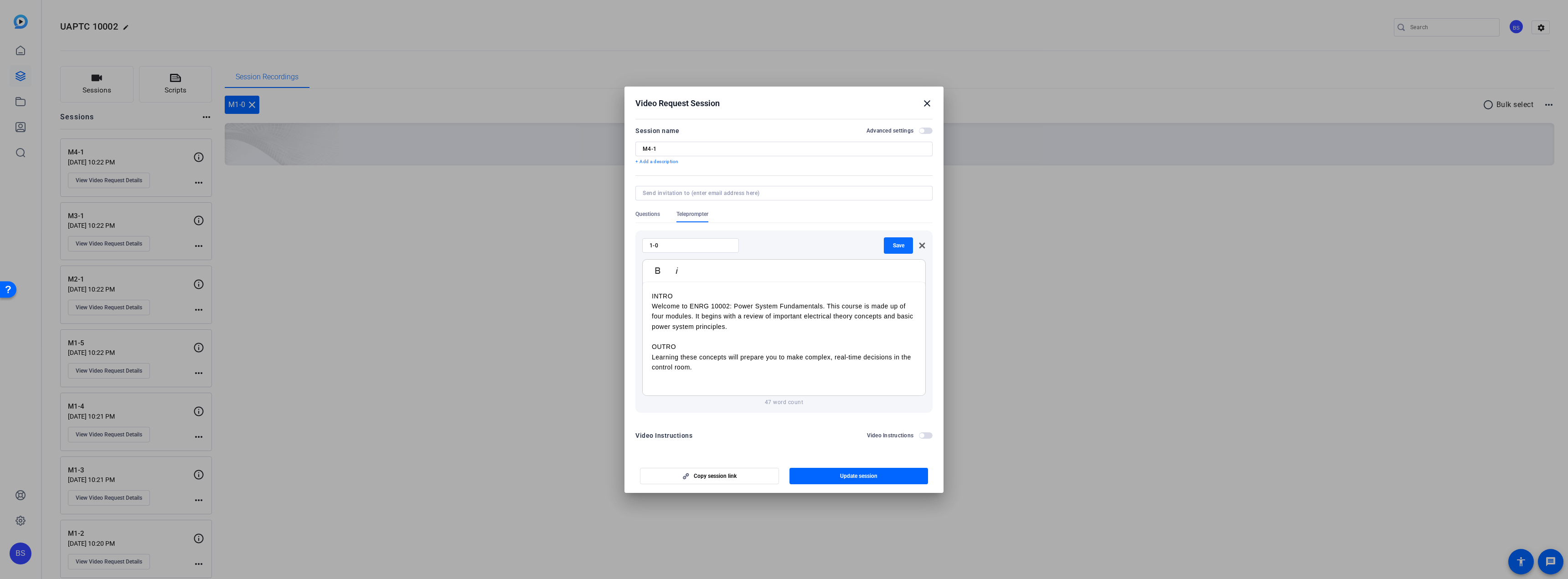
click at [899, 243] on span "Save" at bounding box center [898, 246] width 12 height 7
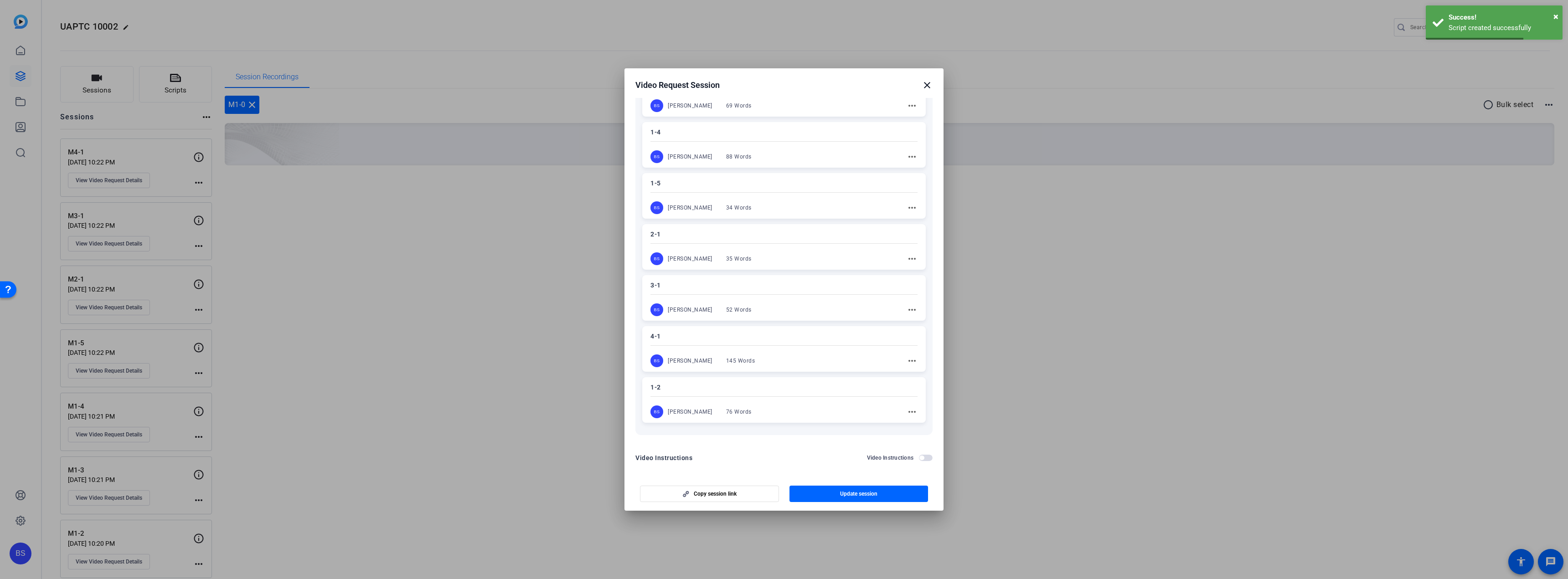
scroll to position [277, 0]
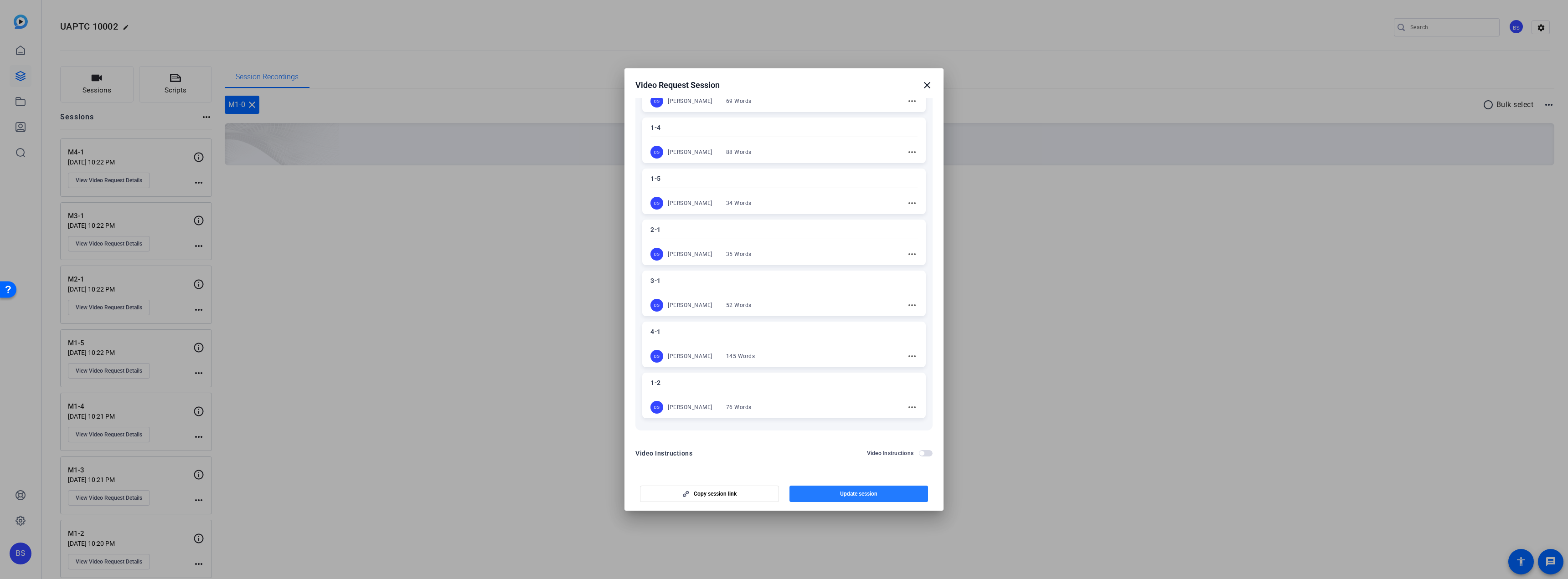
click at [897, 493] on span "button" at bounding box center [859, 494] width 139 height 22
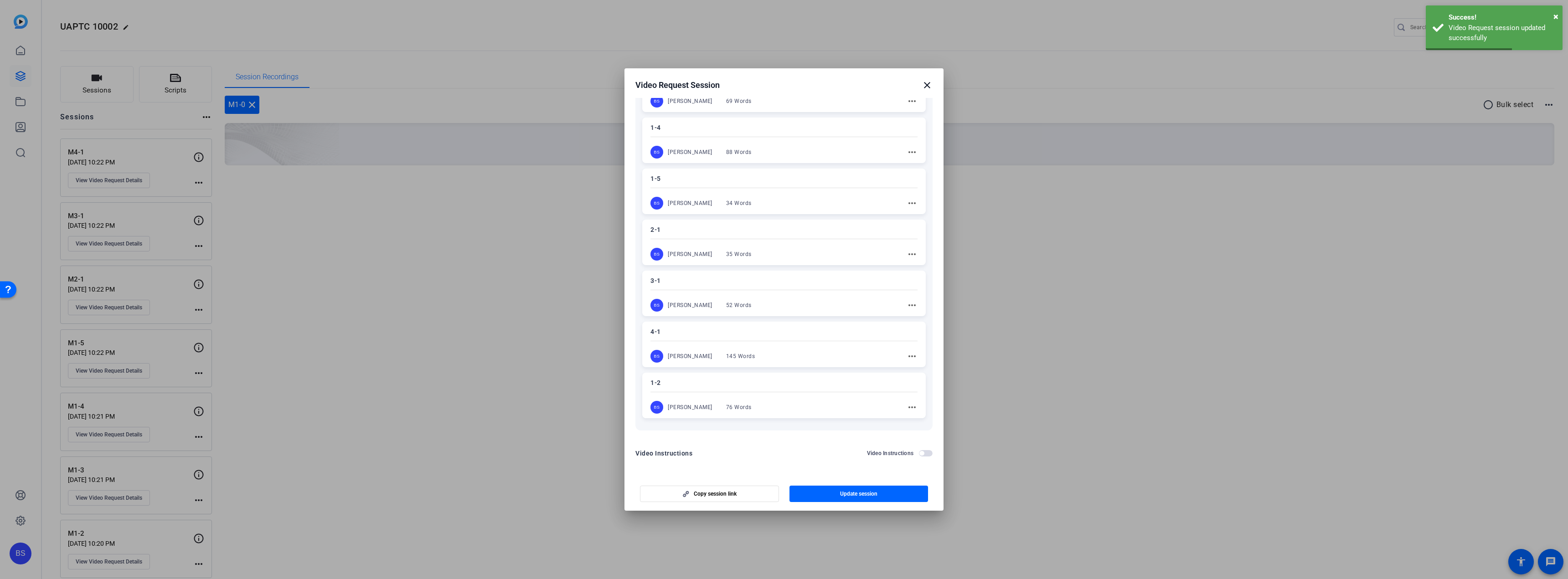
click at [926, 82] on mat-icon "close" at bounding box center [927, 85] width 11 height 11
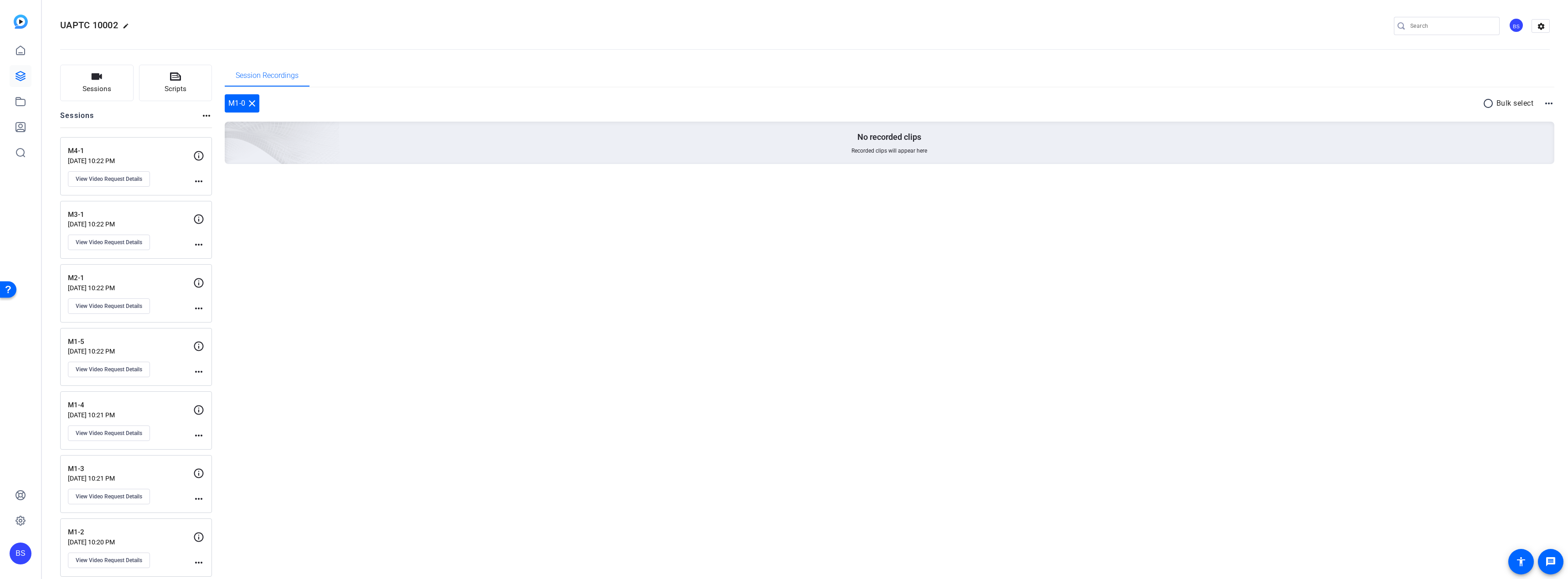
scroll to position [1, 0]
click at [194, 181] on mat-icon "more_horiz" at bounding box center [199, 182] width 11 height 11
click at [114, 179] on div at bounding box center [784, 290] width 1568 height 579
click at [114, 179] on span "View Video Request Details" at bounding box center [108, 179] width 66 height 7
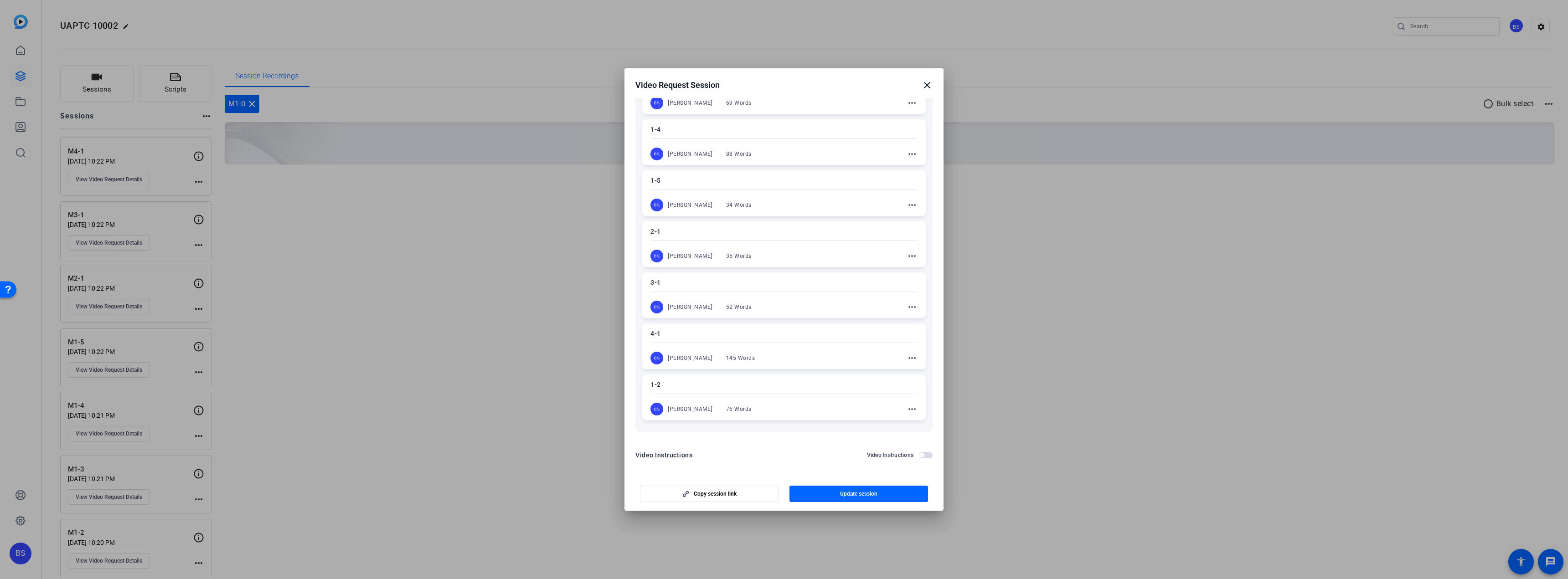
scroll to position [277, 0]
click at [926, 87] on mat-icon "close" at bounding box center [927, 85] width 11 height 11
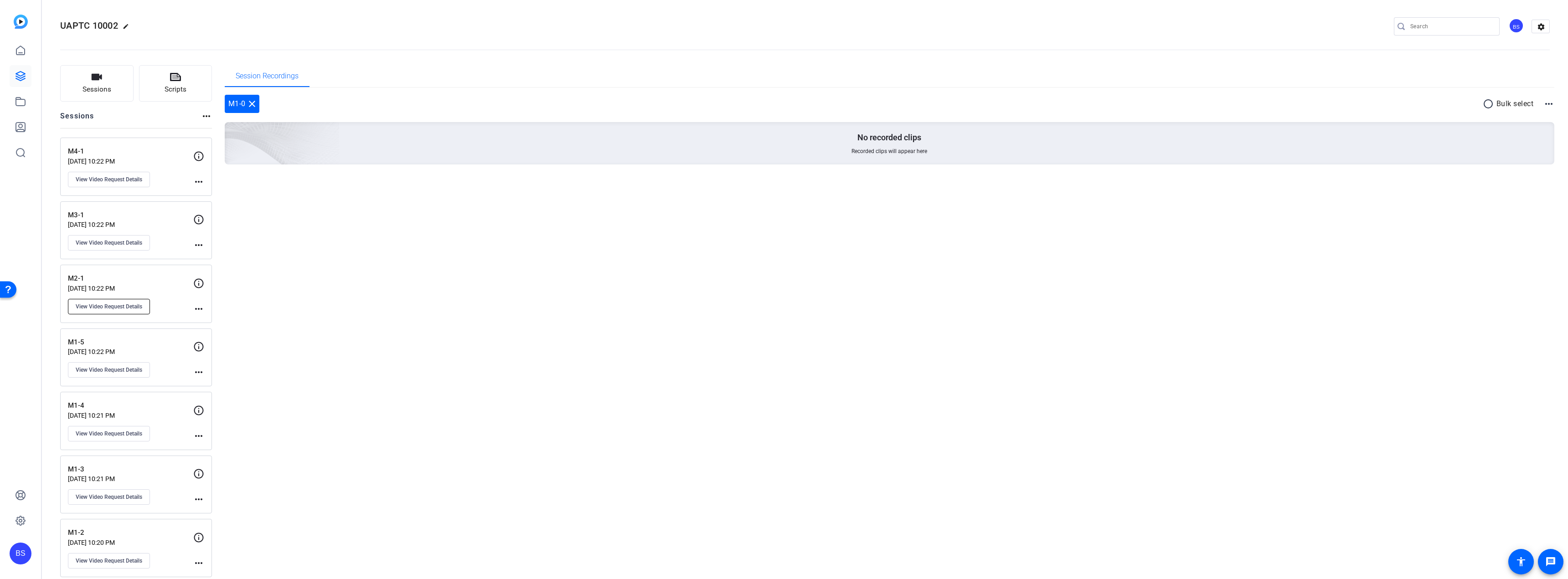
click at [119, 307] on span "View Video Request Details" at bounding box center [108, 307] width 66 height 7
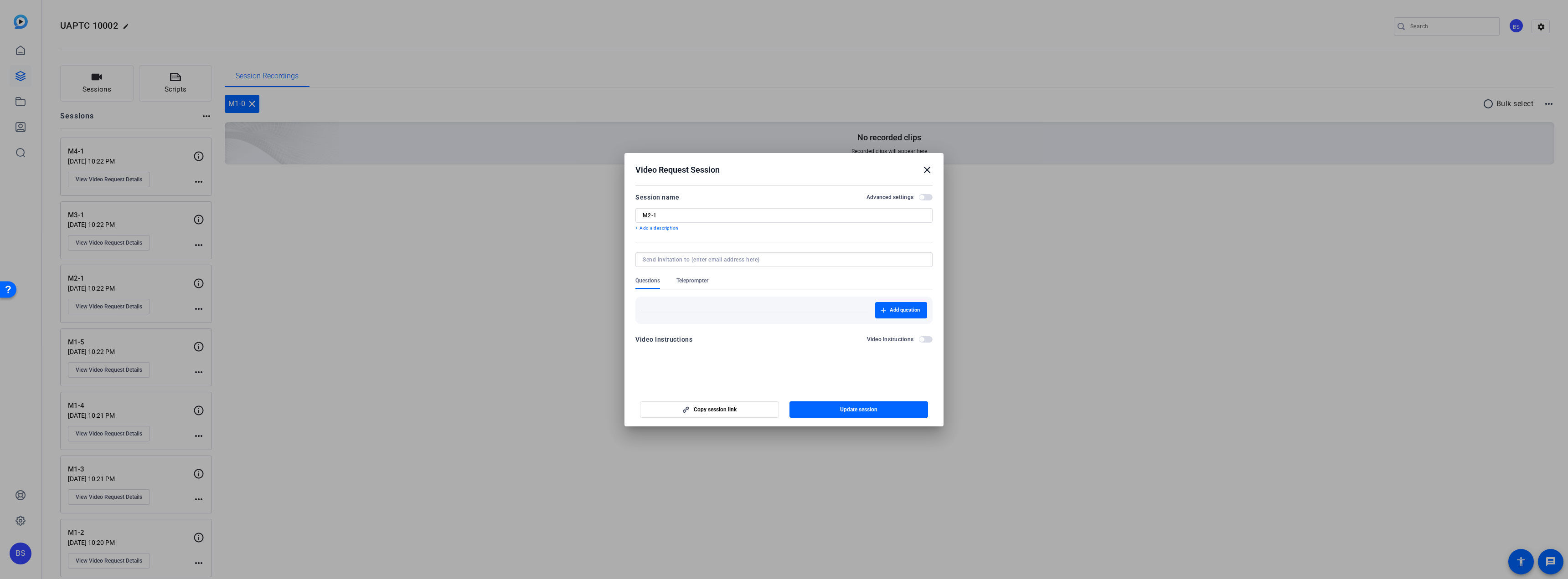
click at [707, 279] on span "Teleprompter" at bounding box center [692, 280] width 32 height 7
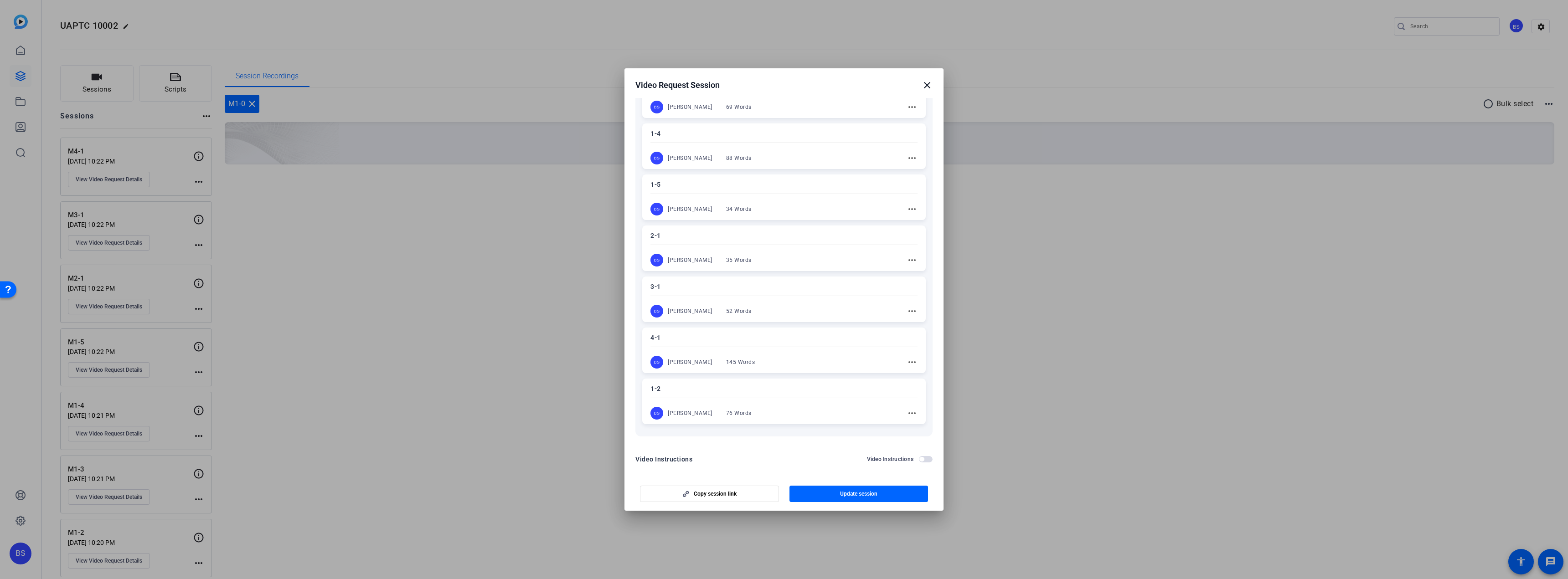
scroll to position [277, 0]
click at [929, 86] on mat-icon "close" at bounding box center [927, 85] width 11 height 11
